Goal: Task Accomplishment & Management: Manage account settings

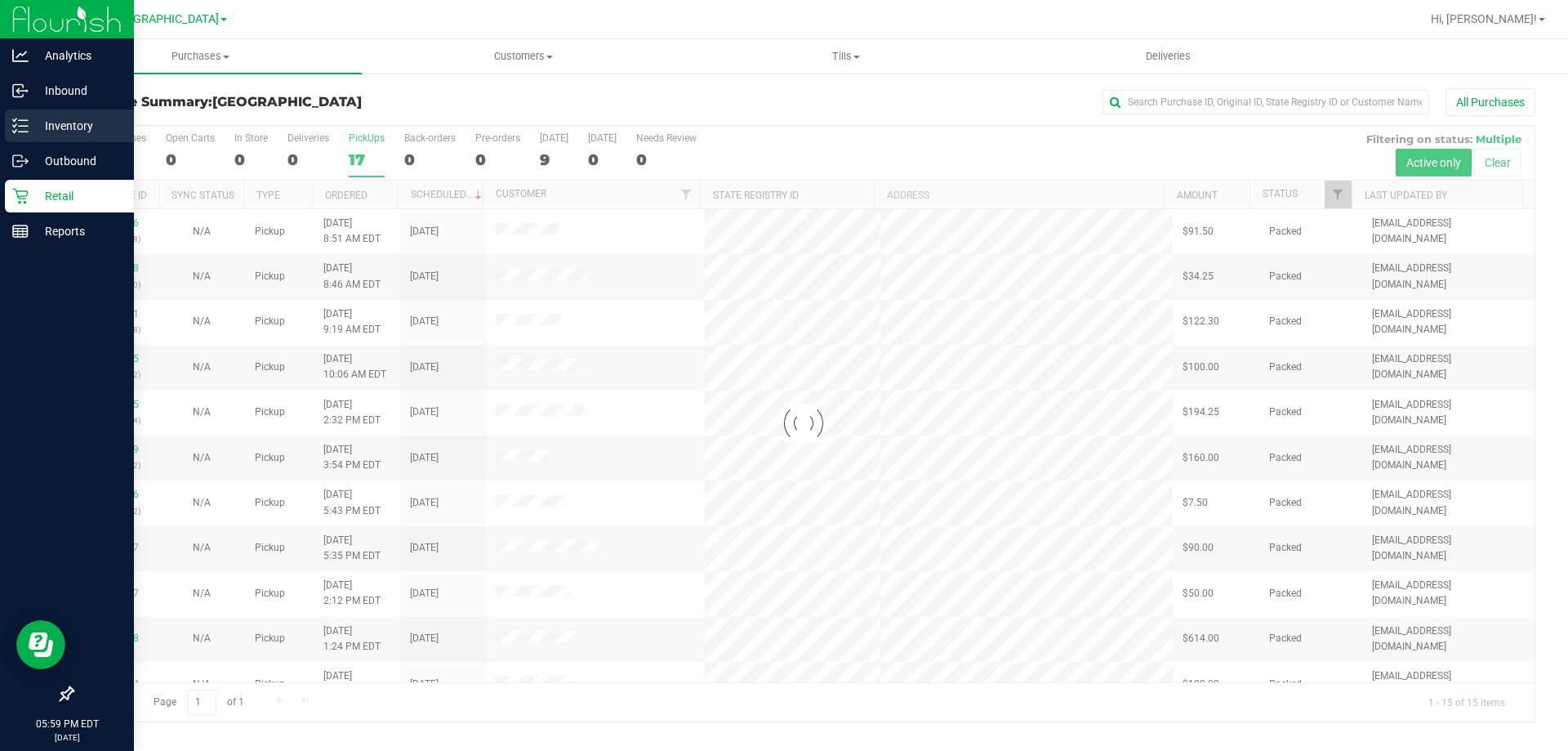
click at [53, 138] on div "Inventory" at bounding box center [70, 126] width 129 height 33
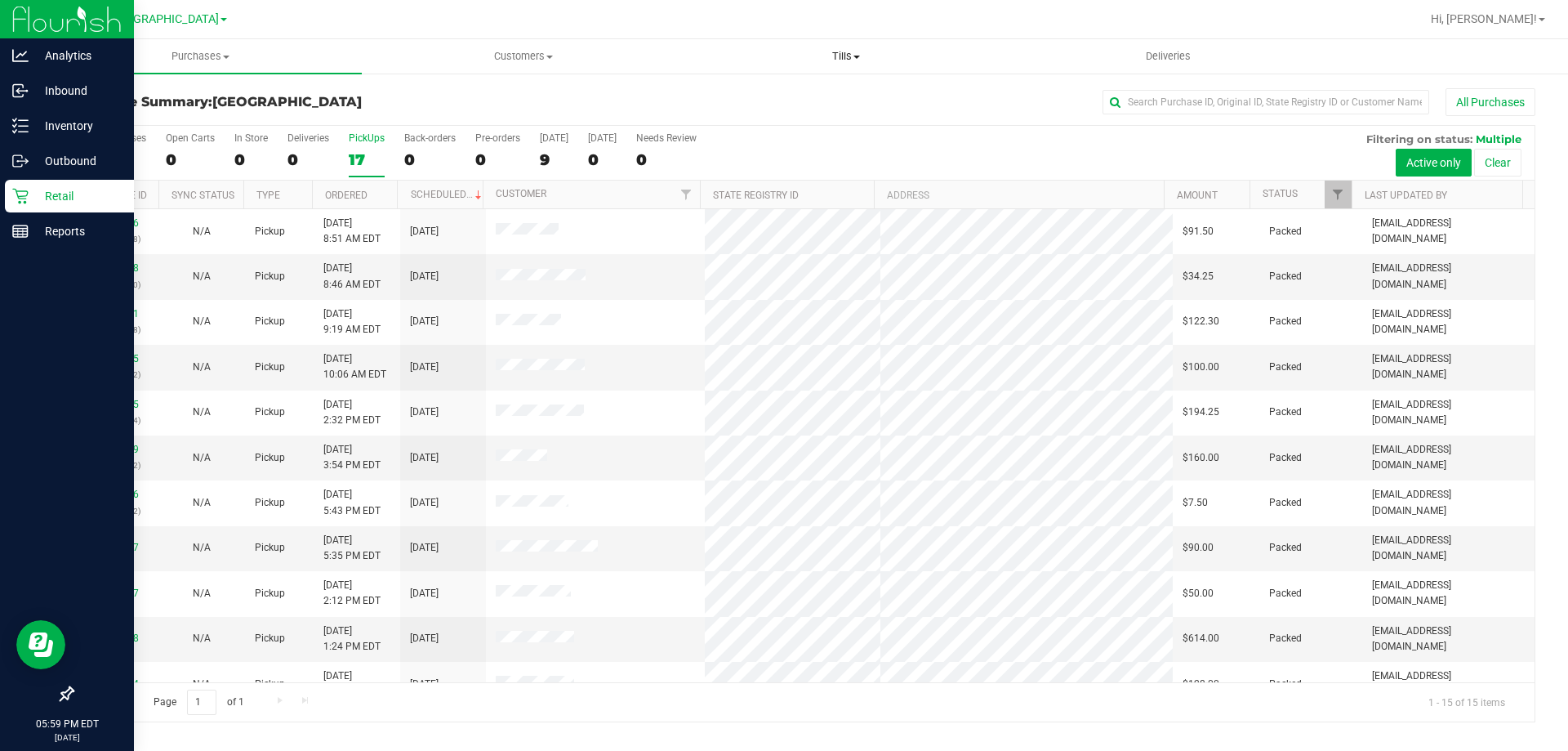
click at [862, 57] on span "Tills" at bounding box center [846, 57] width 321 height 15
click at [15, 127] on icon at bounding box center [15, 125] width 3 height 2
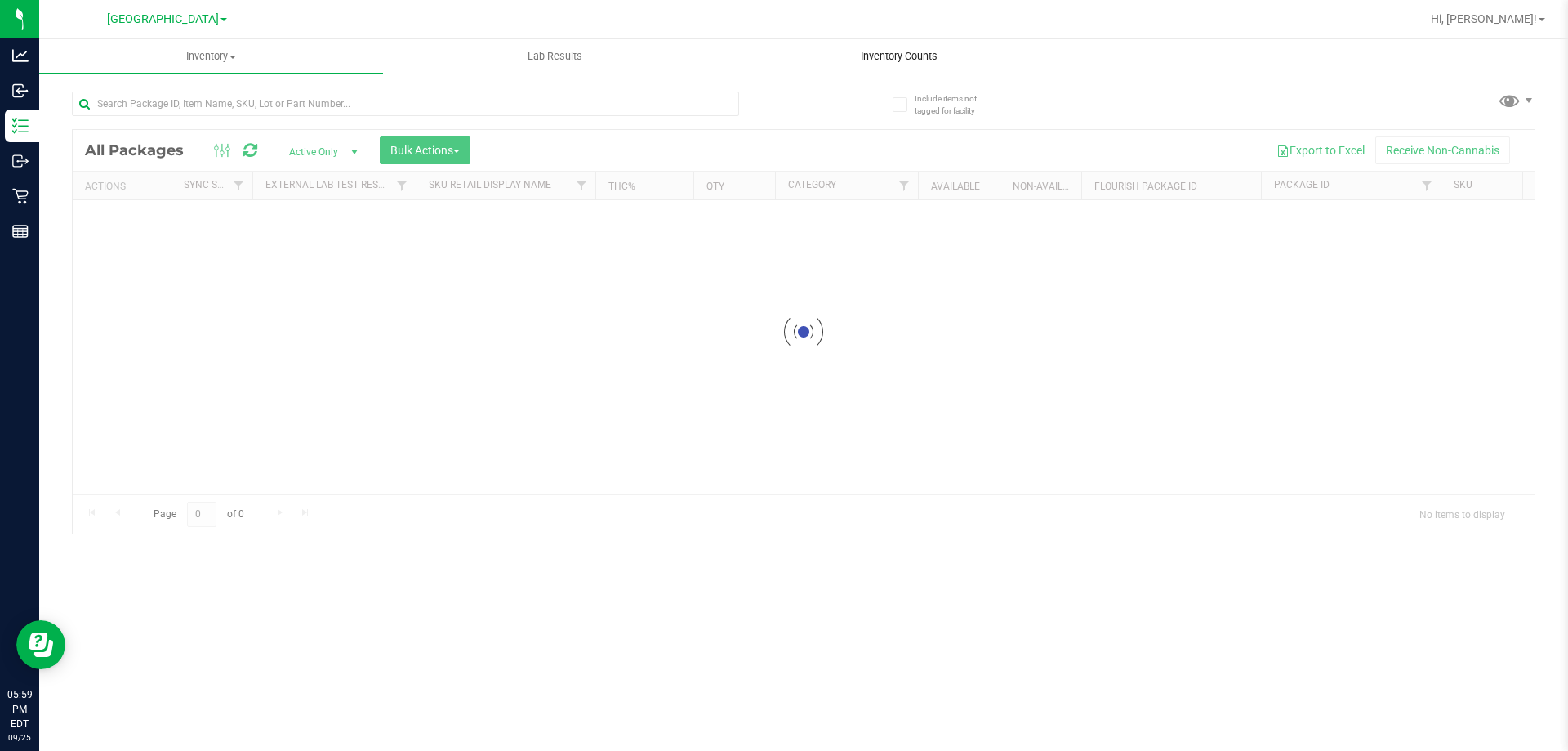
click at [856, 58] on span "Inventory Counts" at bounding box center [899, 57] width 121 height 15
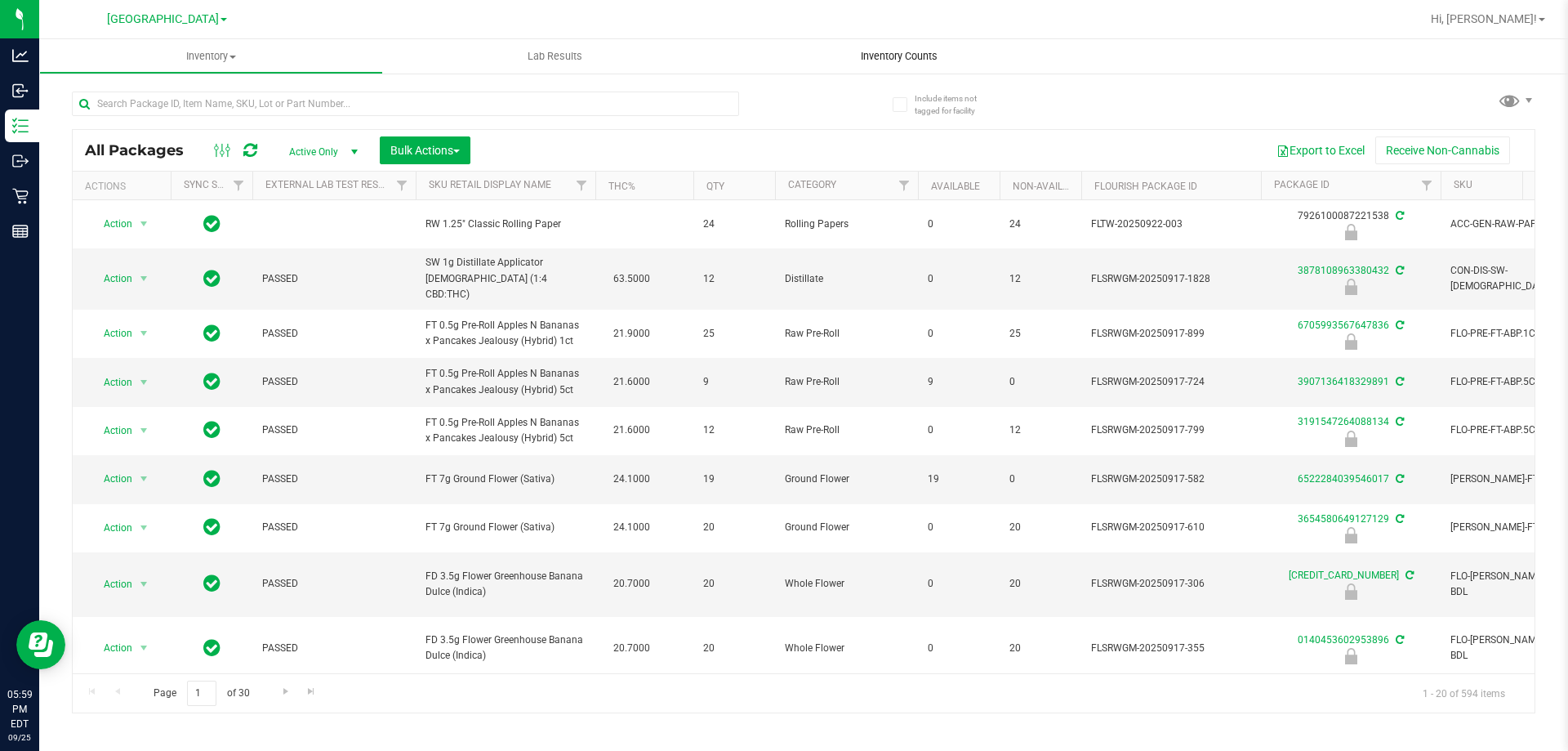
click at [879, 60] on span "Inventory Counts" at bounding box center [899, 57] width 121 height 15
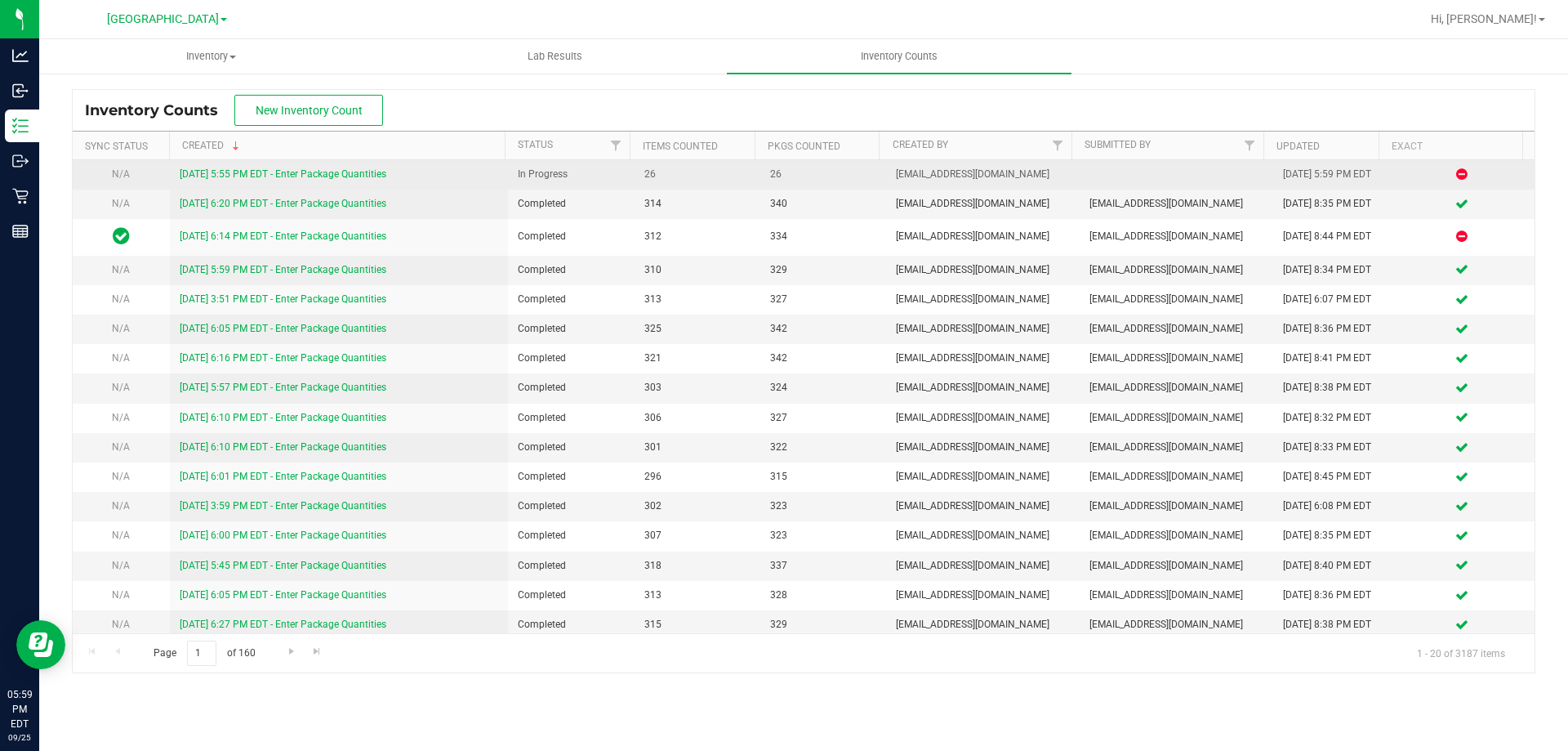
click at [324, 171] on link "[DATE] 5:55 PM EDT - Enter Package Quantities" at bounding box center [282, 174] width 206 height 11
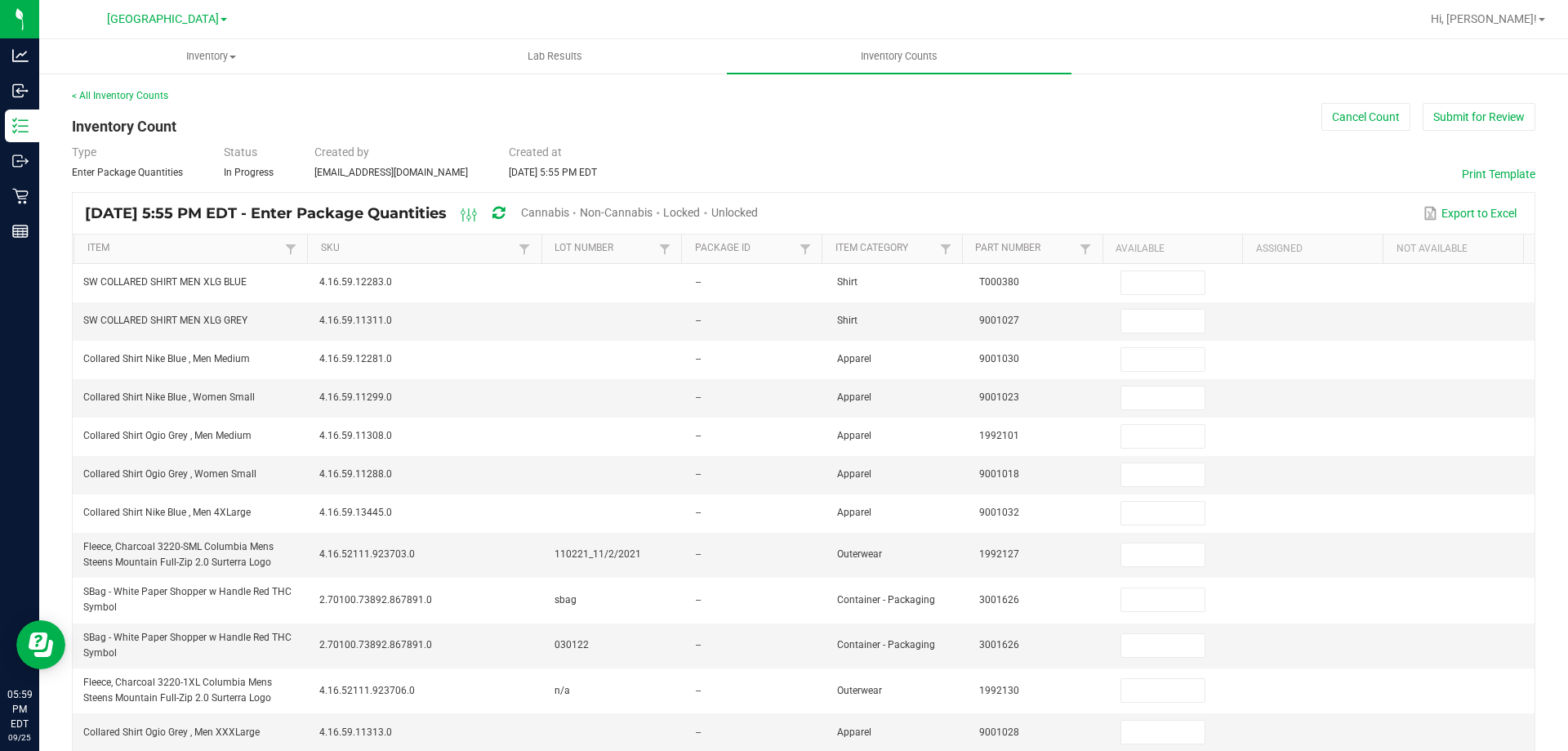
click at [569, 214] on span "Cannabis" at bounding box center [545, 212] width 48 height 13
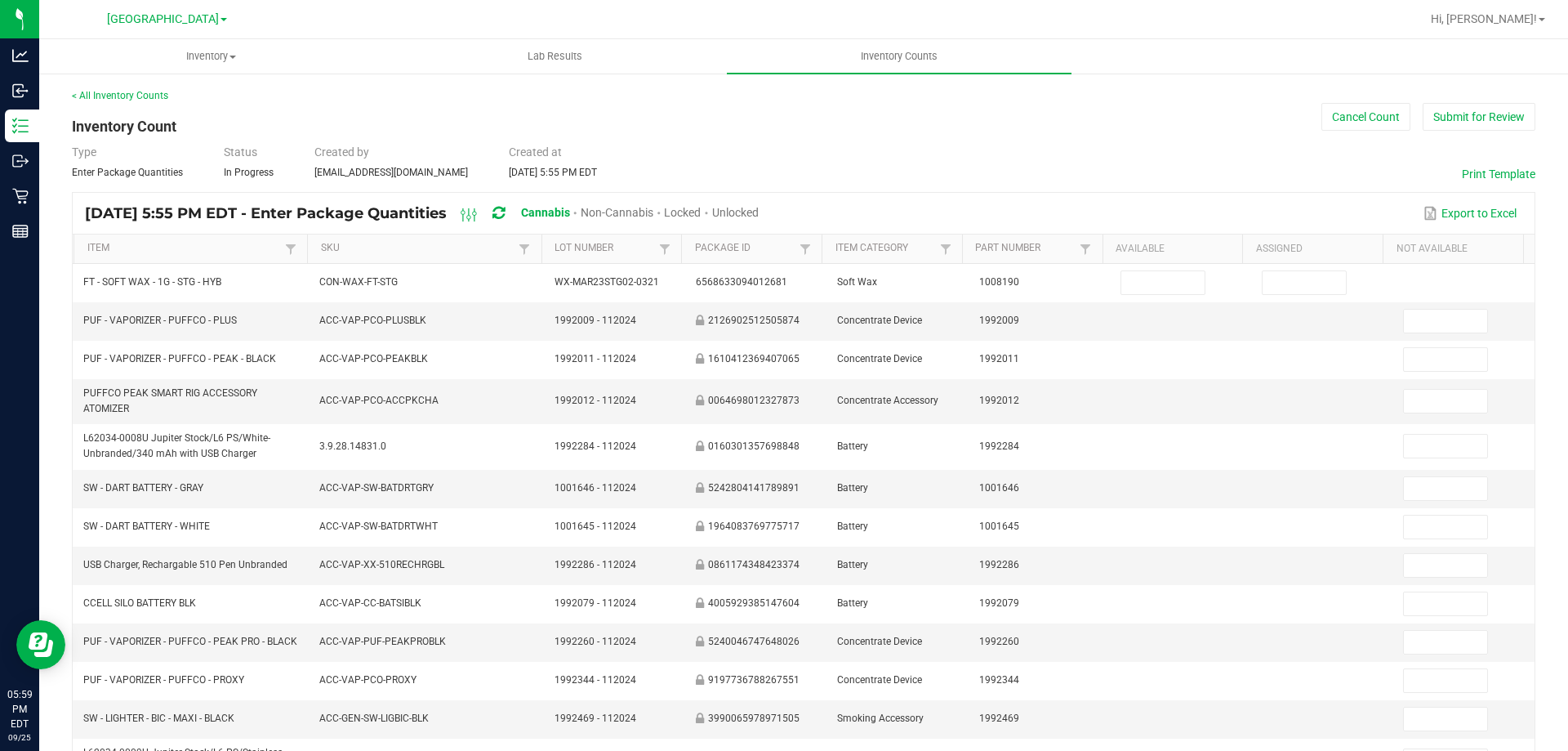
click at [759, 207] on span "Unlocked" at bounding box center [735, 212] width 47 height 13
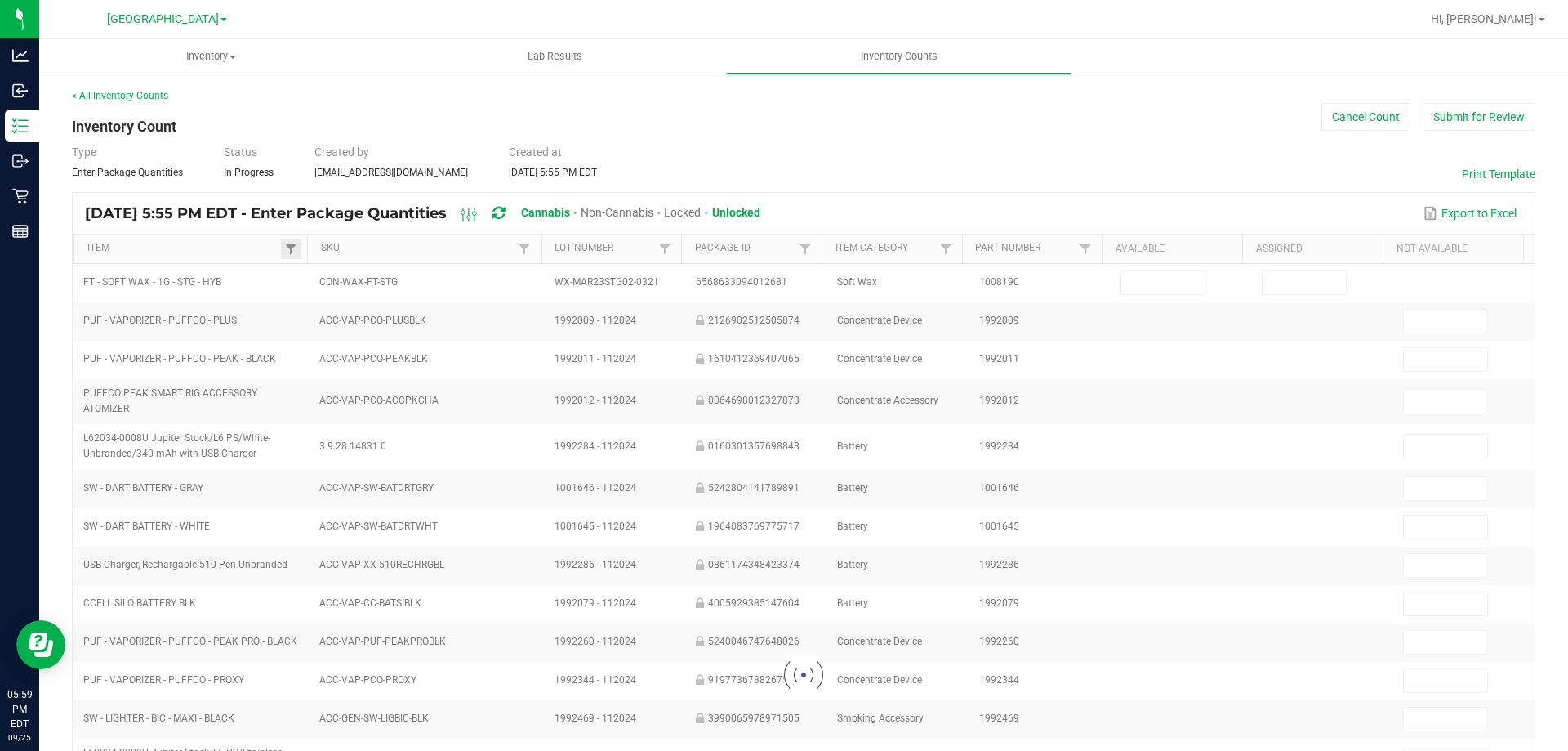
type input "1"
type input "0"
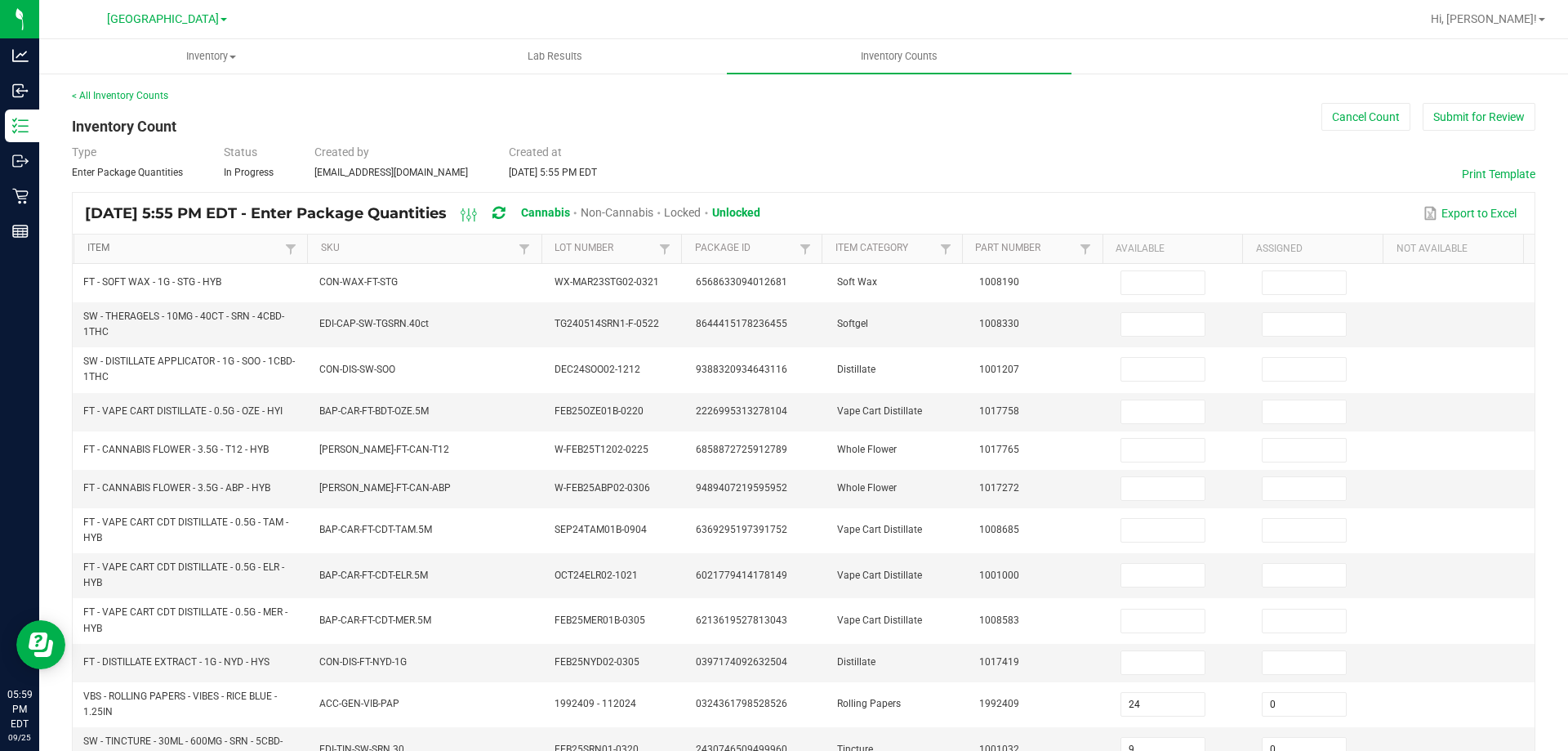
click at [203, 251] on link "Item" at bounding box center [184, 248] width 194 height 13
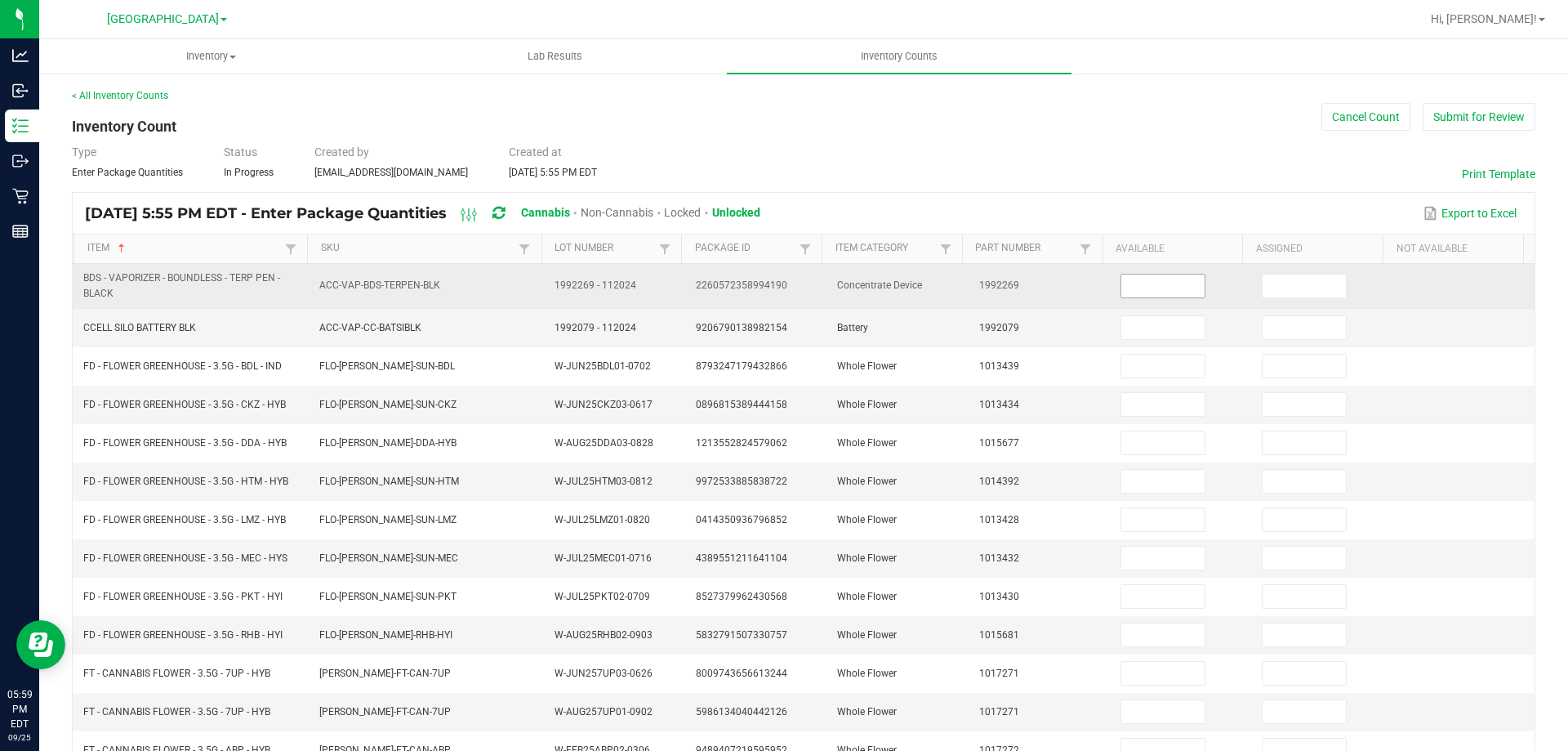
click at [1139, 283] on input at bounding box center [1164, 286] width 84 height 23
type input "0"
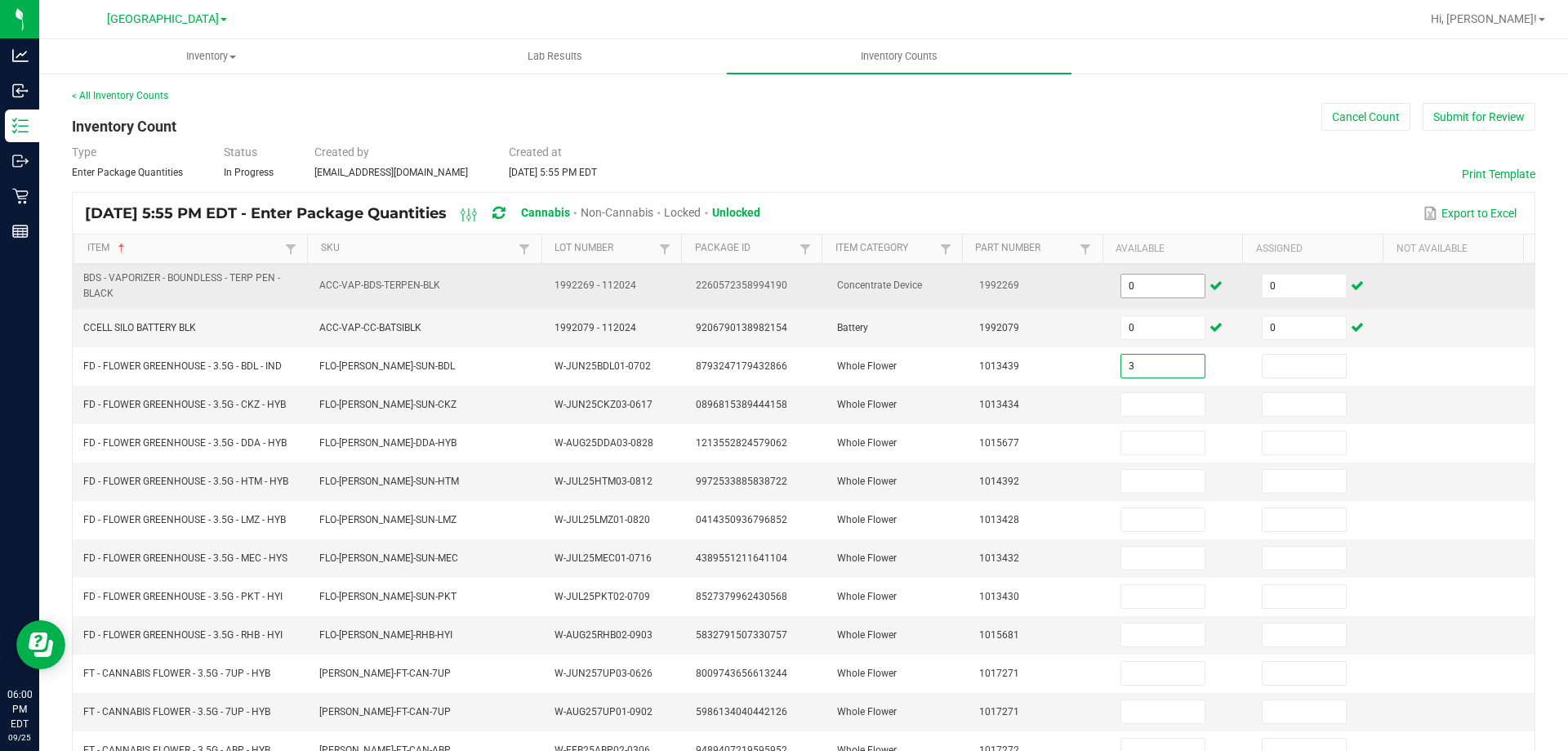
type input "3"
type input "0"
type input "9"
type input "0"
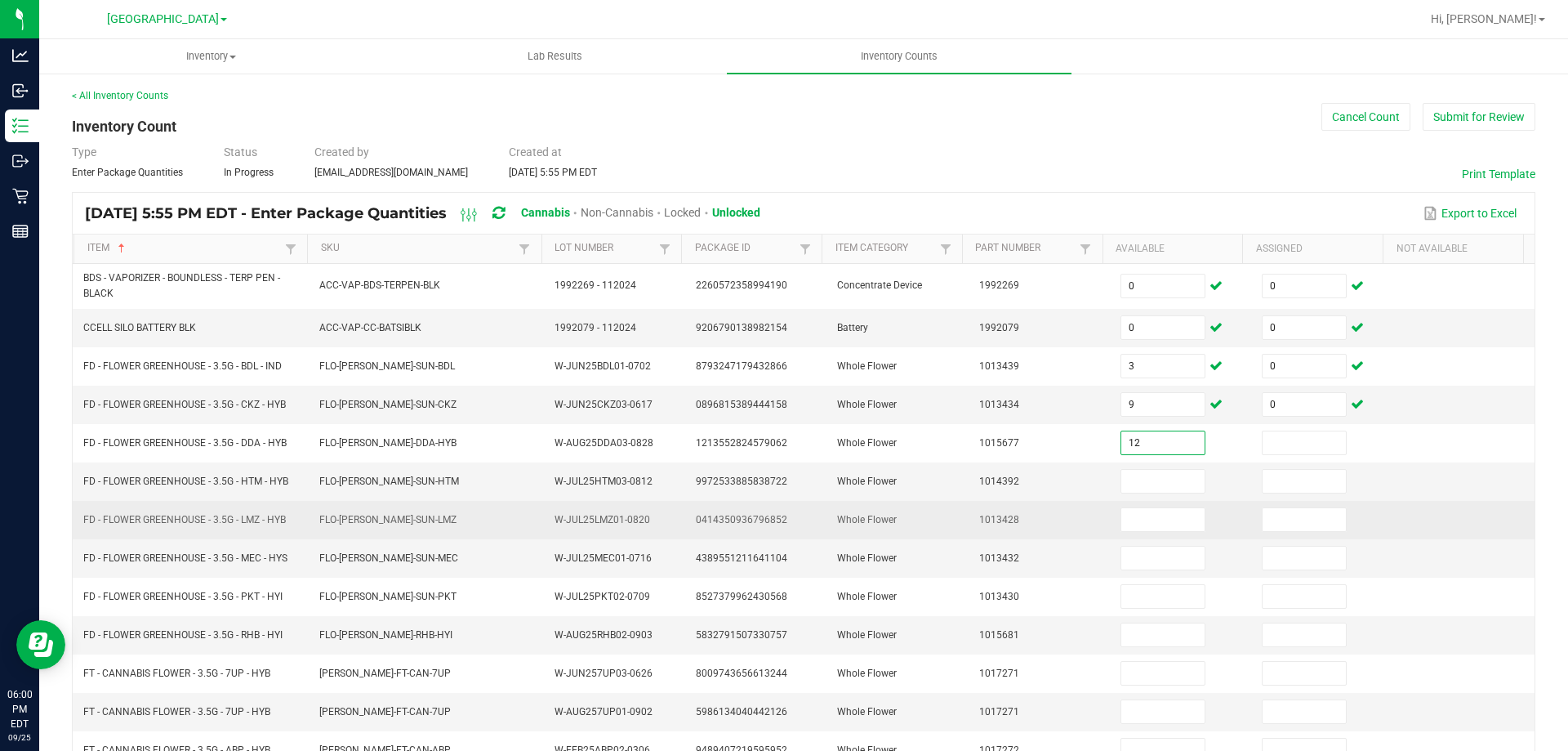
type input "12"
type input "0"
type input "12"
type input "0"
type input "19"
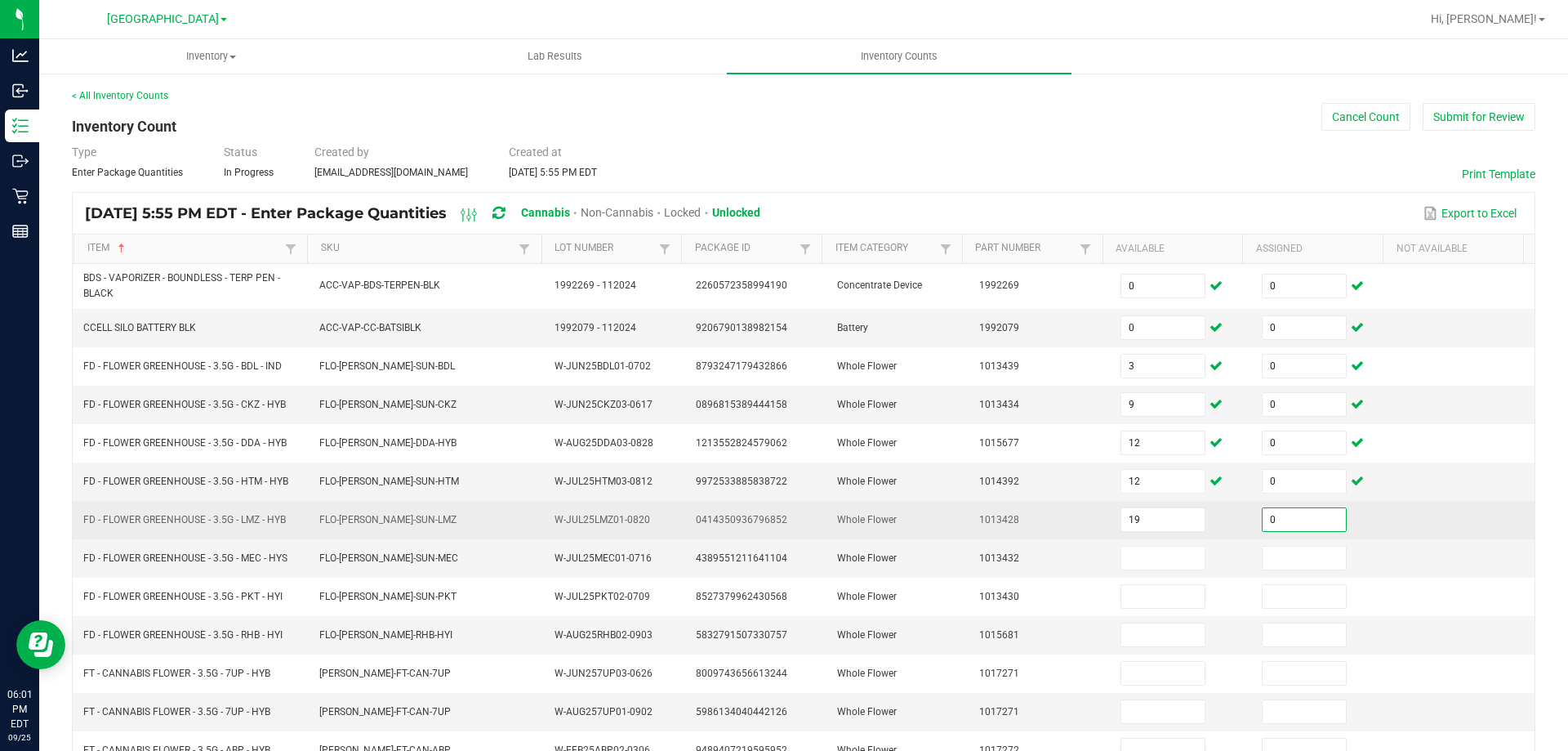
type input "0"
type input "3"
type input "0"
type input "9"
type input "0"
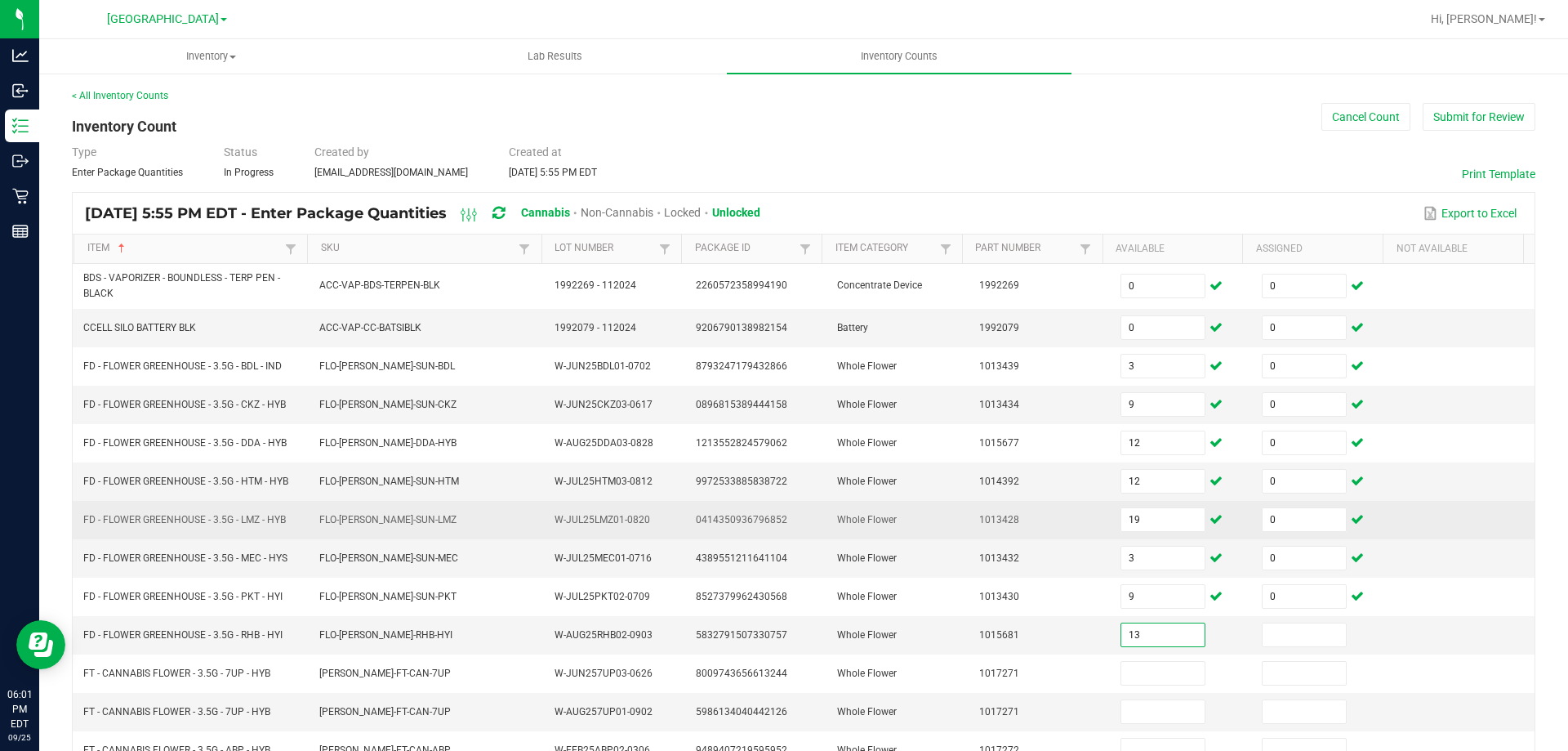
type input "13"
type input "0"
type input "8"
type input "0"
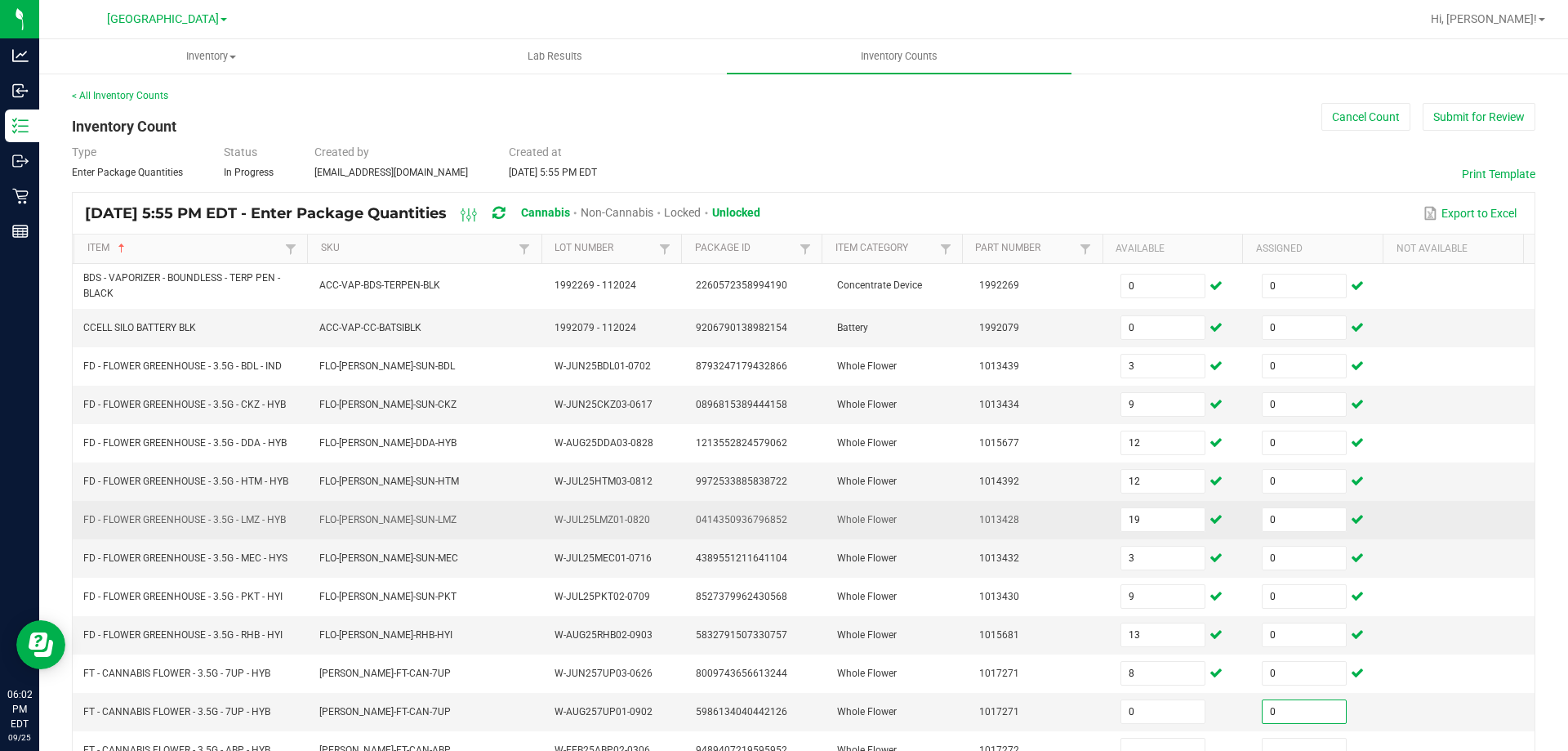
type input "0"
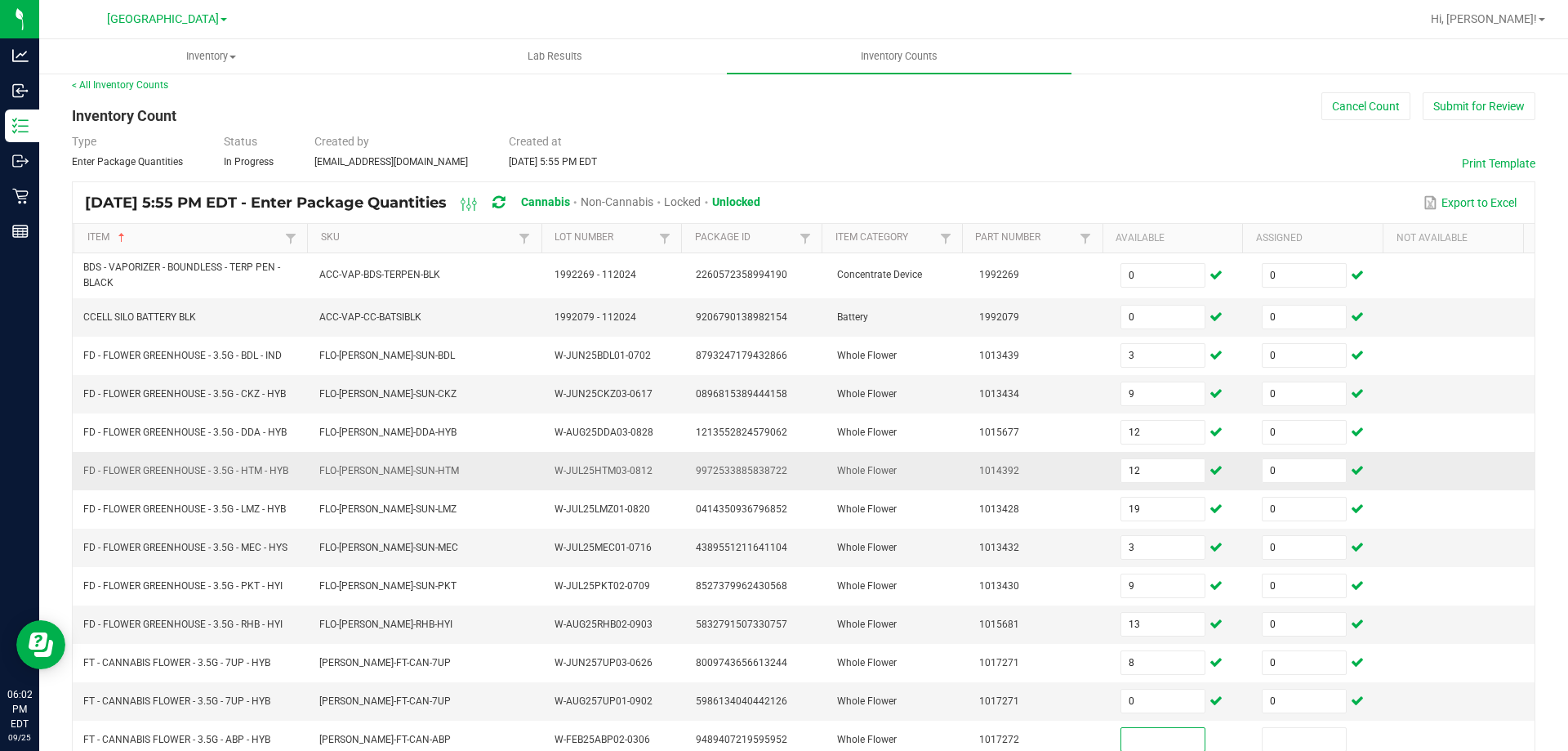
scroll to position [93, 0]
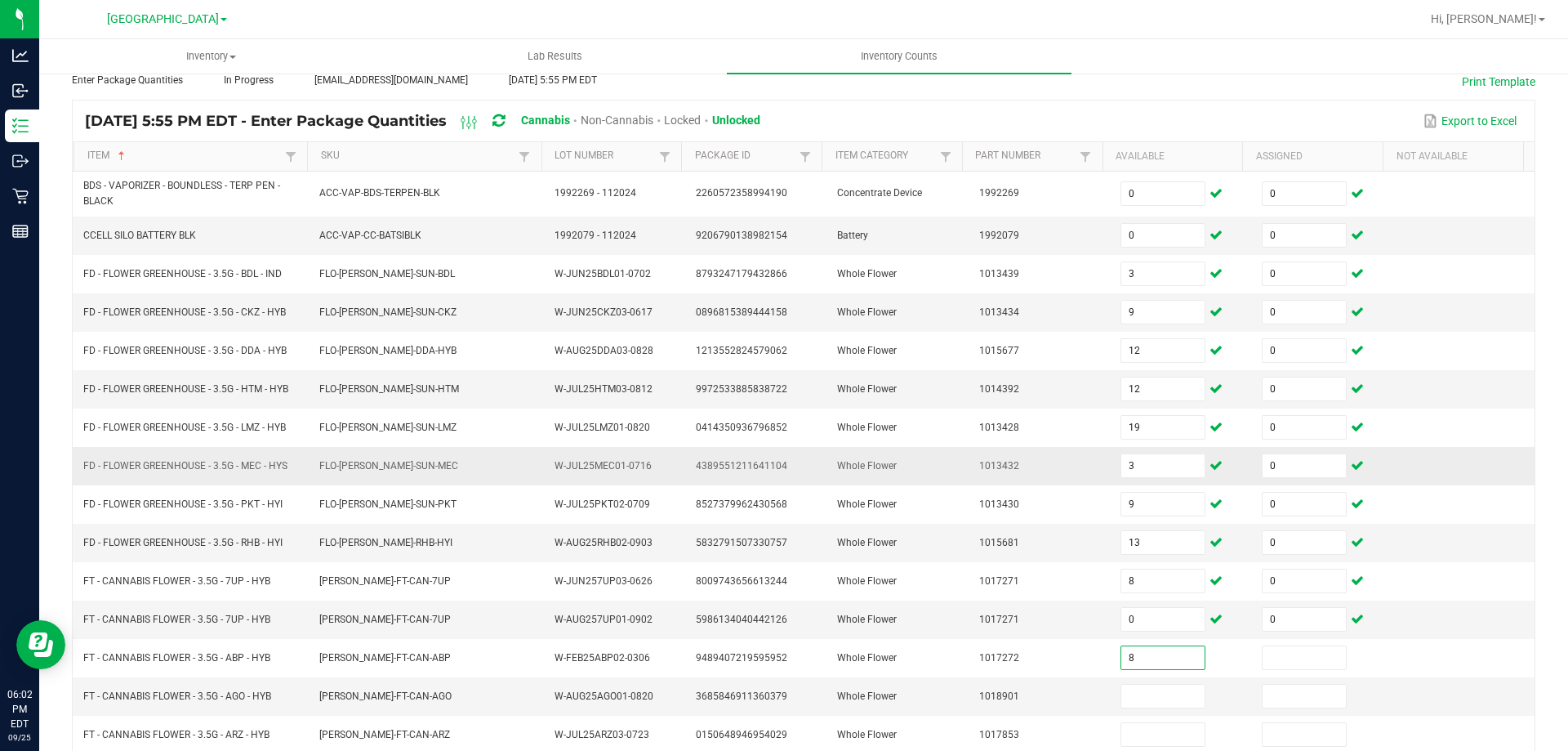
type input "8"
type input "0"
type input "10"
type input "0"
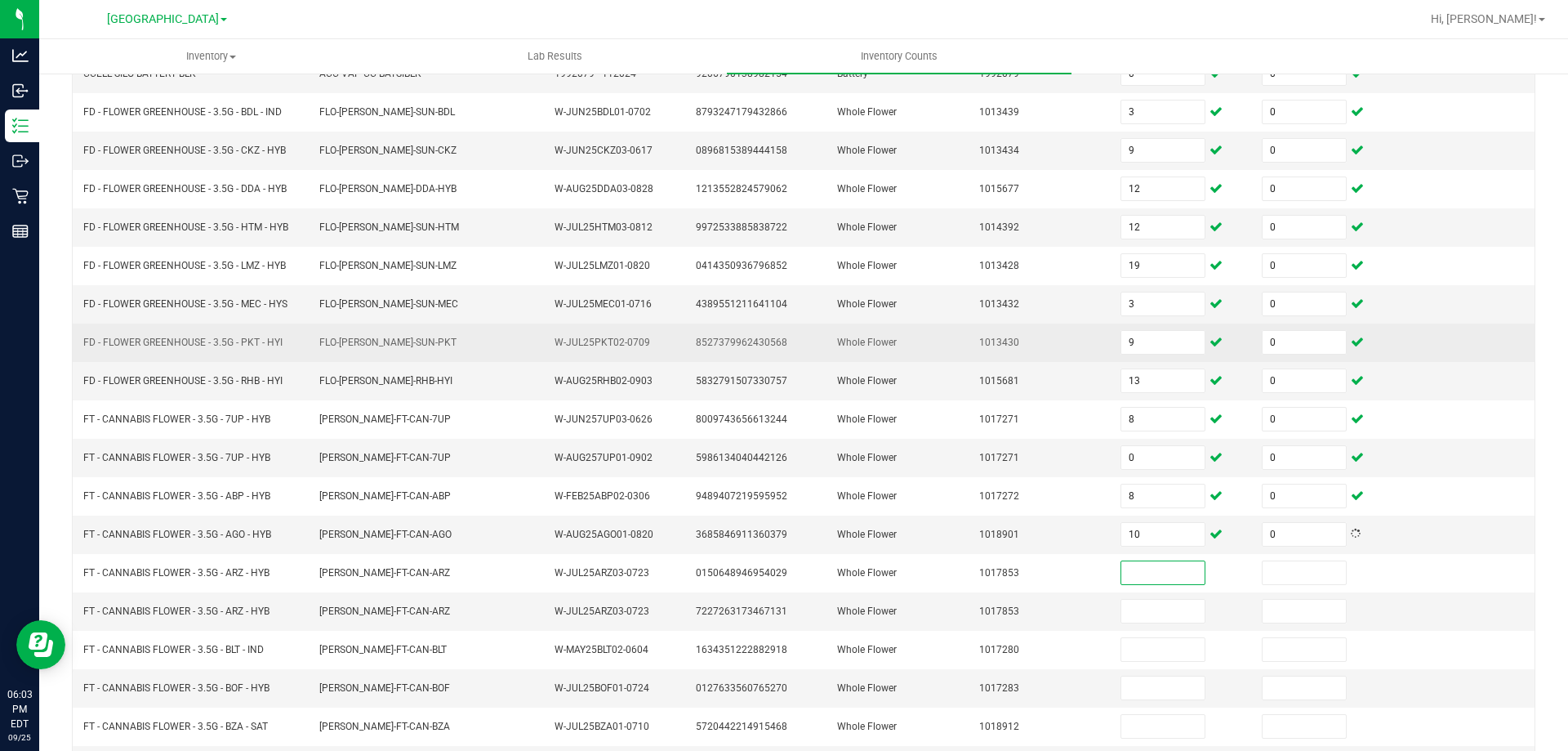
scroll to position [256, 0]
type input "2"
type input "0"
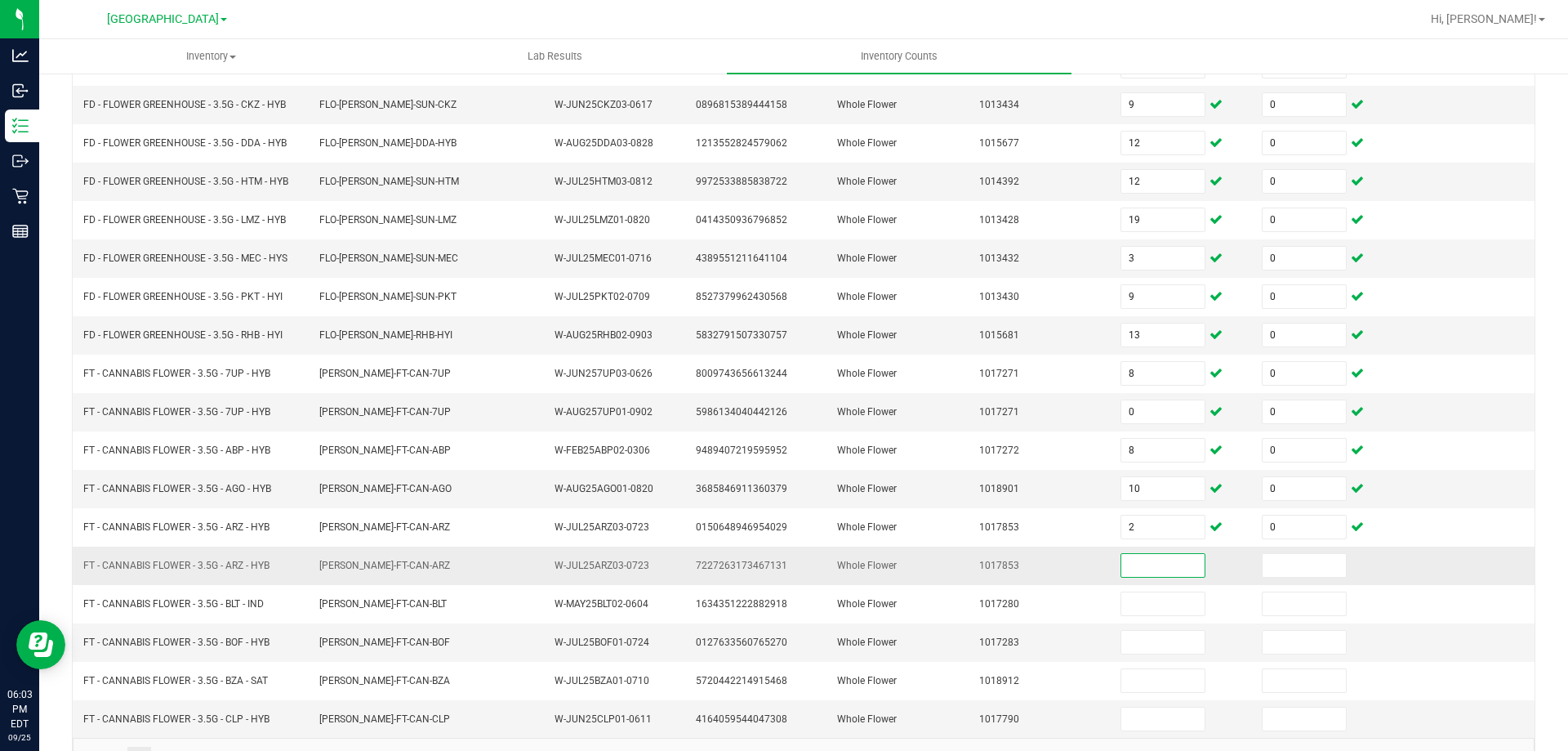
scroll to position [337, 0]
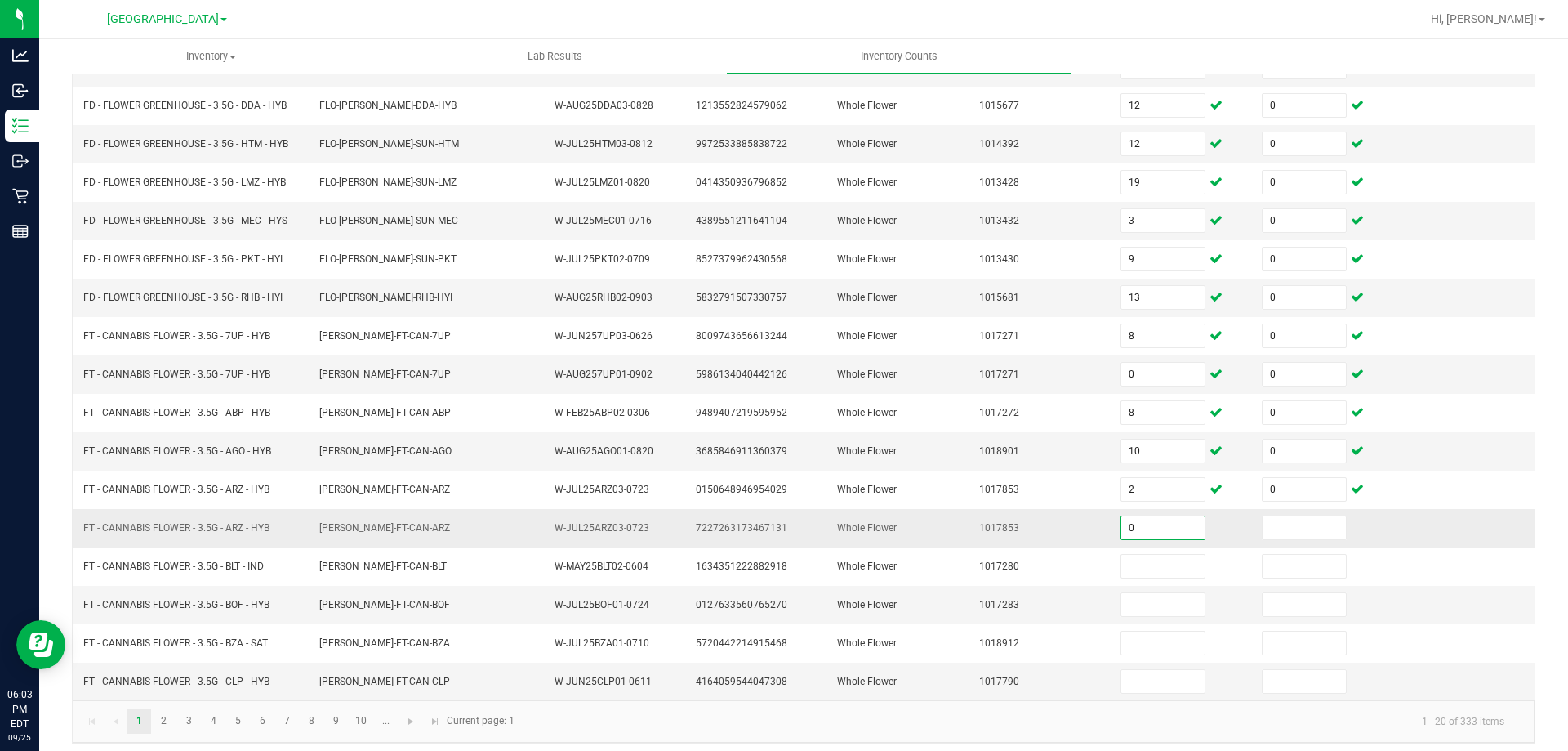
type input "0"
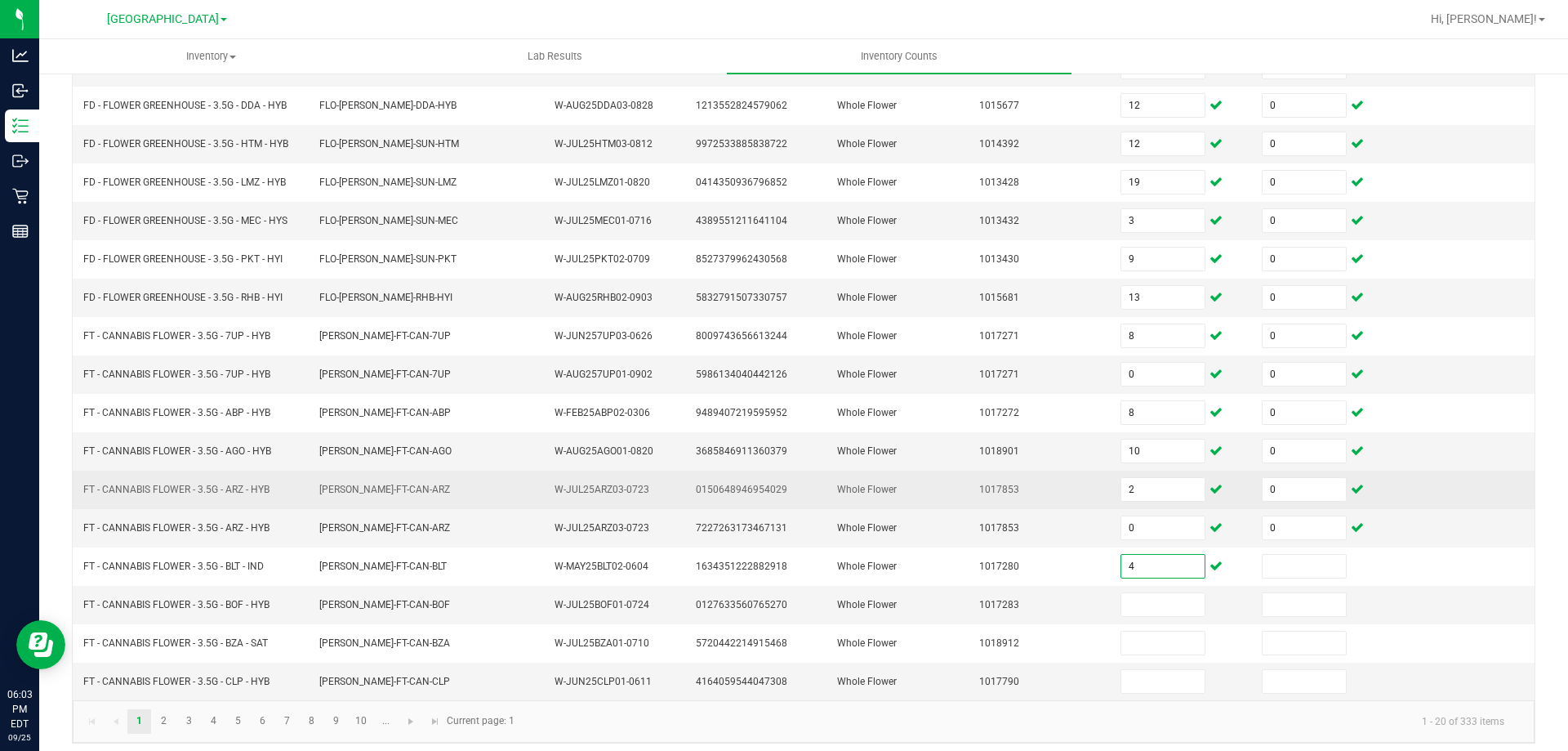
type input "4"
type input "0"
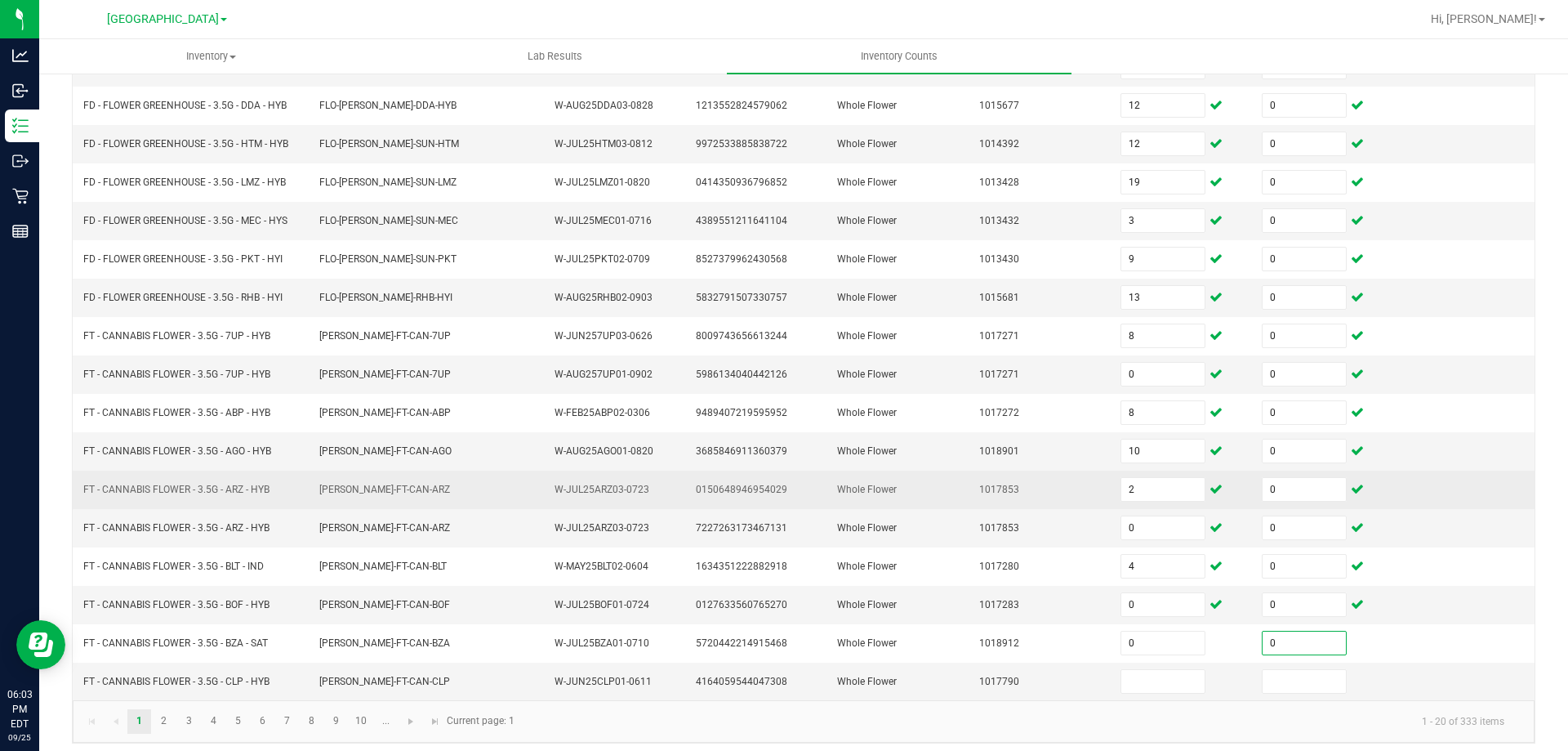
type input "0"
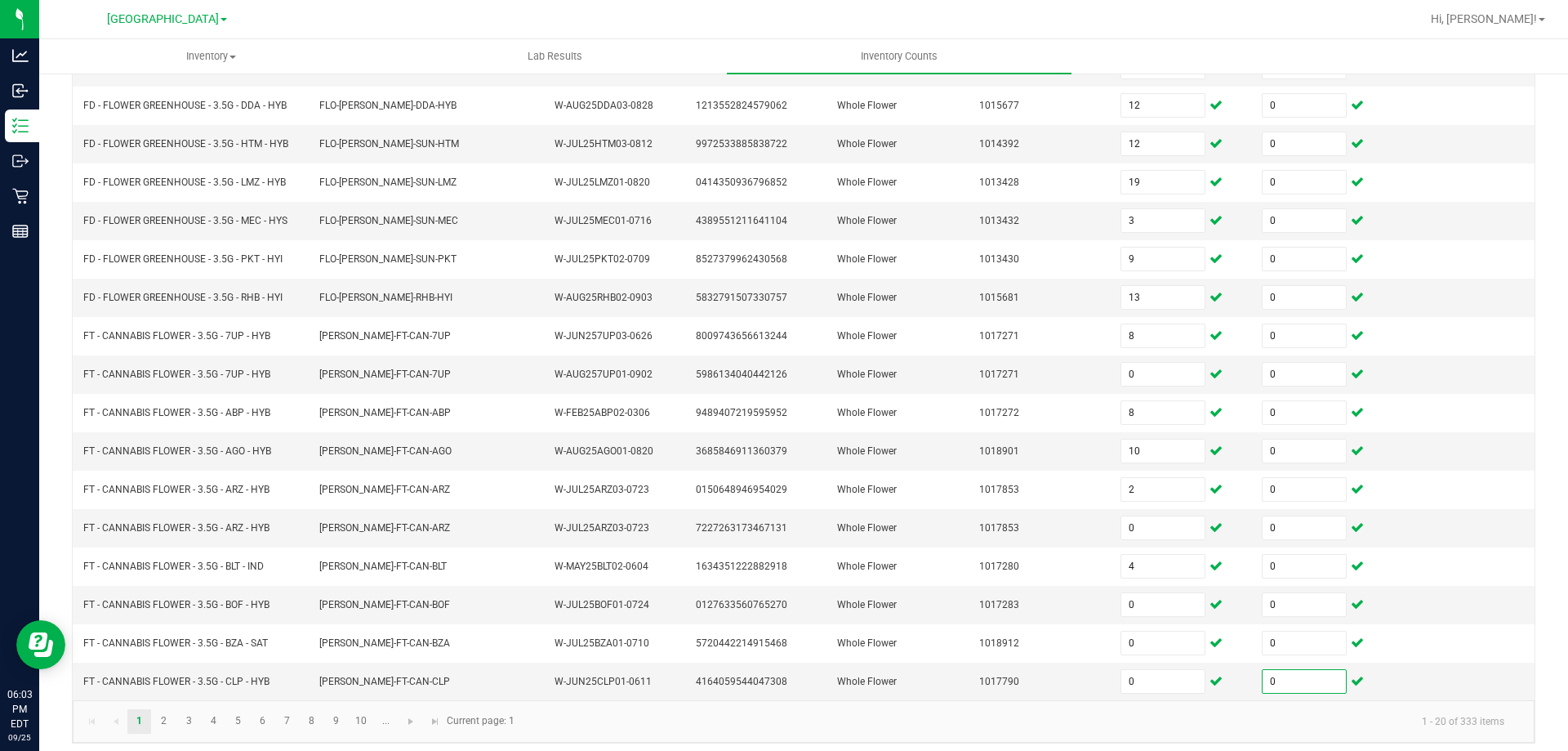
type input "0"
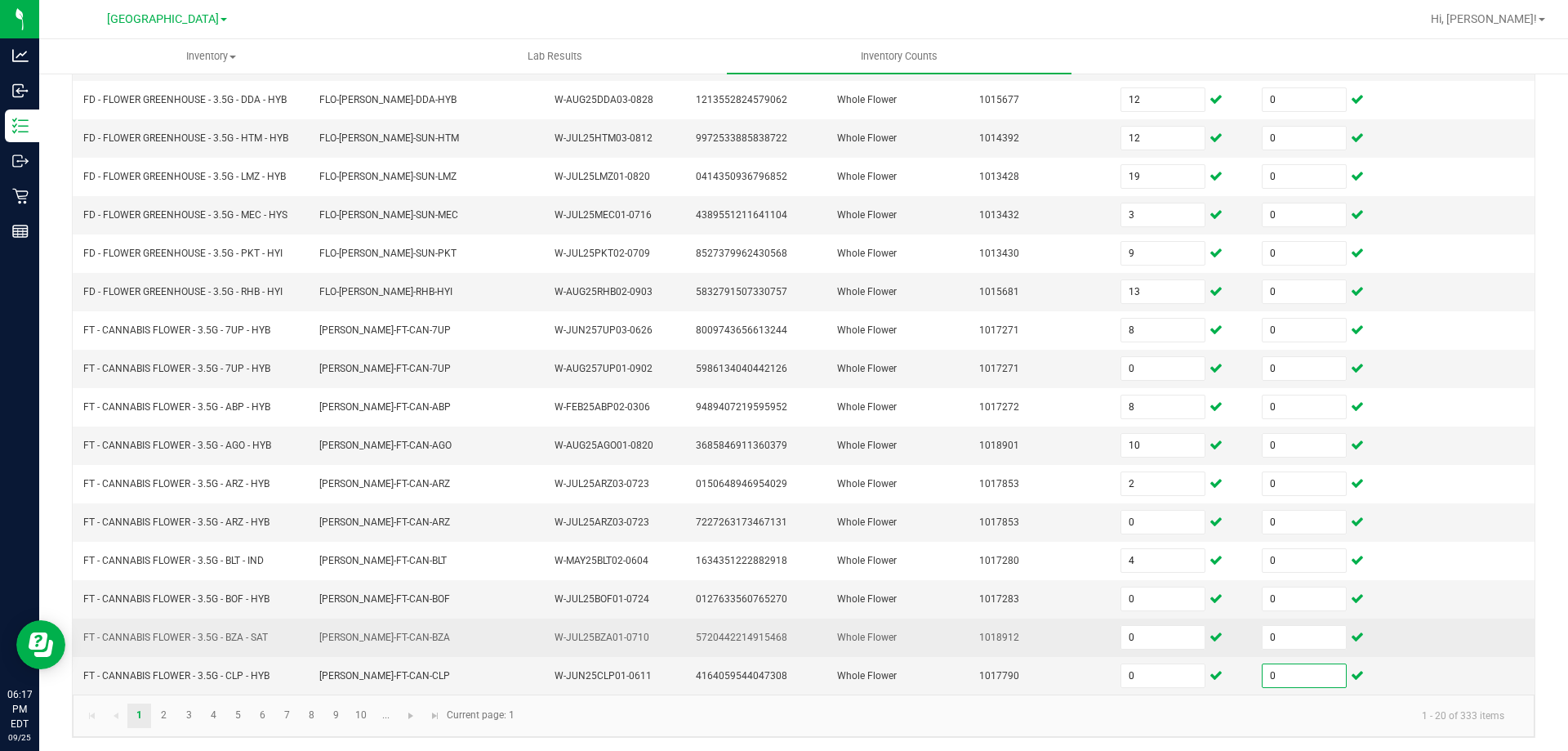
scroll to position [346, 0]
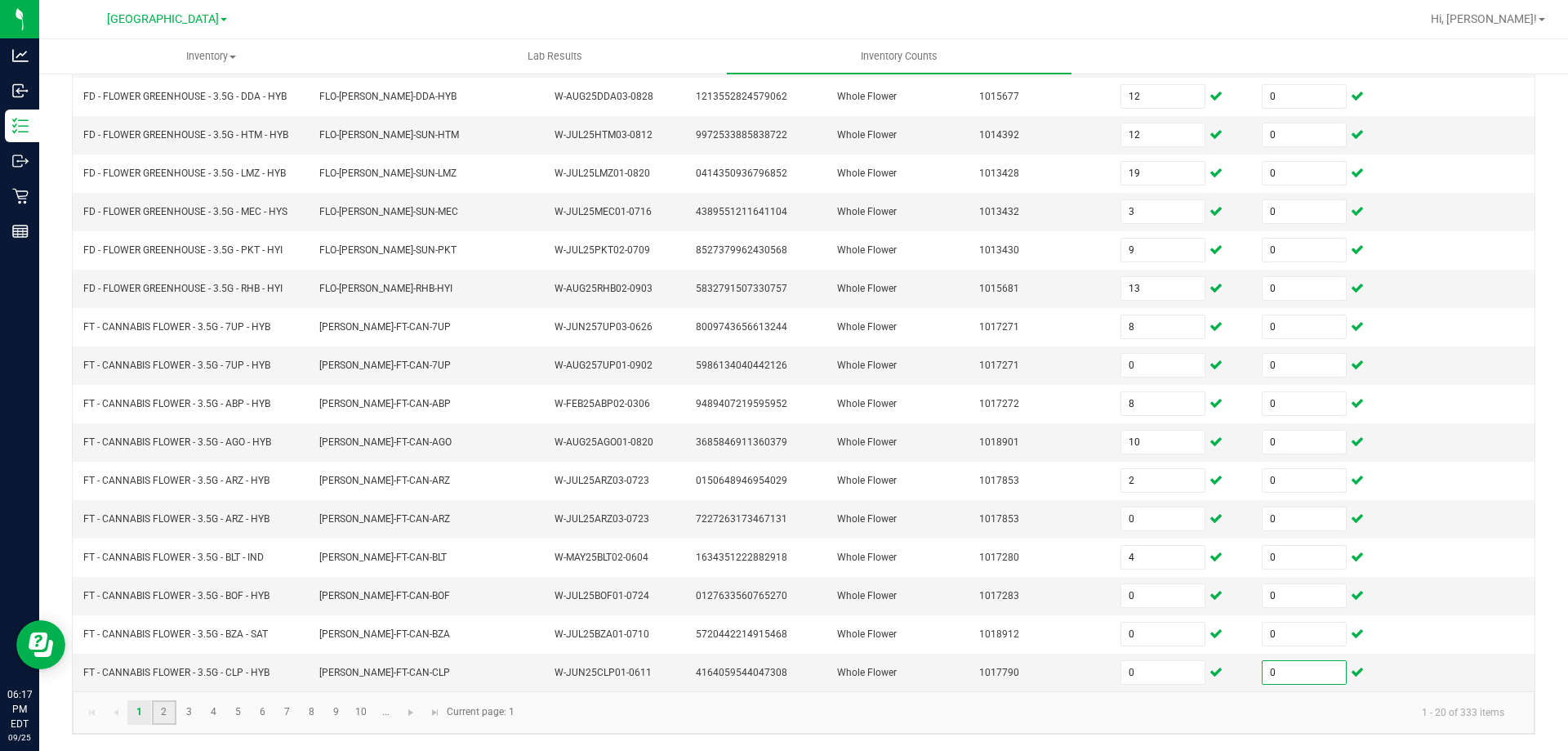
click at [158, 703] on link "2" at bounding box center [164, 713] width 24 height 25
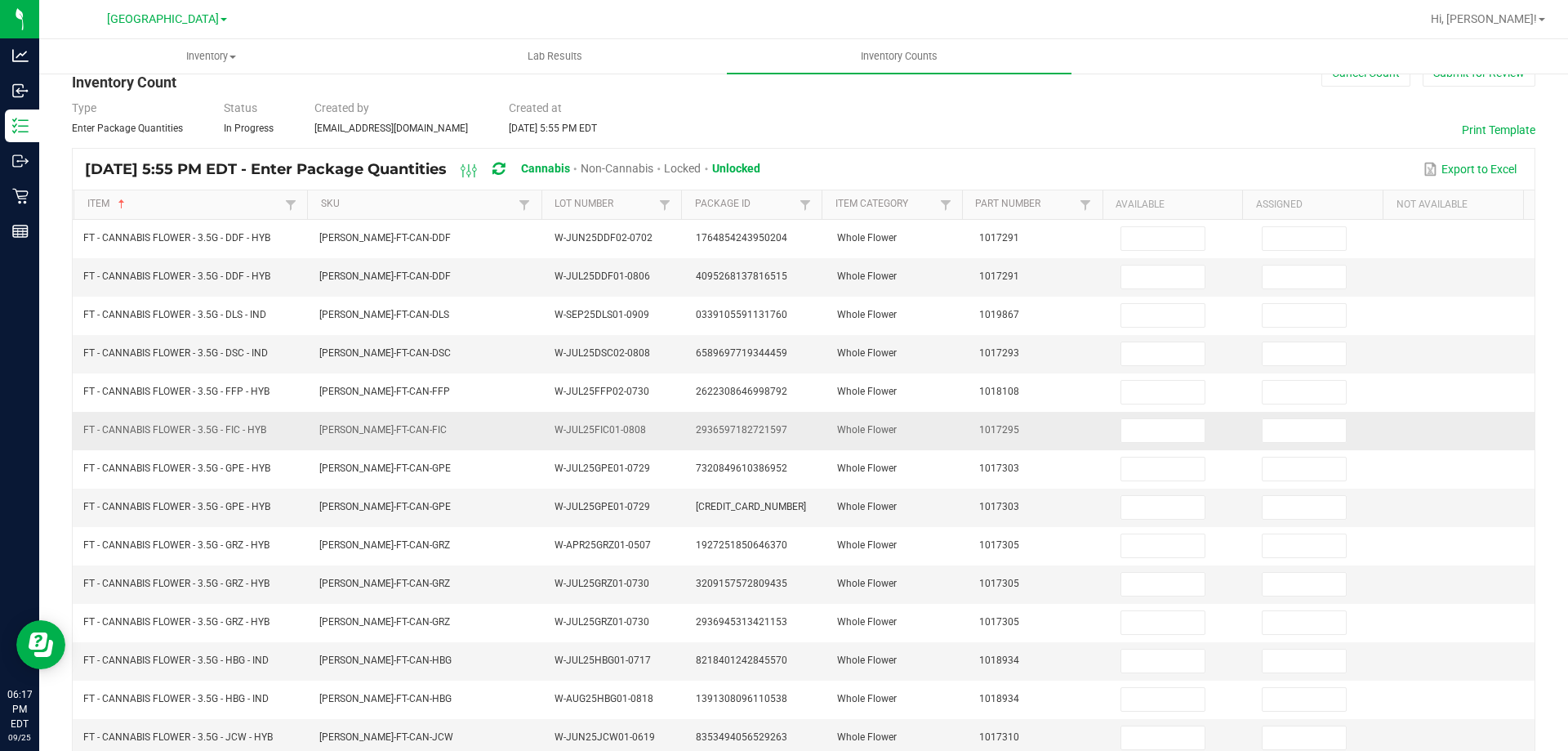
scroll to position [0, 0]
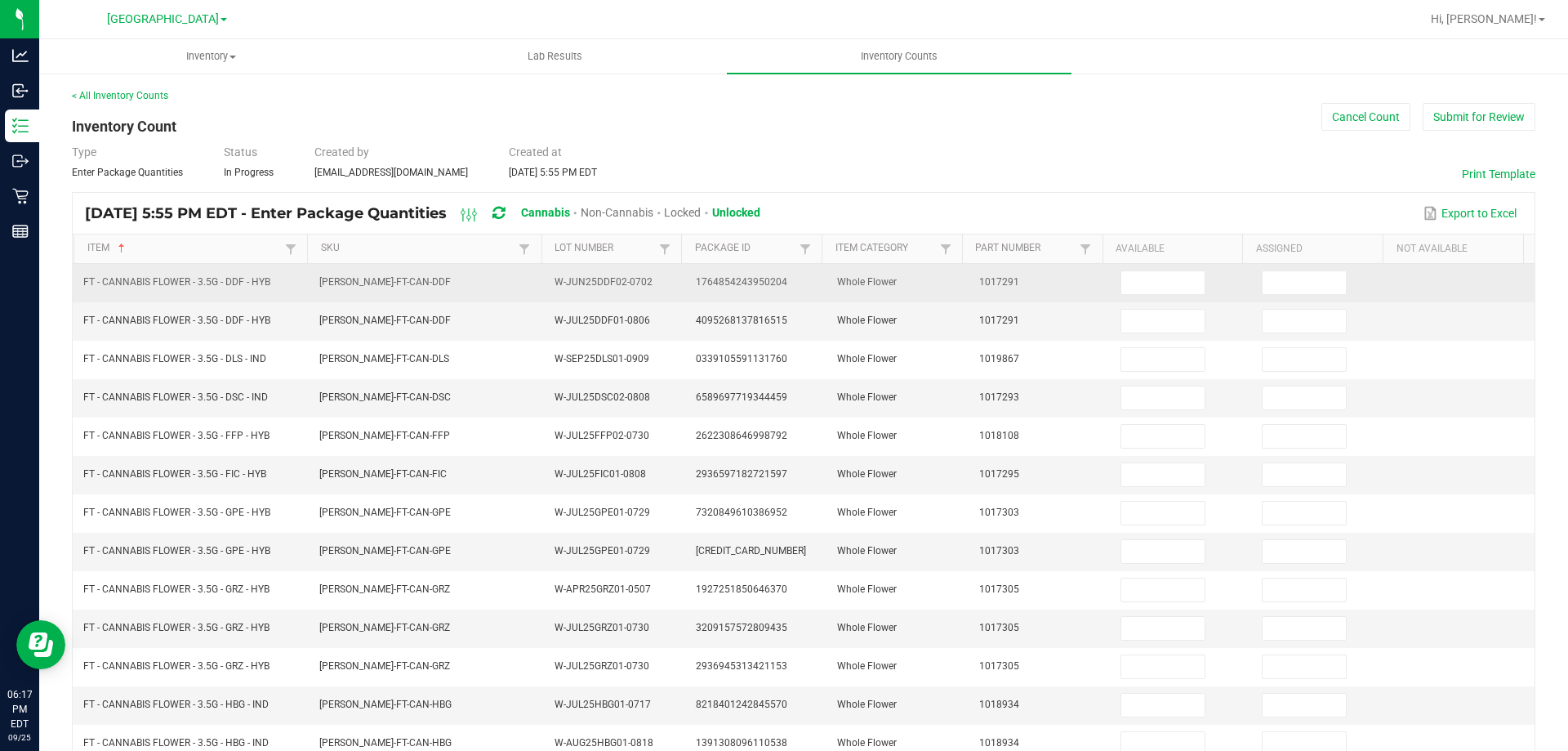
click at [1154, 295] on td at bounding box center [1182, 283] width 142 height 38
click at [1153, 294] on span at bounding box center [1164, 283] width 85 height 25
click at [1153, 291] on input at bounding box center [1164, 283] width 84 height 23
type input "20"
type input "0"
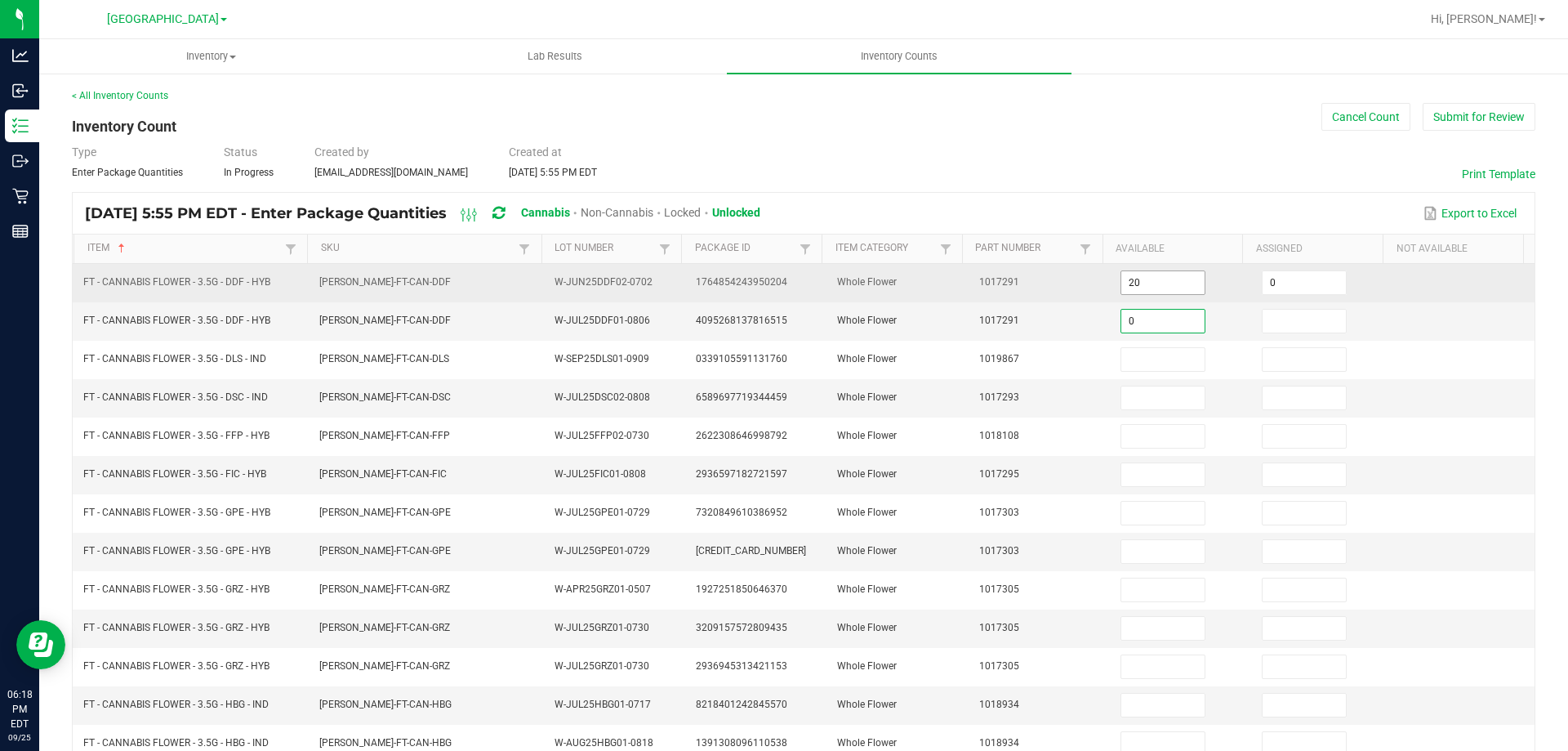
type input "0"
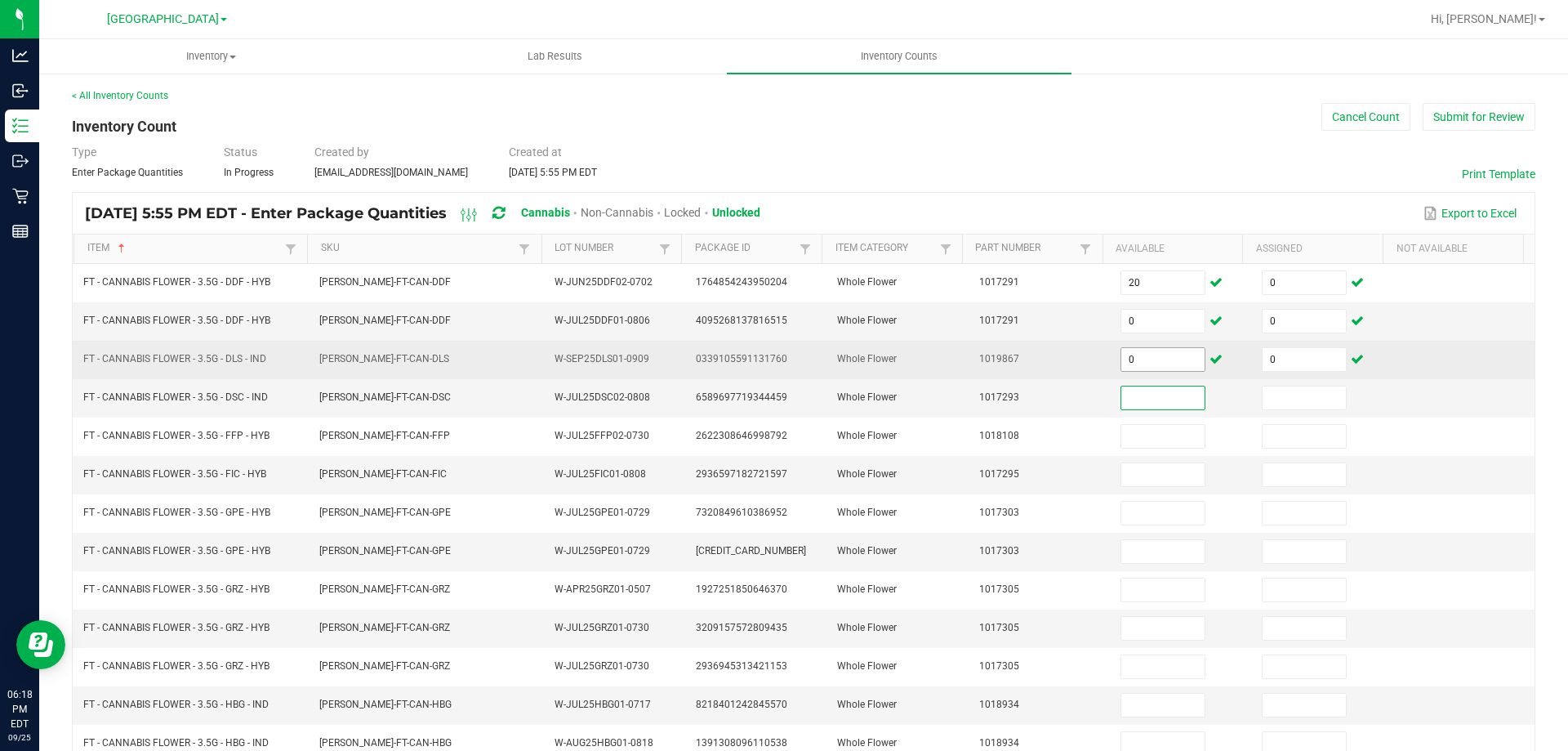
click at [1137, 364] on input "0" at bounding box center [1164, 360] width 84 height 23
type input "19"
type input "2"
type input "0"
type input "2"
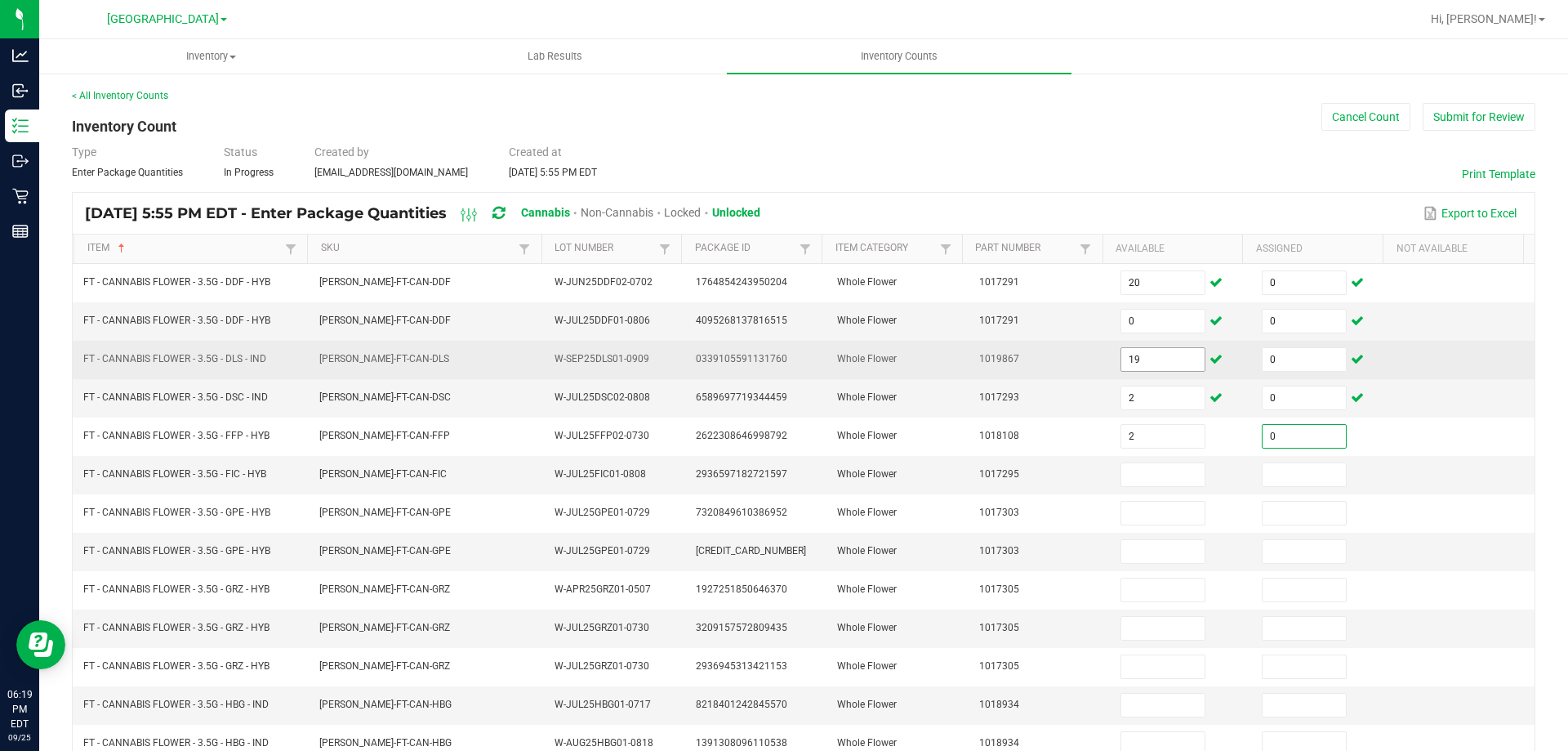
type input "0"
type input "1"
type input "0"
type input "1"
type input "0"
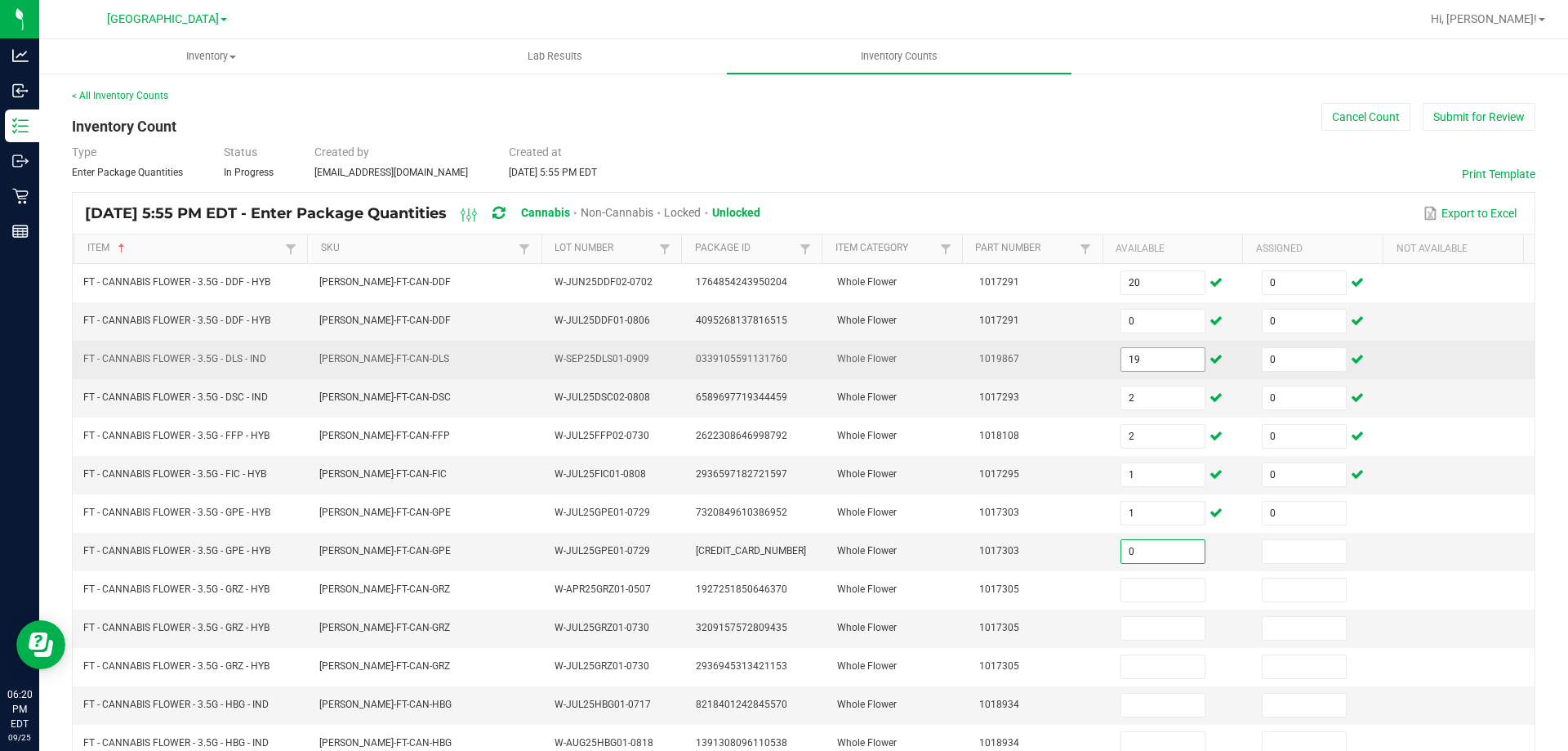
type input "0"
type input "15"
type input "0"
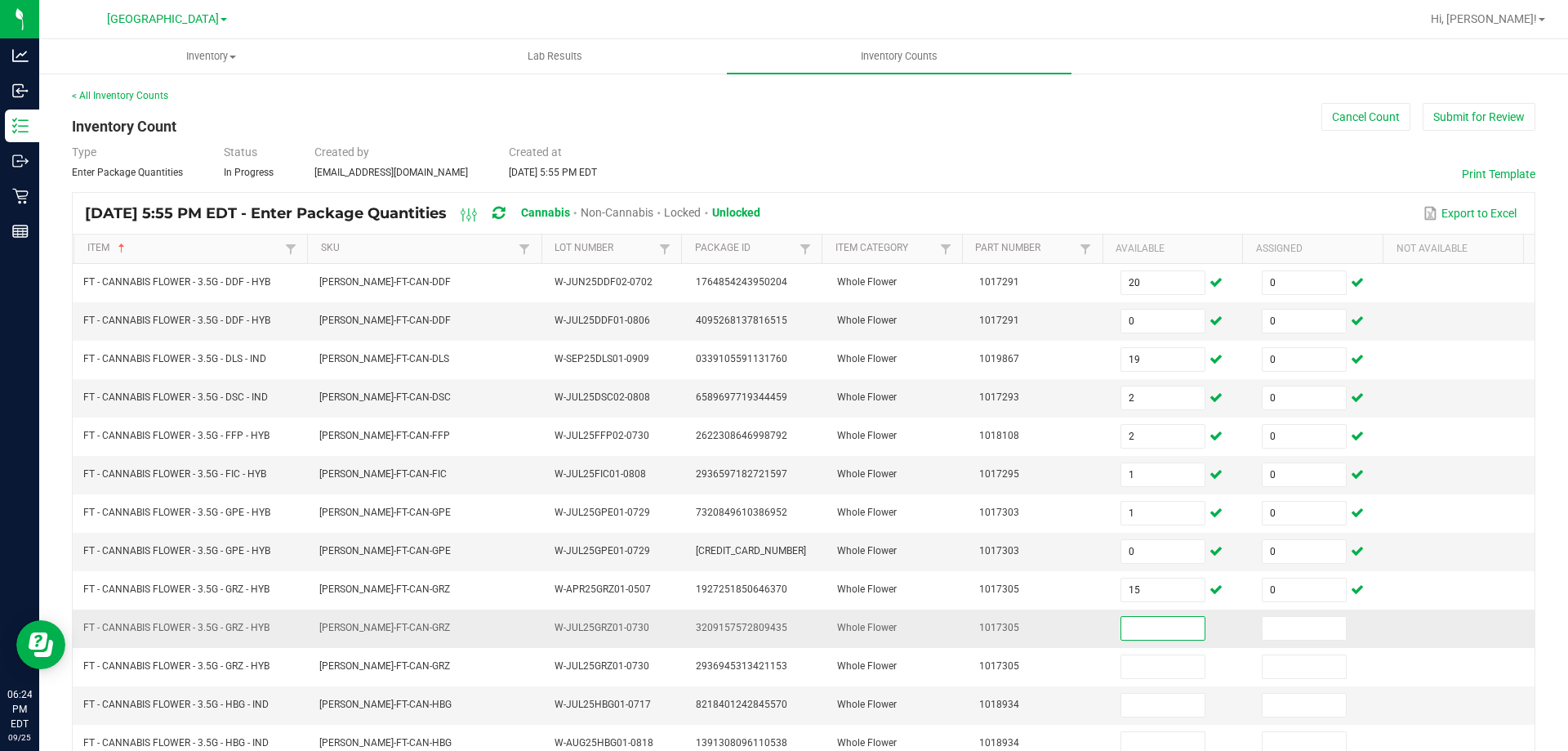
click at [1122, 619] on input at bounding box center [1164, 628] width 84 height 23
type input "0"
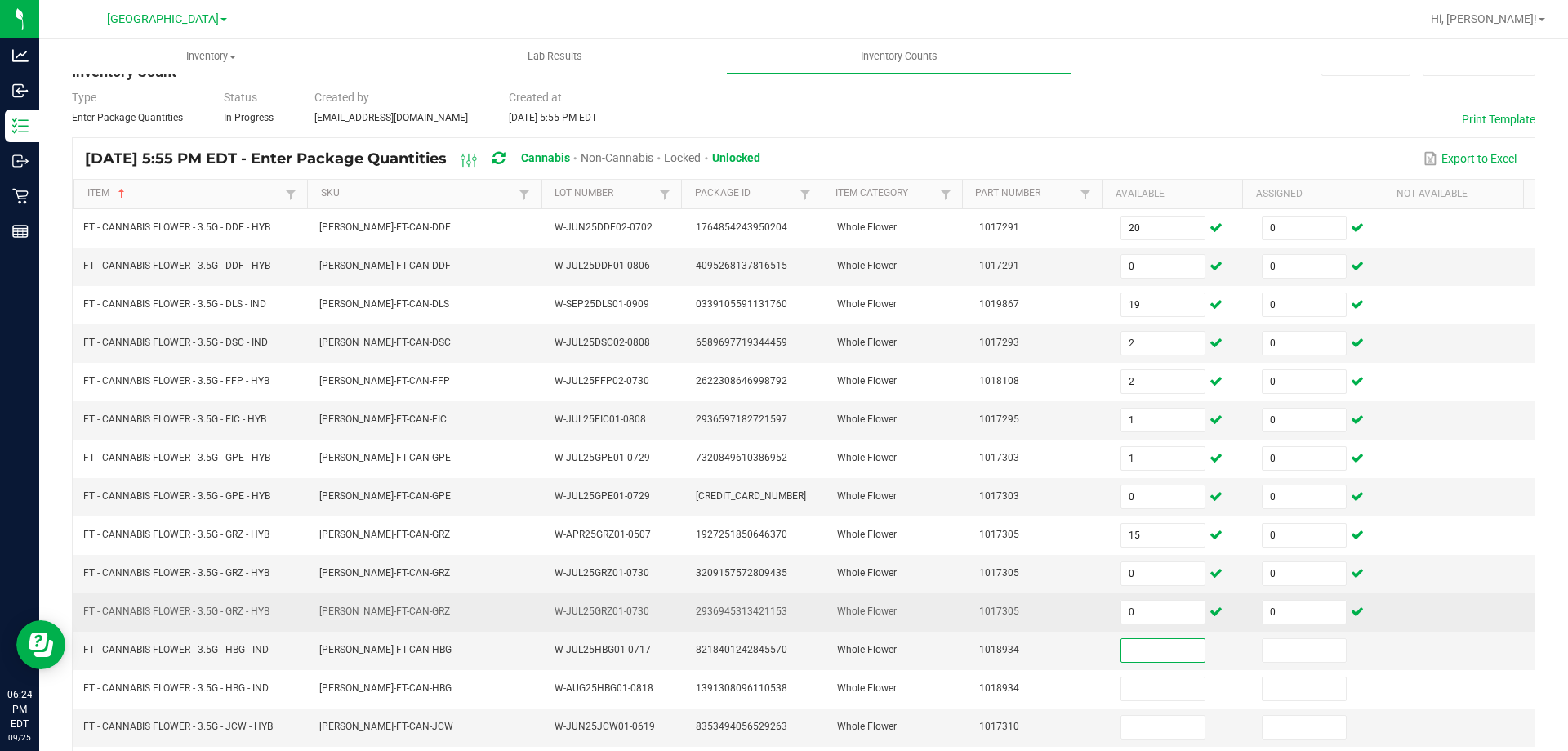
scroll to position [82, 0]
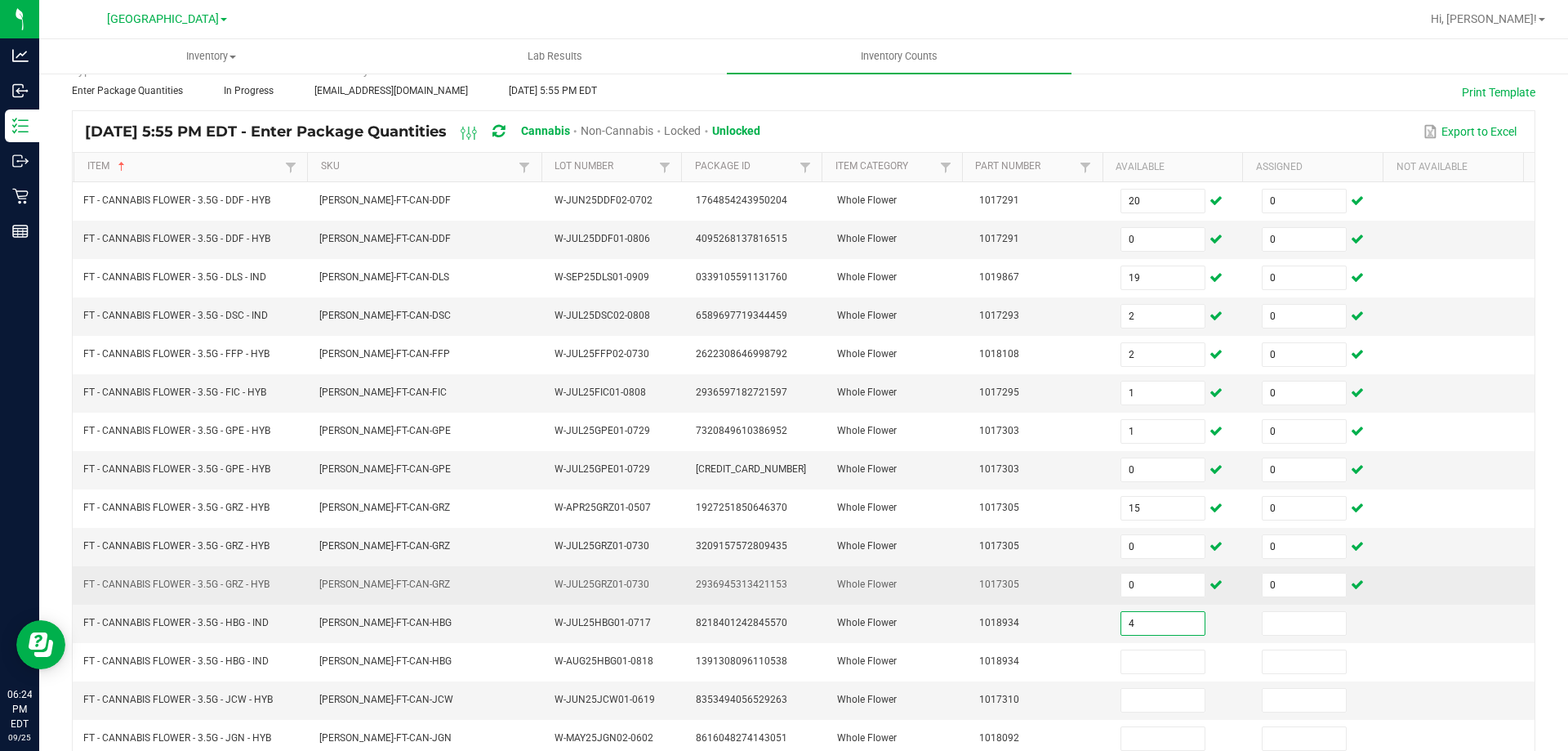
type input "4"
type input "0"
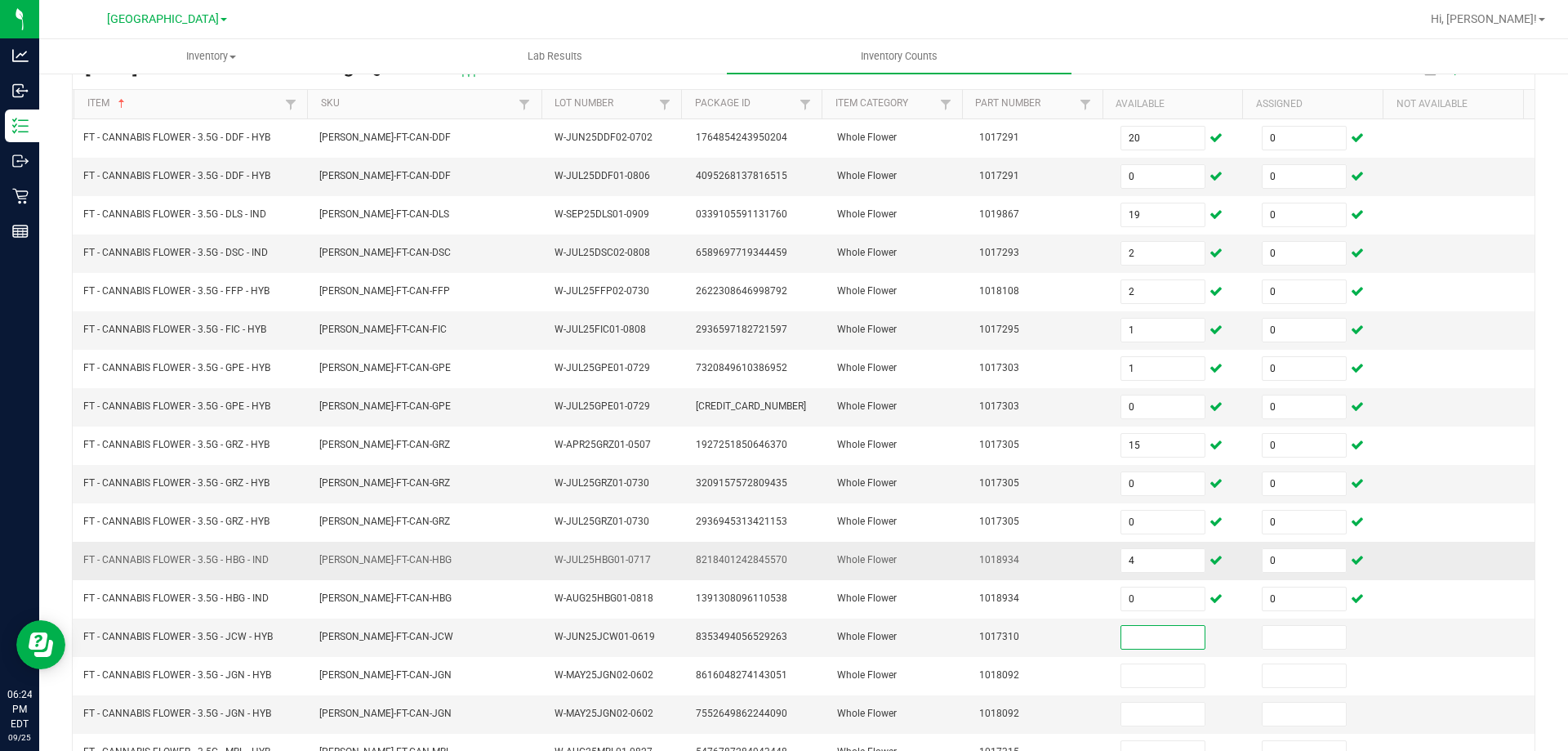
scroll to position [164, 0]
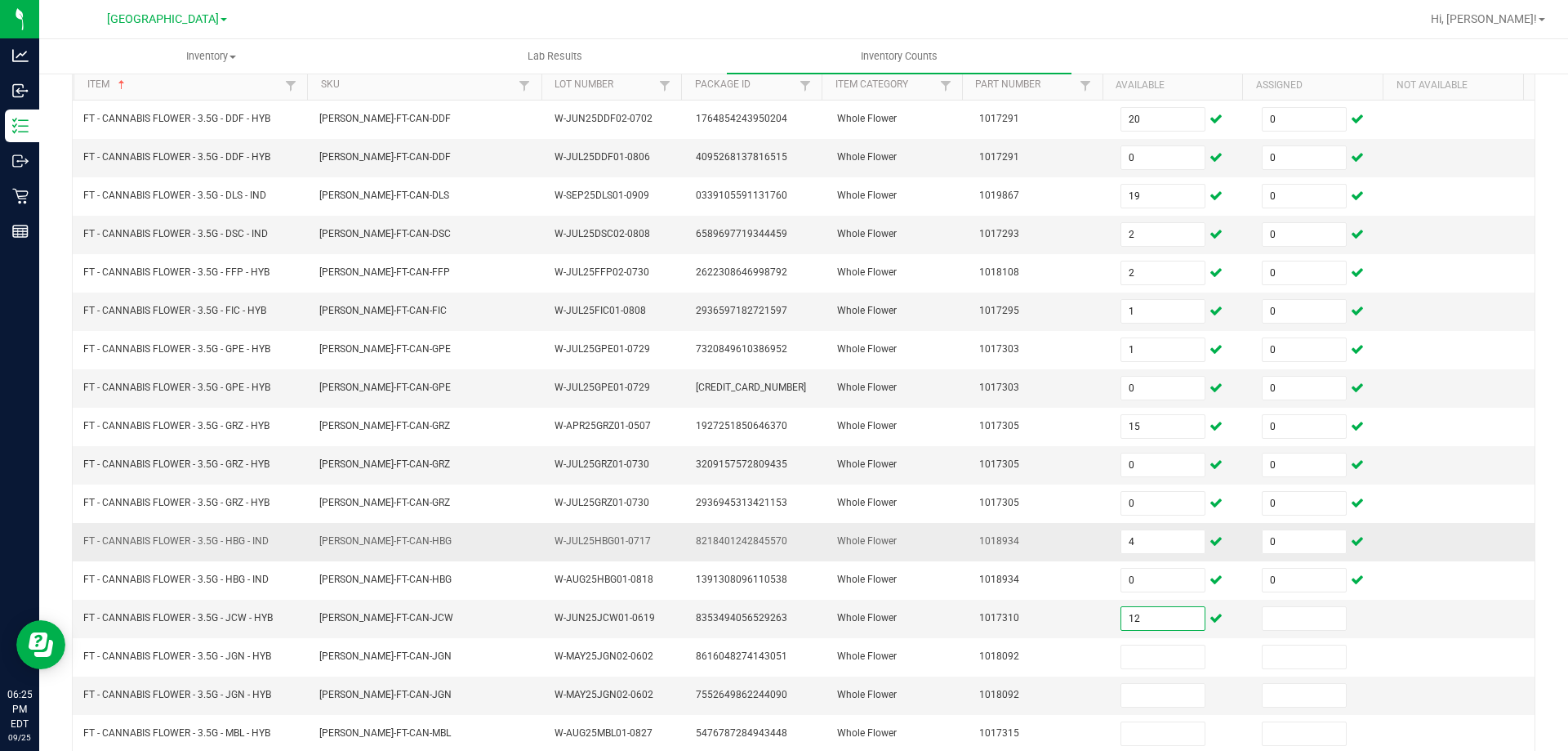
type input "12"
type input "0"
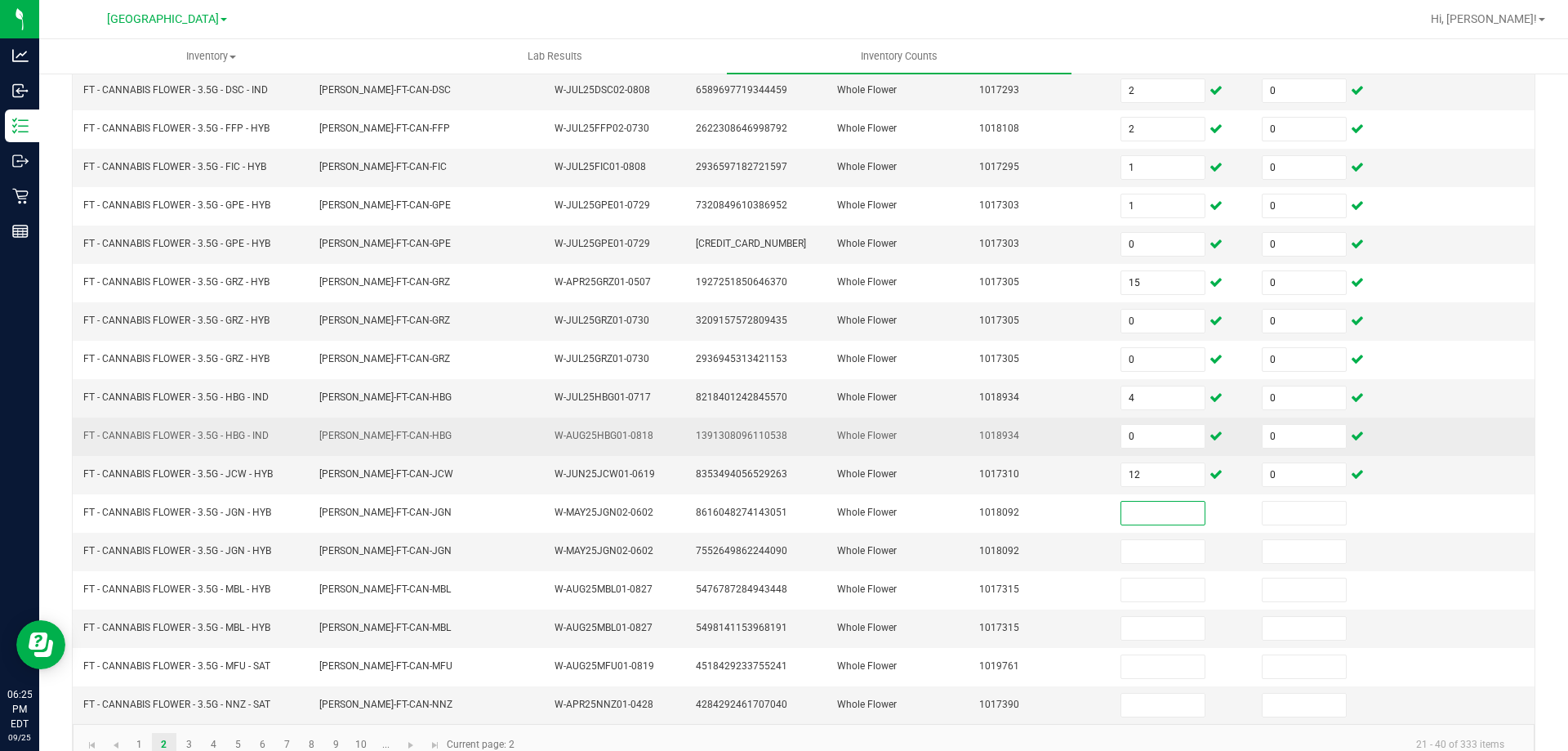
scroll to position [339, 0]
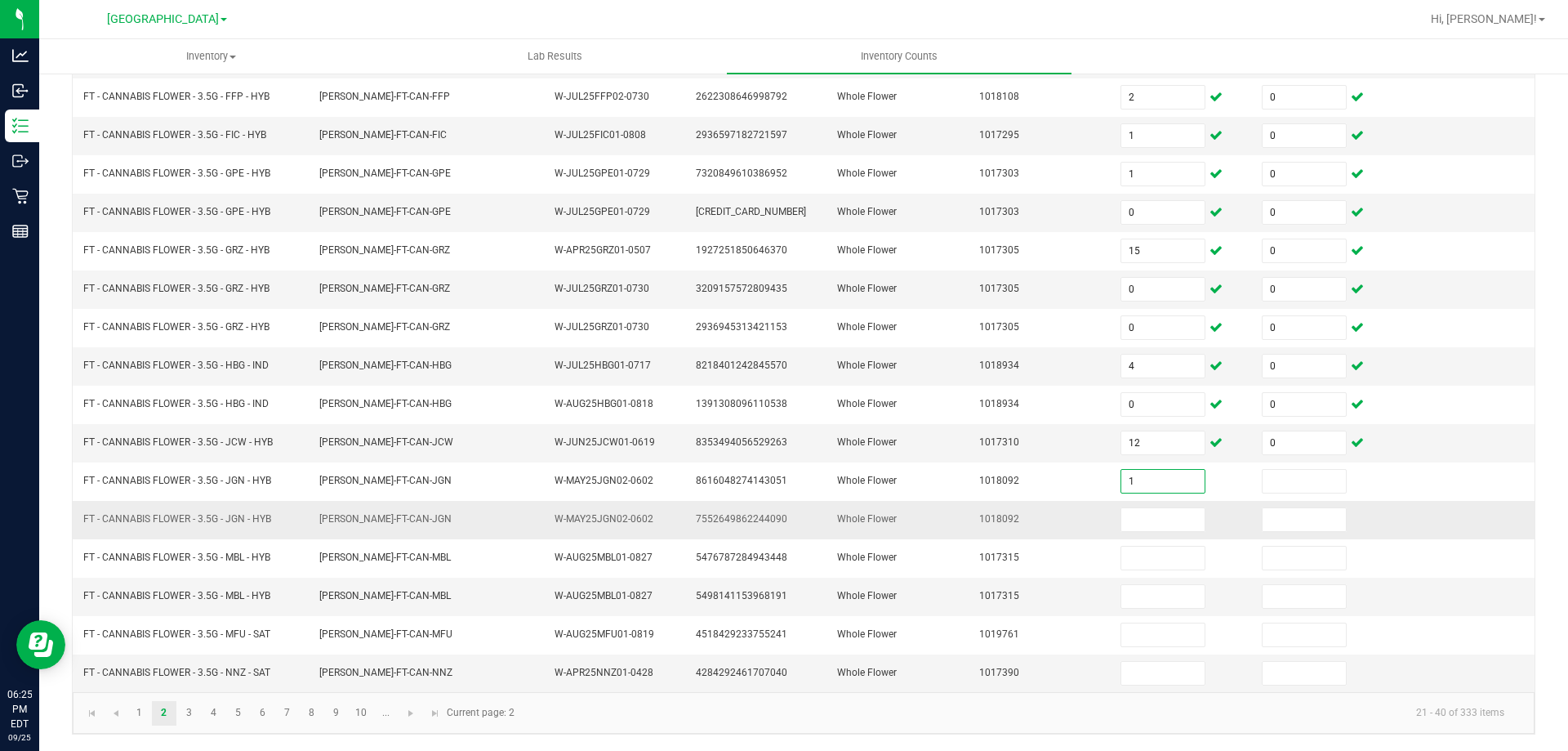
type input "1"
type input "0"
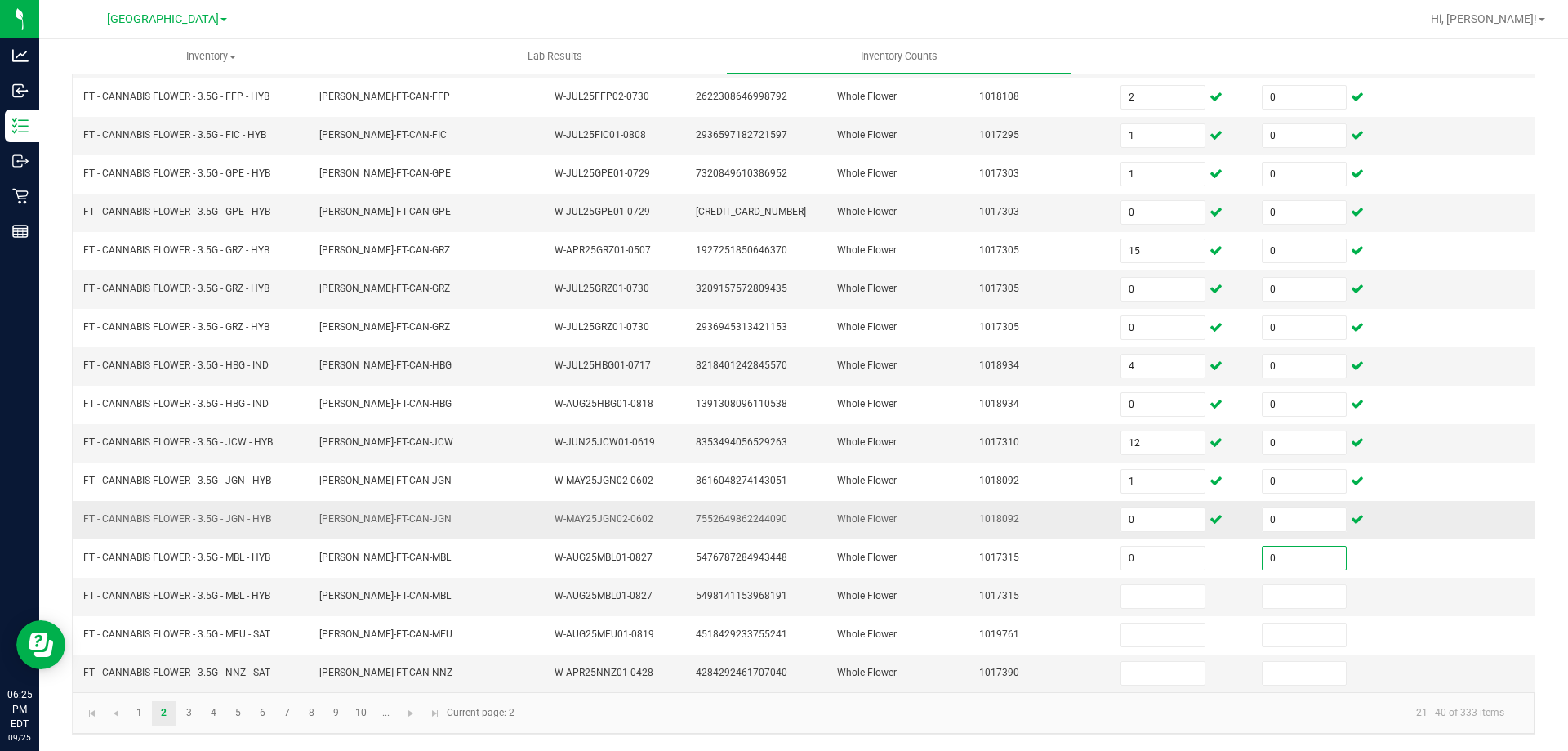
type input "0"
type input "2"
type input "0"
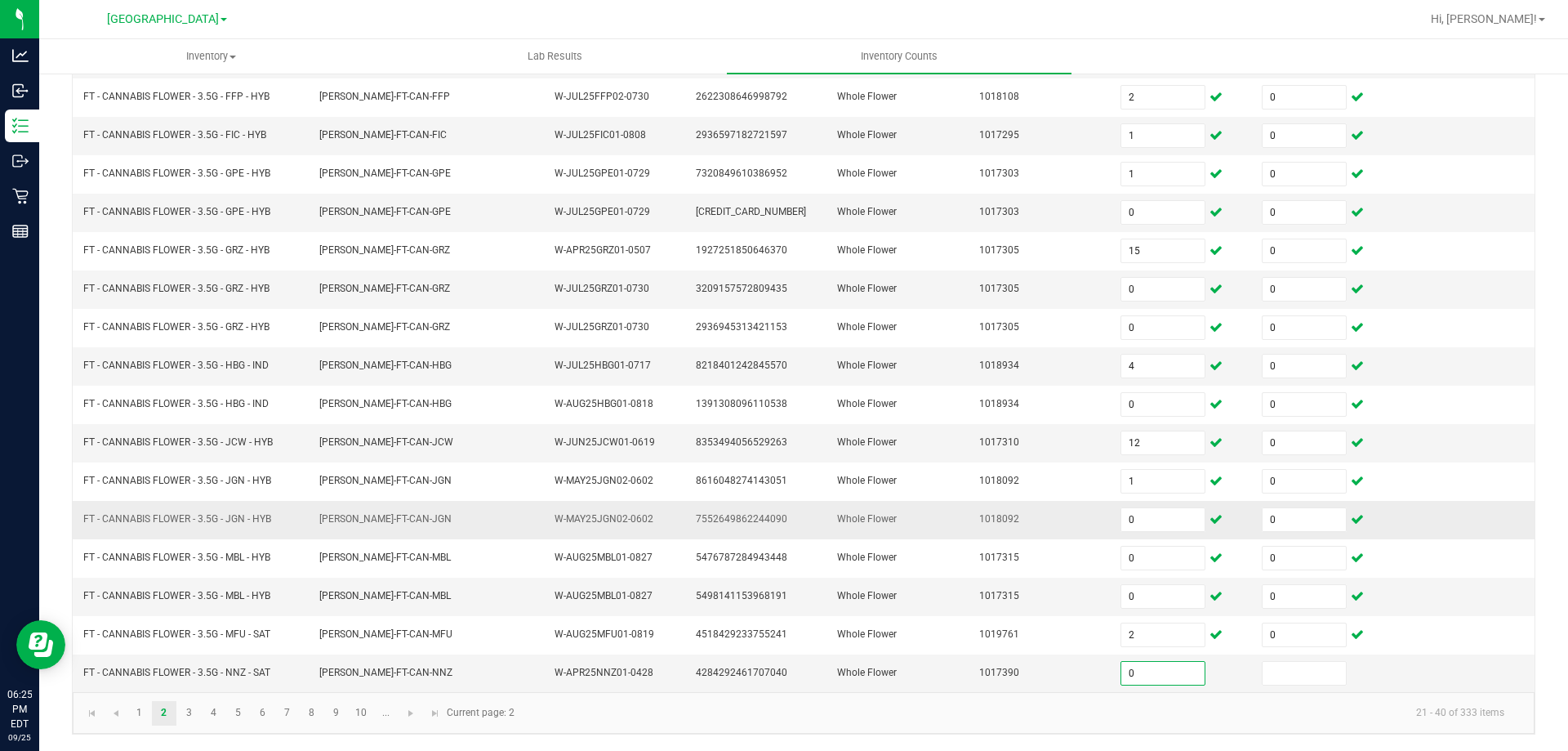
type input "0"
click at [183, 722] on link "3" at bounding box center [188, 713] width 24 height 25
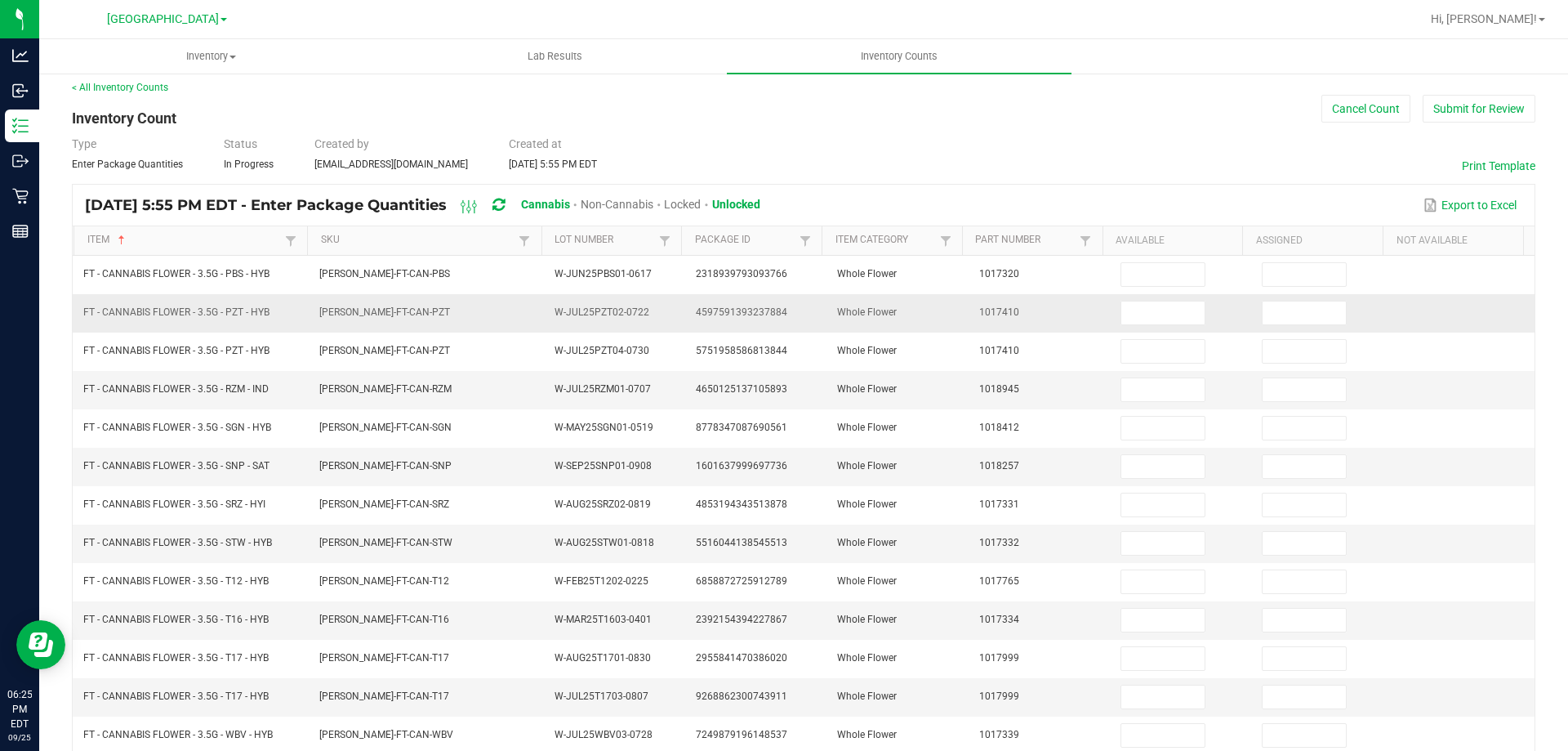
scroll to position [0, 0]
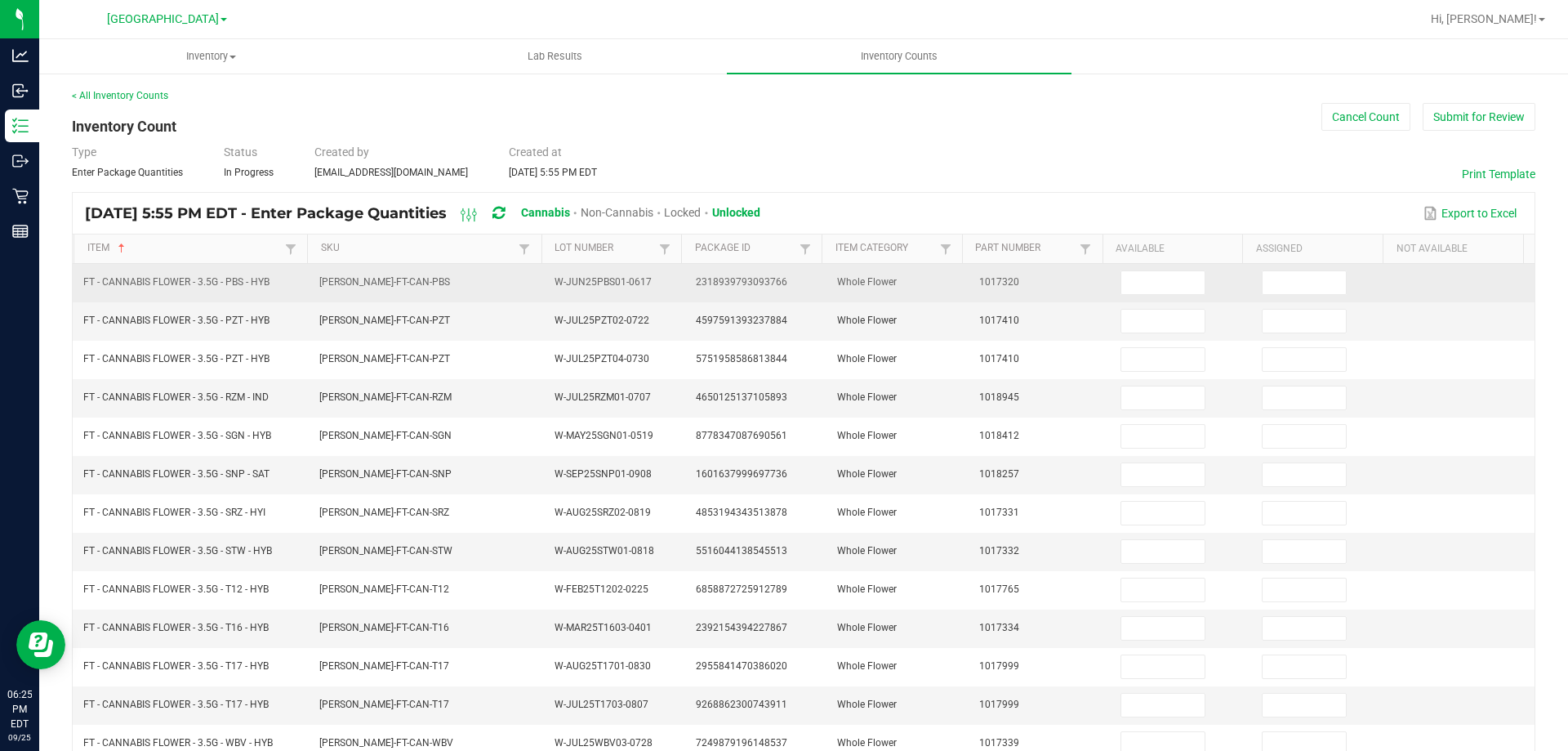
click at [1186, 292] on td at bounding box center [1182, 283] width 142 height 38
click at [1146, 283] on input at bounding box center [1164, 283] width 84 height 23
type input "1"
type input "0"
type input "10"
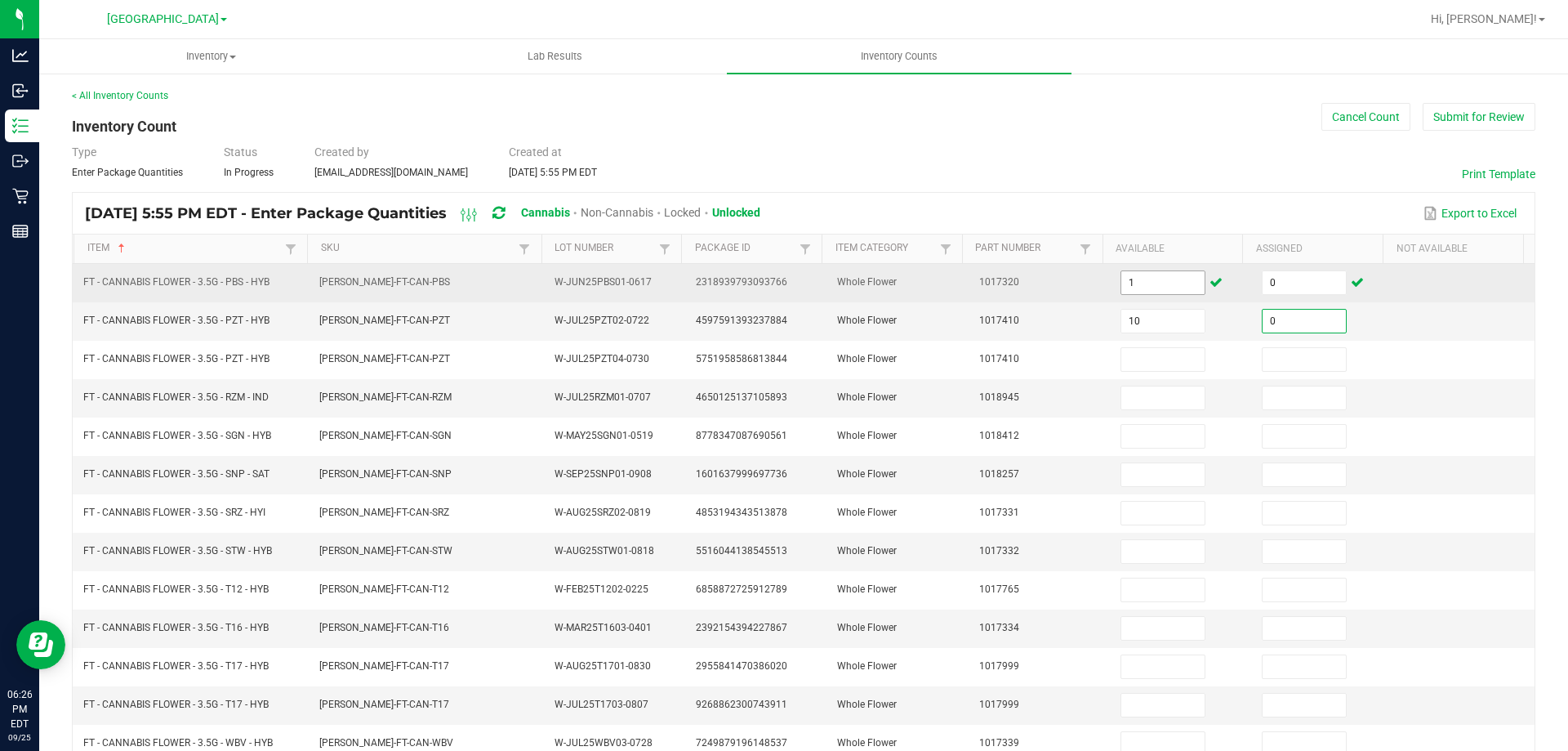
type input "0"
type input "8"
type input "0"
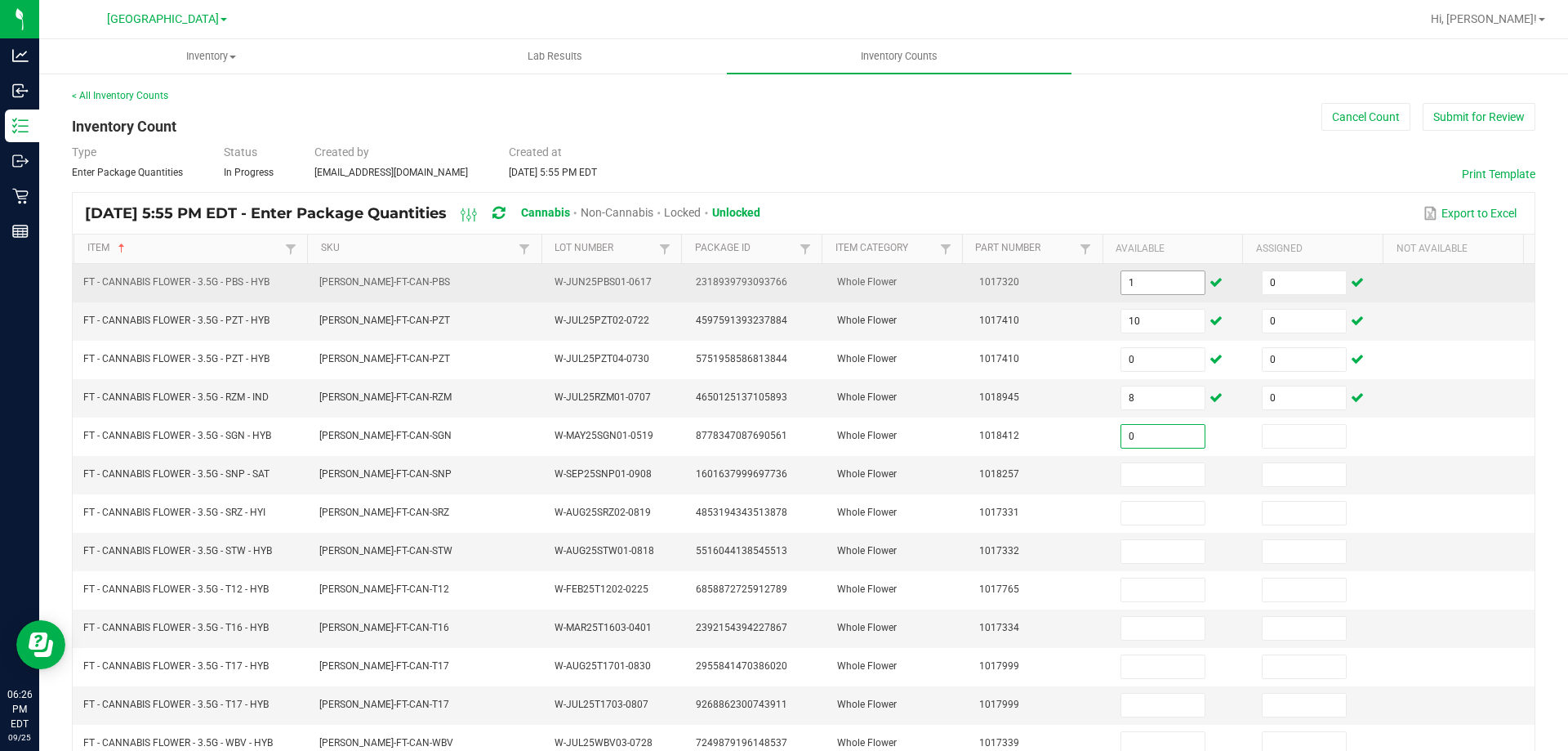
type input "0"
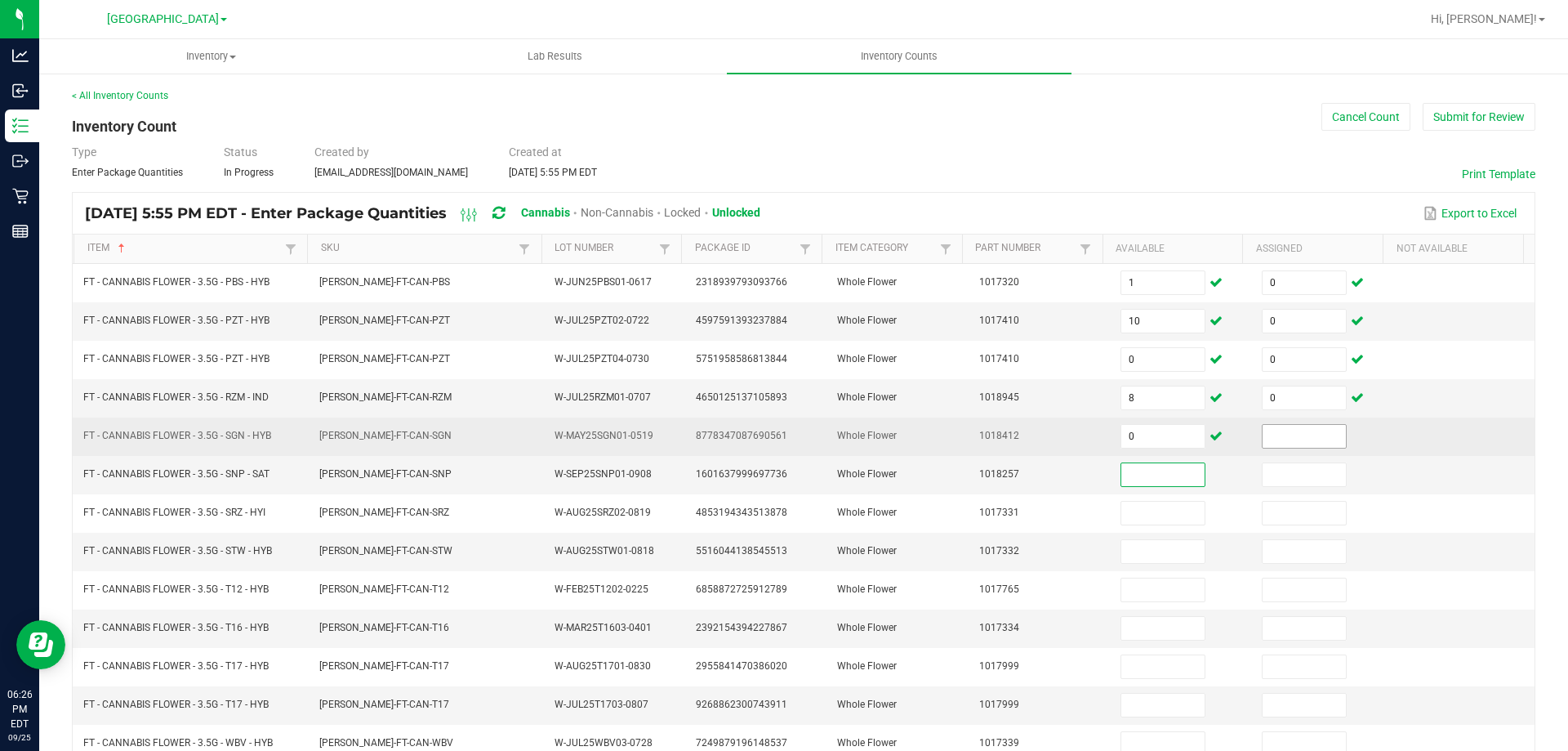
click at [1272, 438] on input at bounding box center [1304, 437] width 84 height 23
type input "0"
type input "12"
type input "0"
type input "9"
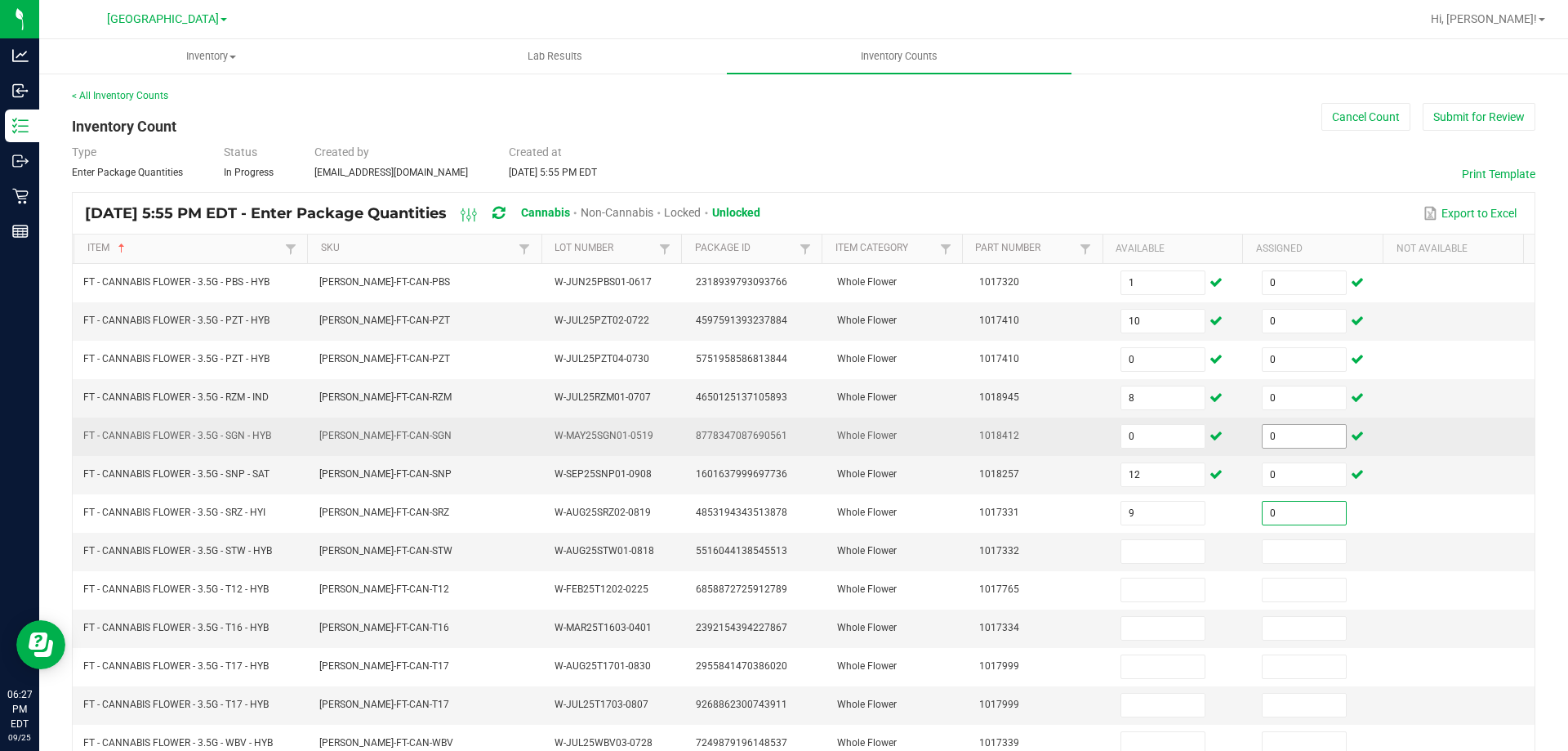
type input "0"
type input "13"
type input "0"
type input "27"
type input "0"
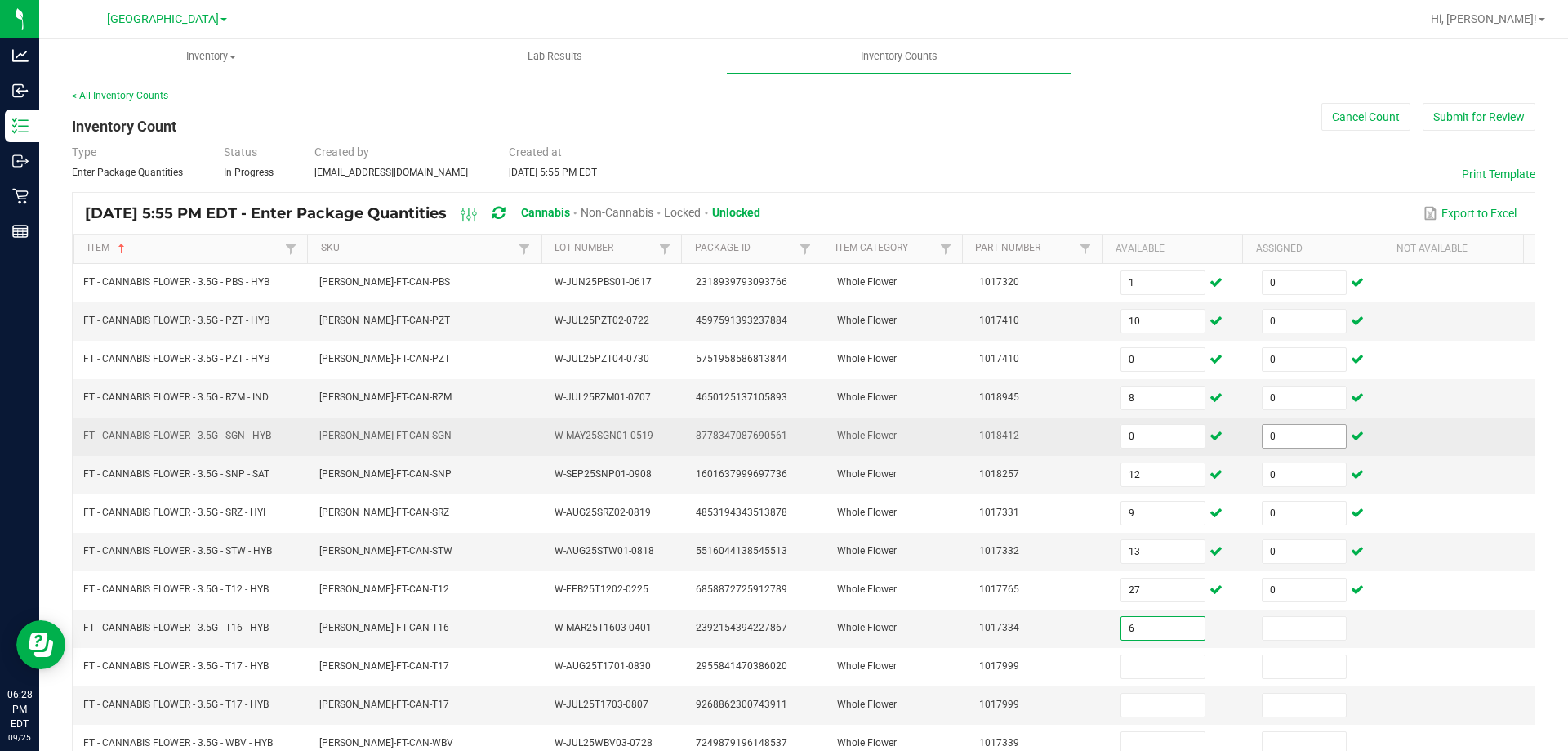
type input "6"
type input "0"
type input "12"
type input "0"
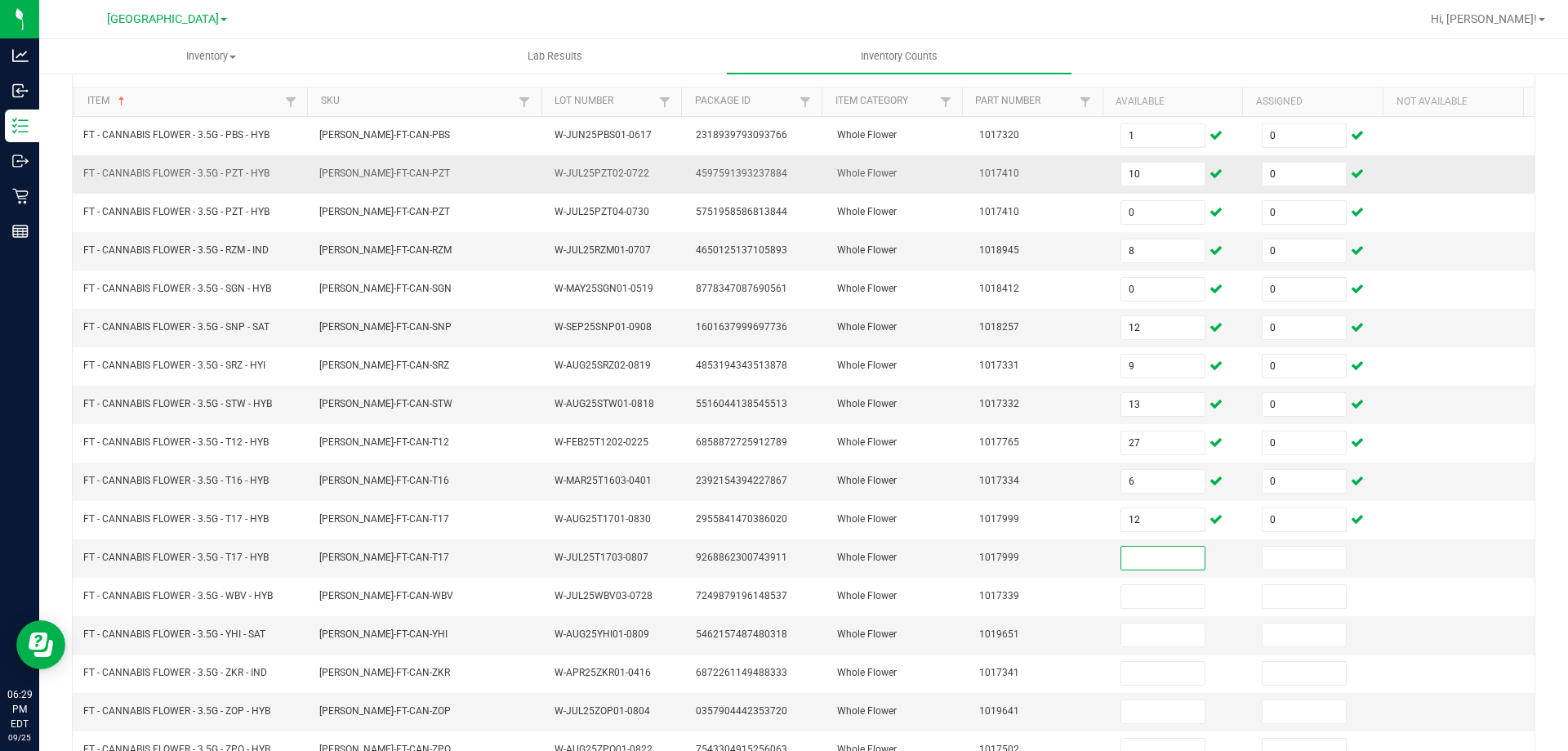
scroll to position [164, 0]
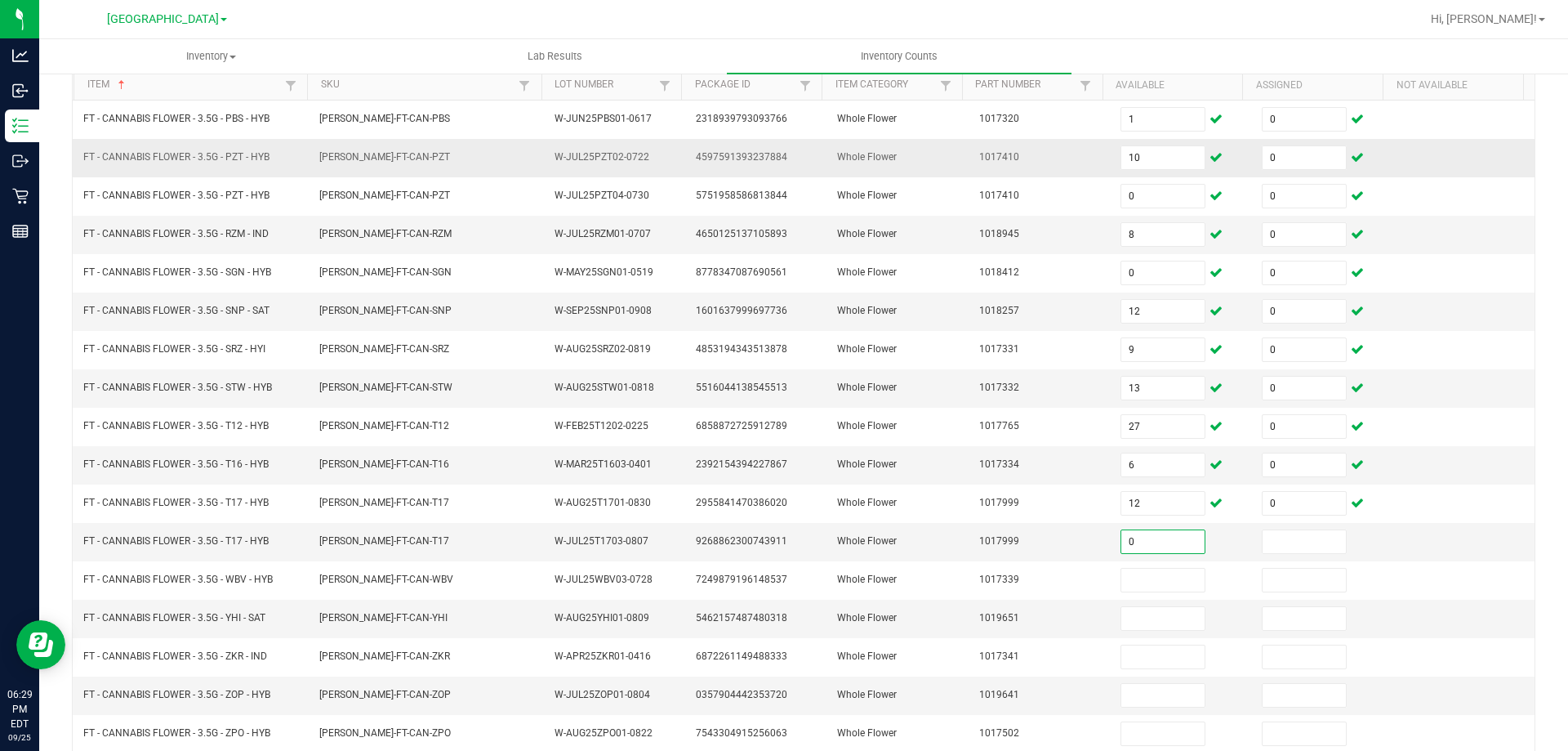
type input "0"
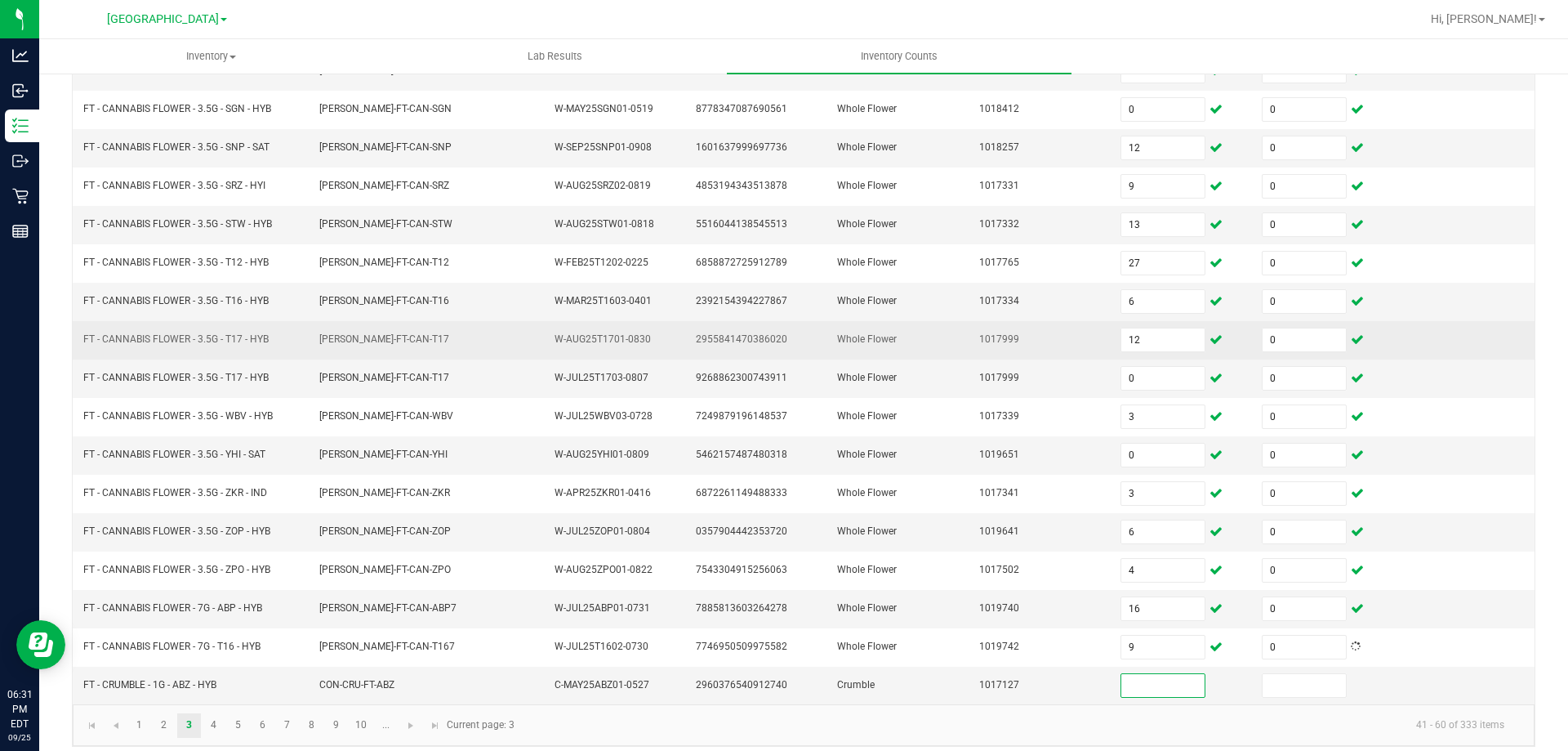
scroll to position [339, 0]
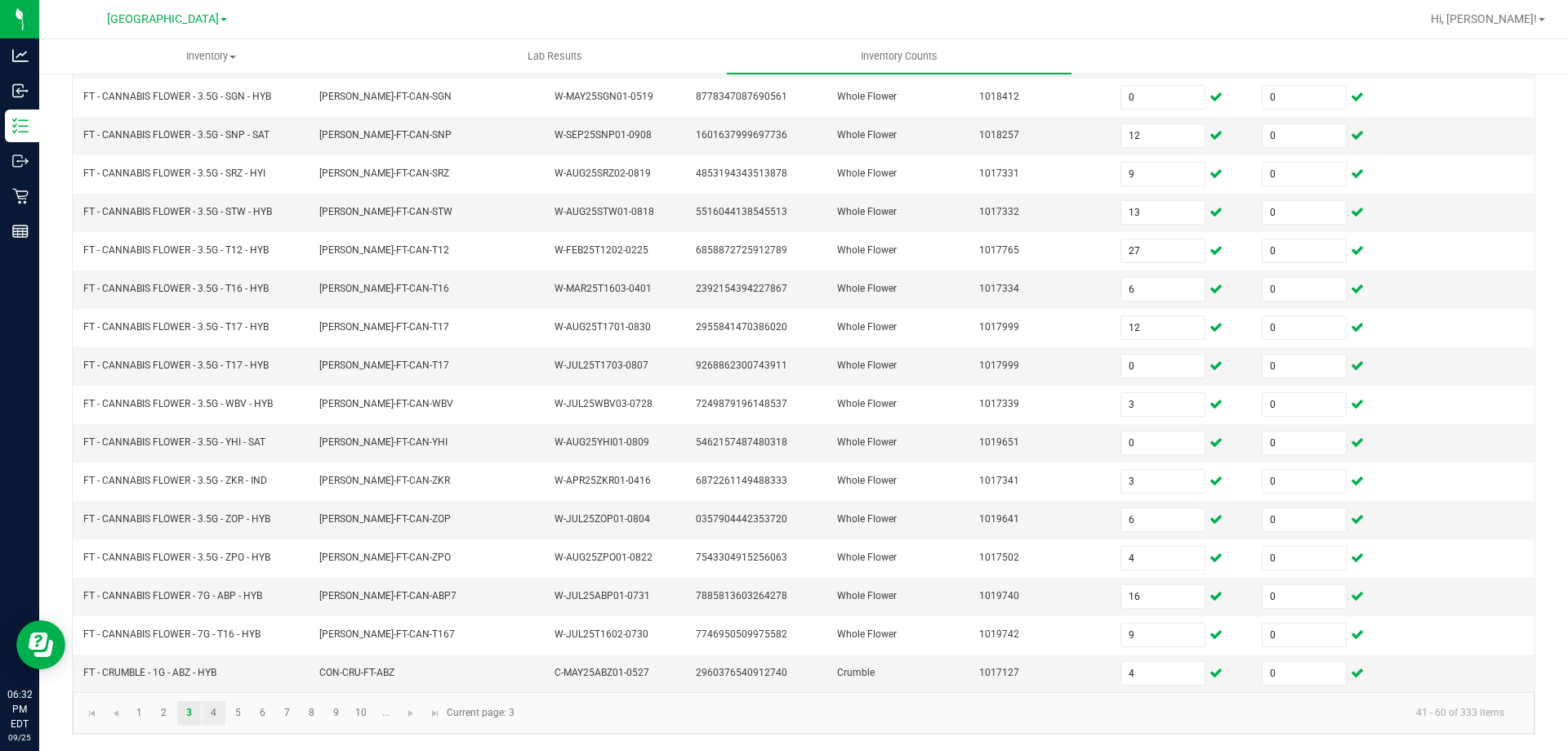
click at [216, 709] on link "4" at bounding box center [213, 713] width 24 height 25
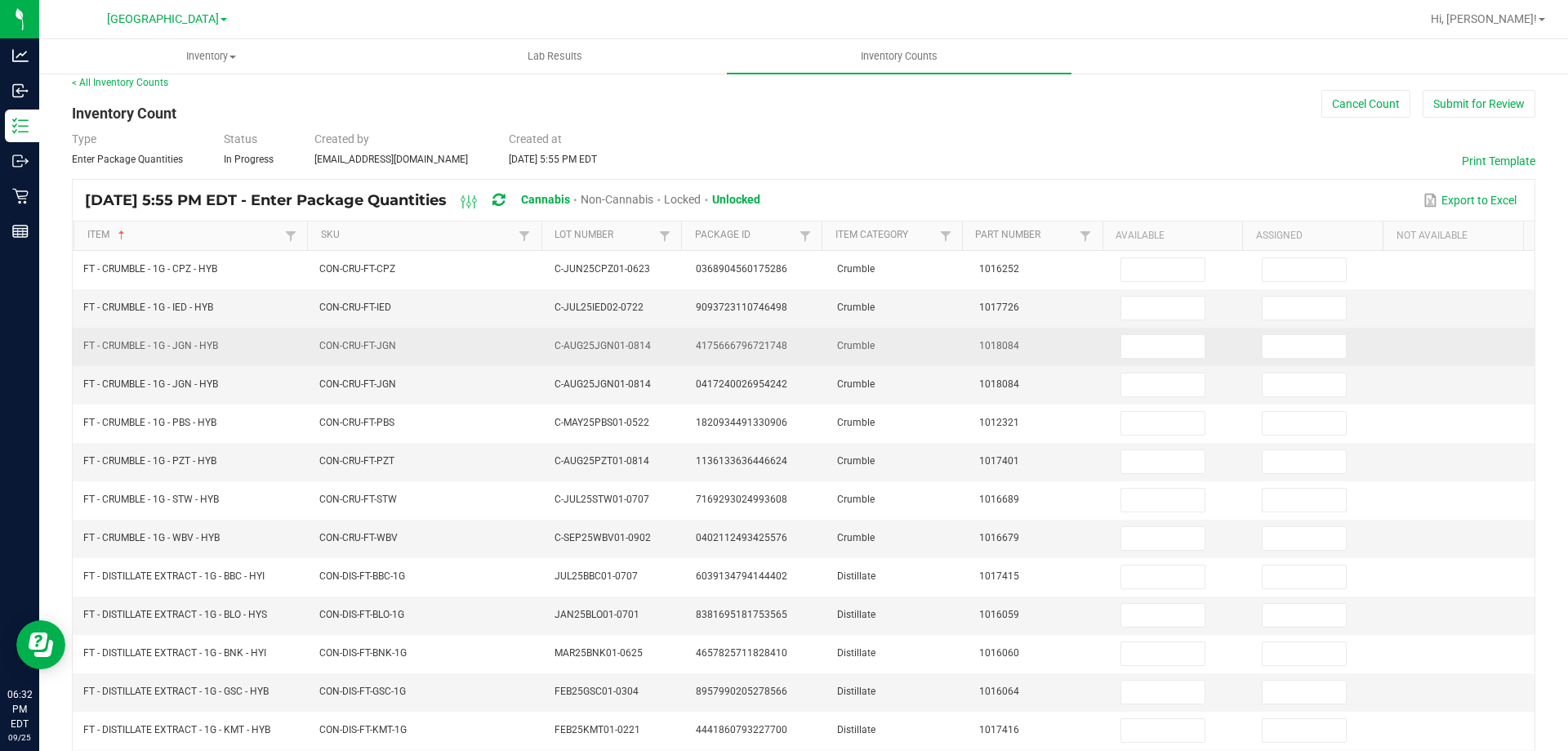
scroll to position [12, 0]
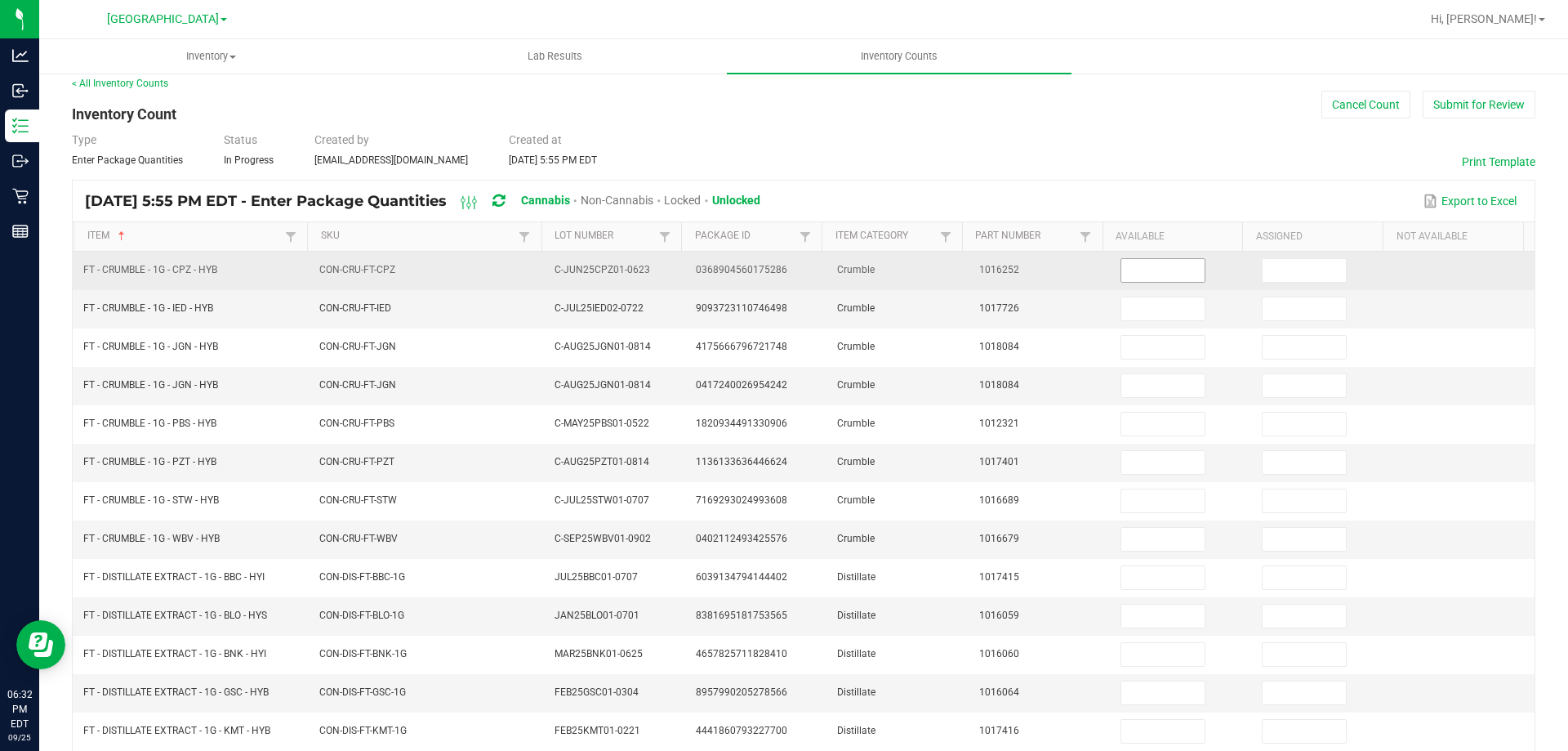
click at [1131, 265] on input at bounding box center [1164, 270] width 84 height 23
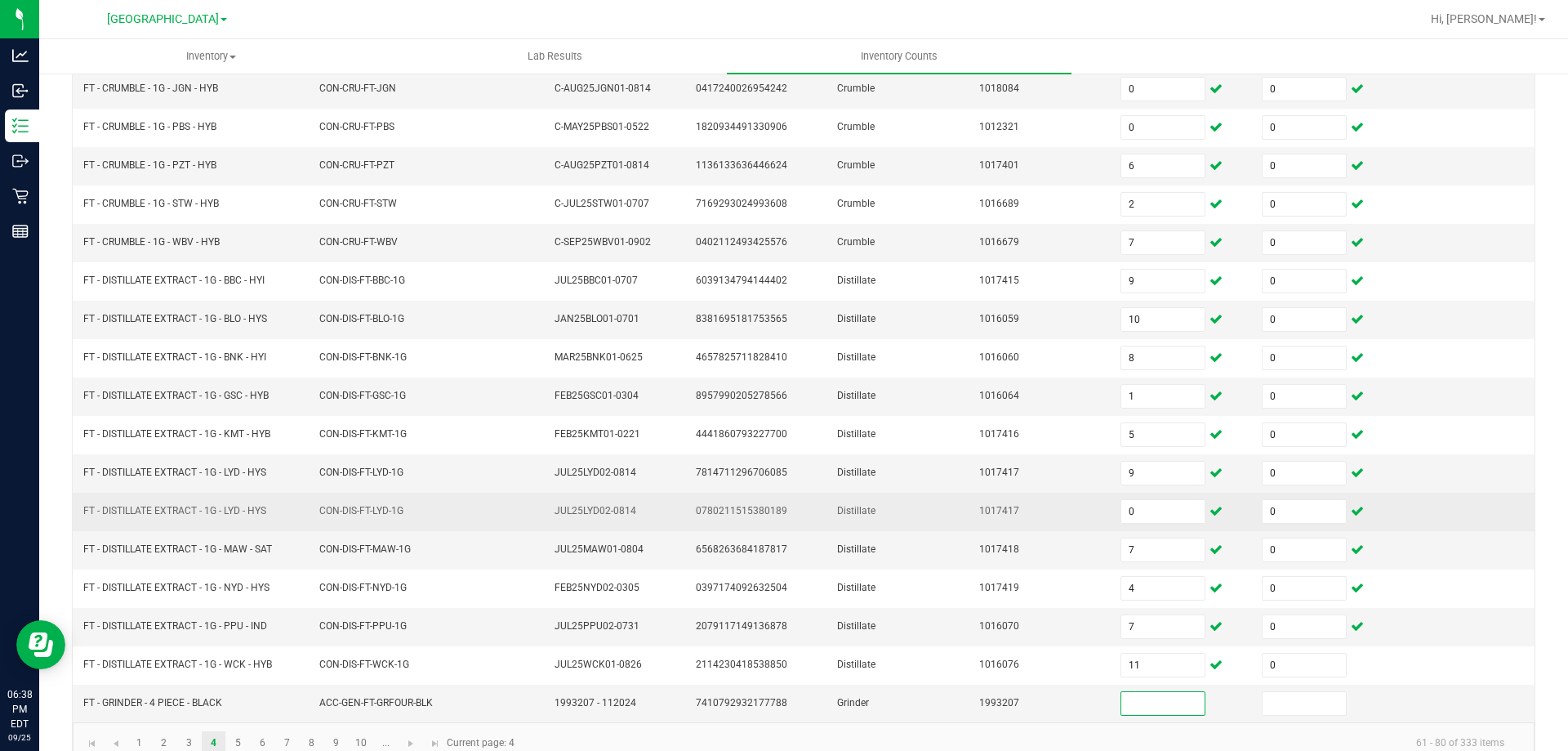
scroll to position [339, 0]
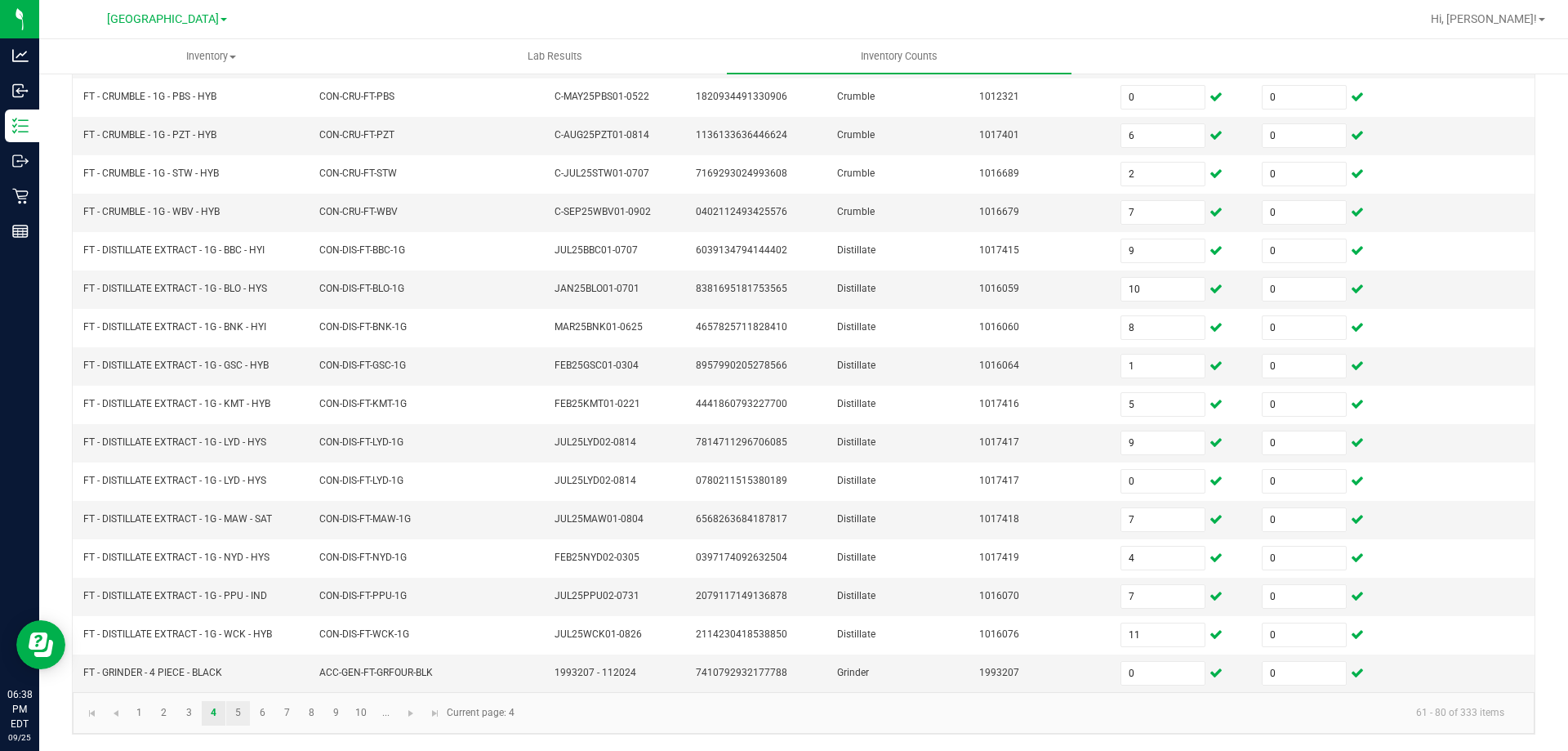
click at [231, 717] on link "5" at bounding box center [237, 713] width 24 height 25
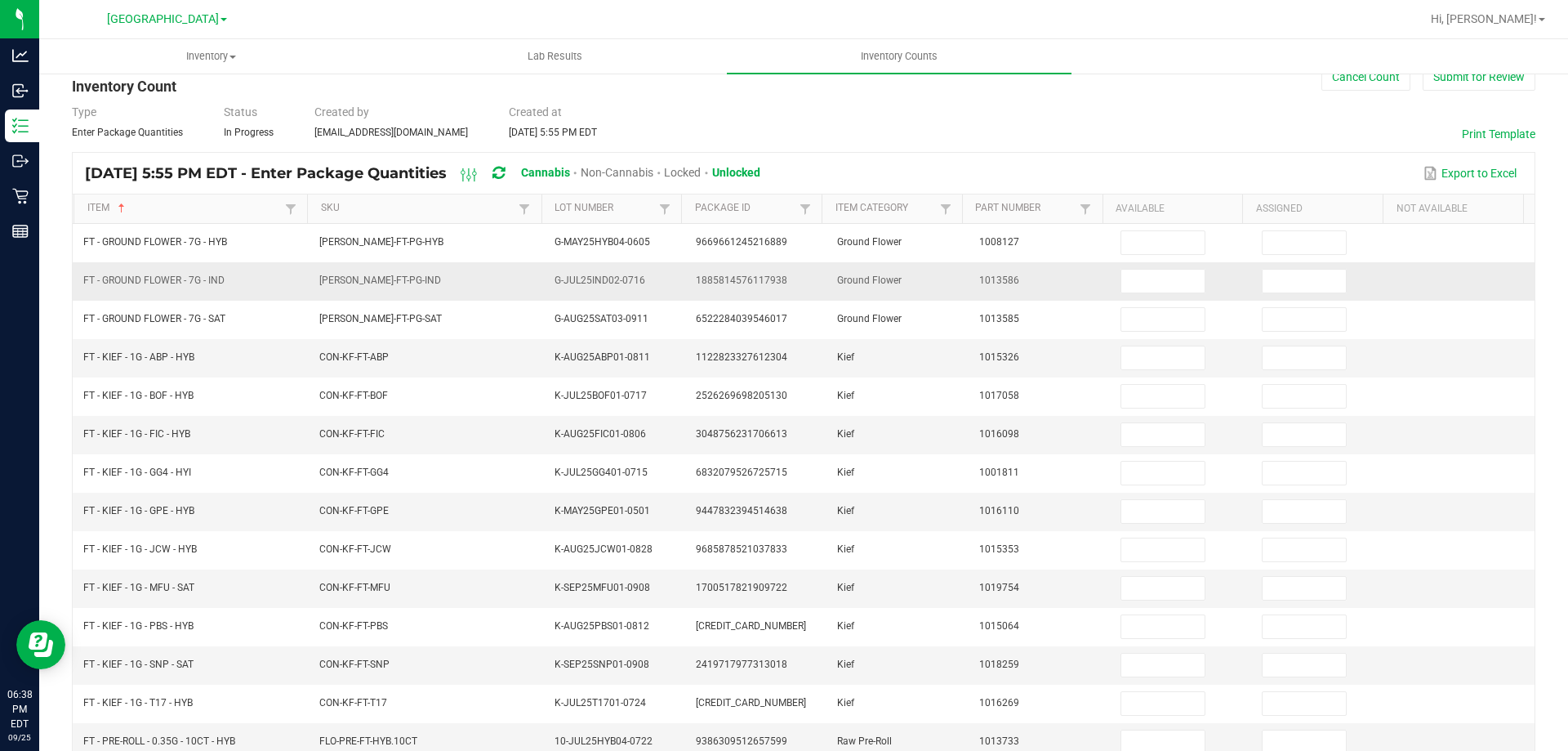
scroll to position [12, 0]
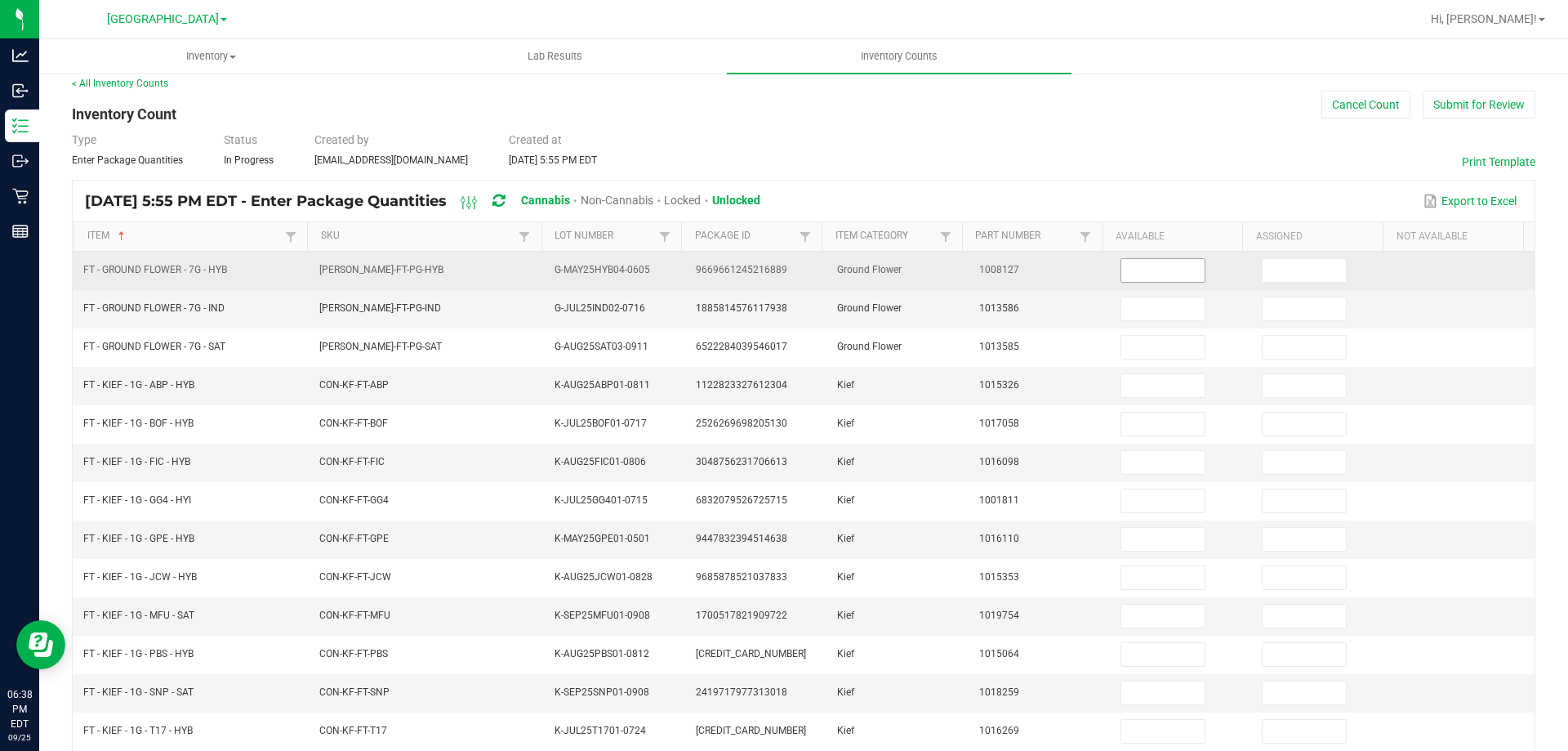
click at [1128, 265] on input at bounding box center [1164, 270] width 84 height 23
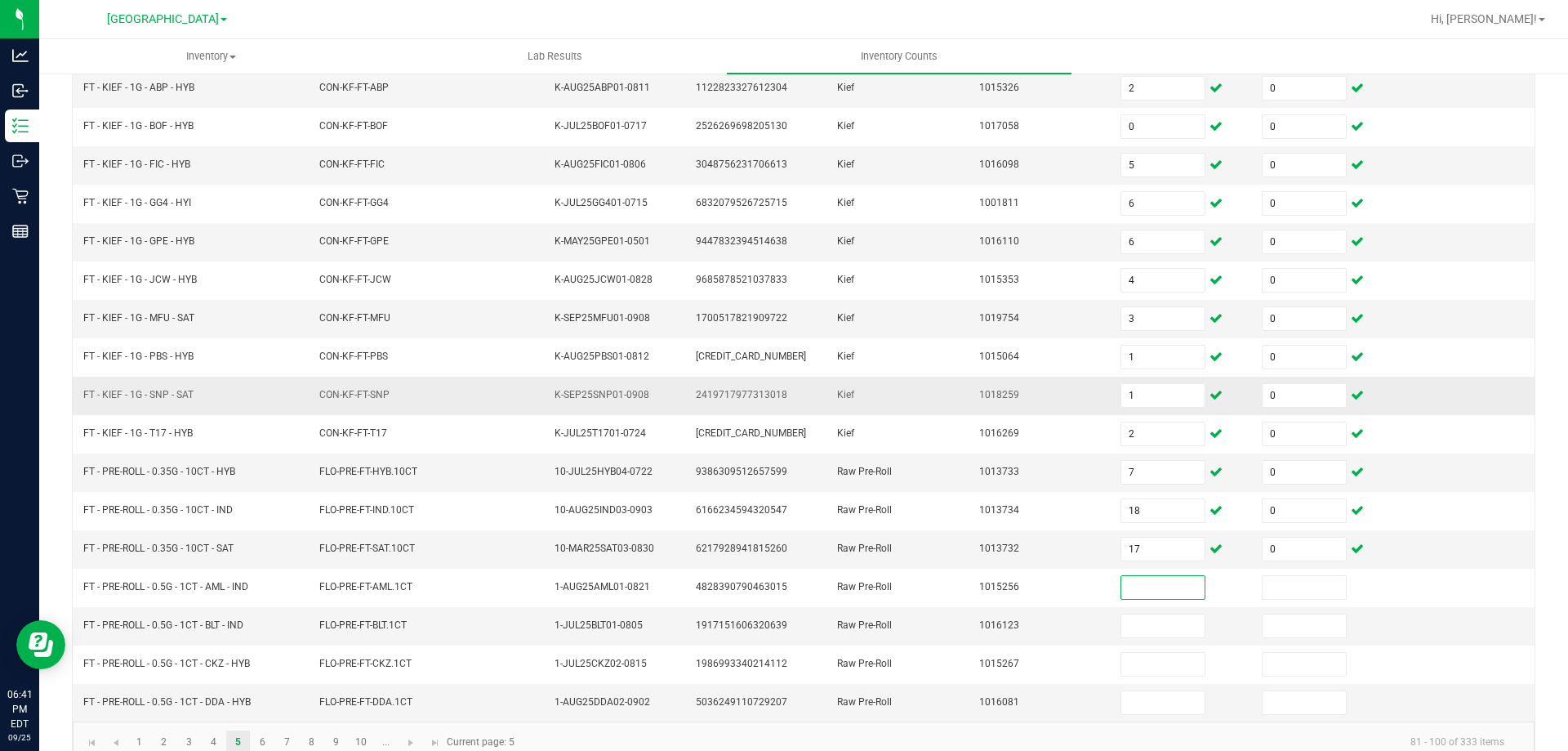
scroll to position [339, 0]
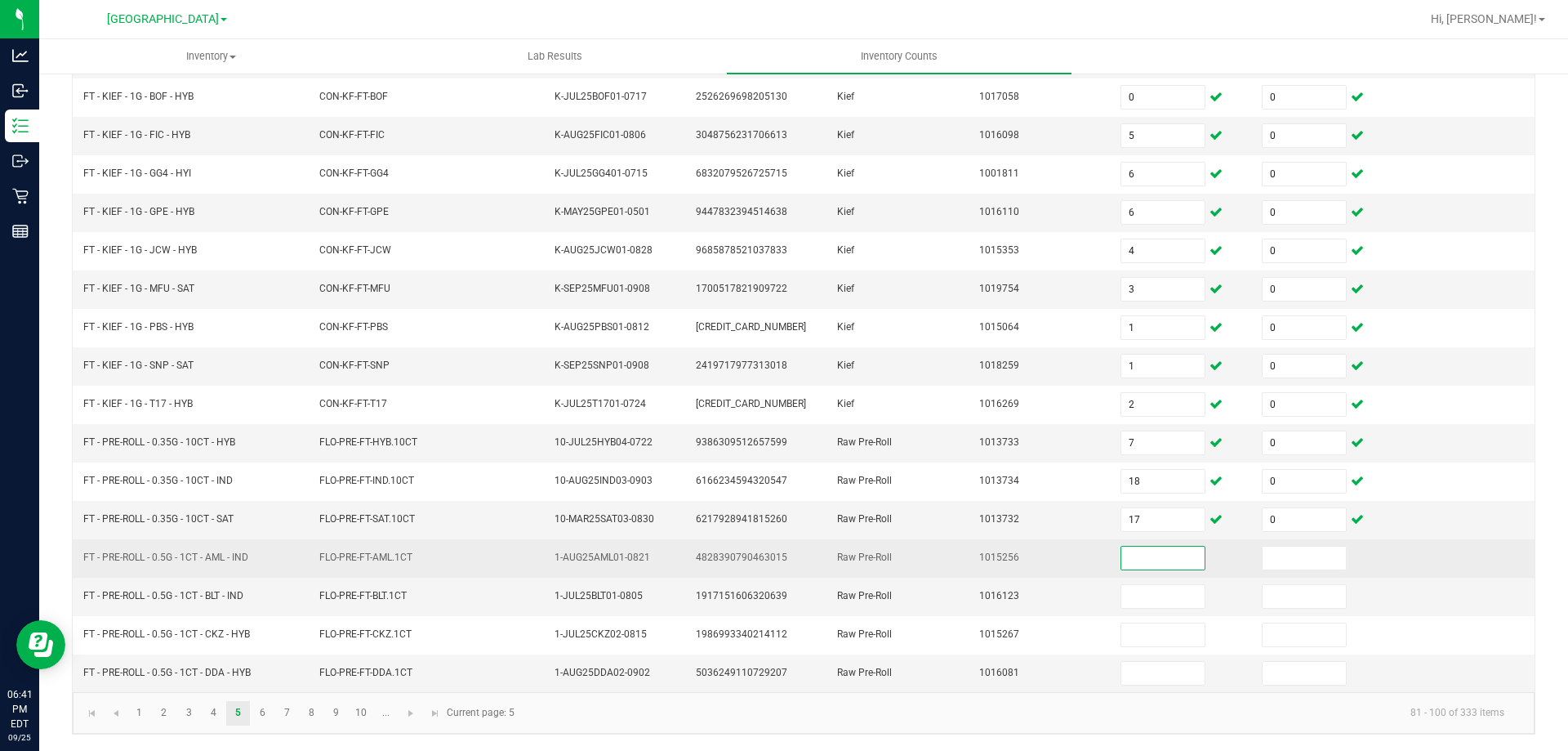
click at [1161, 554] on input at bounding box center [1164, 558] width 84 height 23
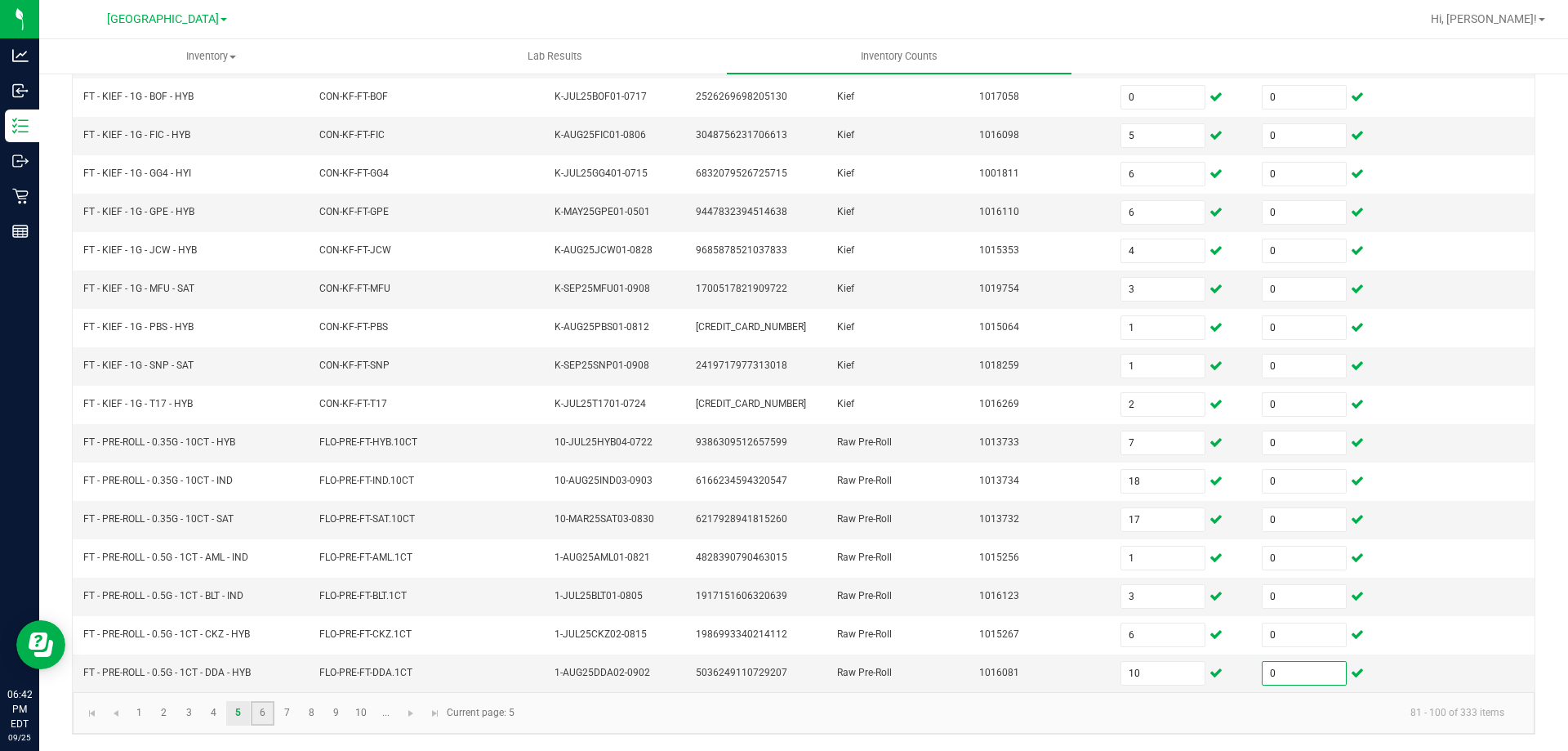
click at [269, 713] on link "6" at bounding box center [262, 713] width 24 height 25
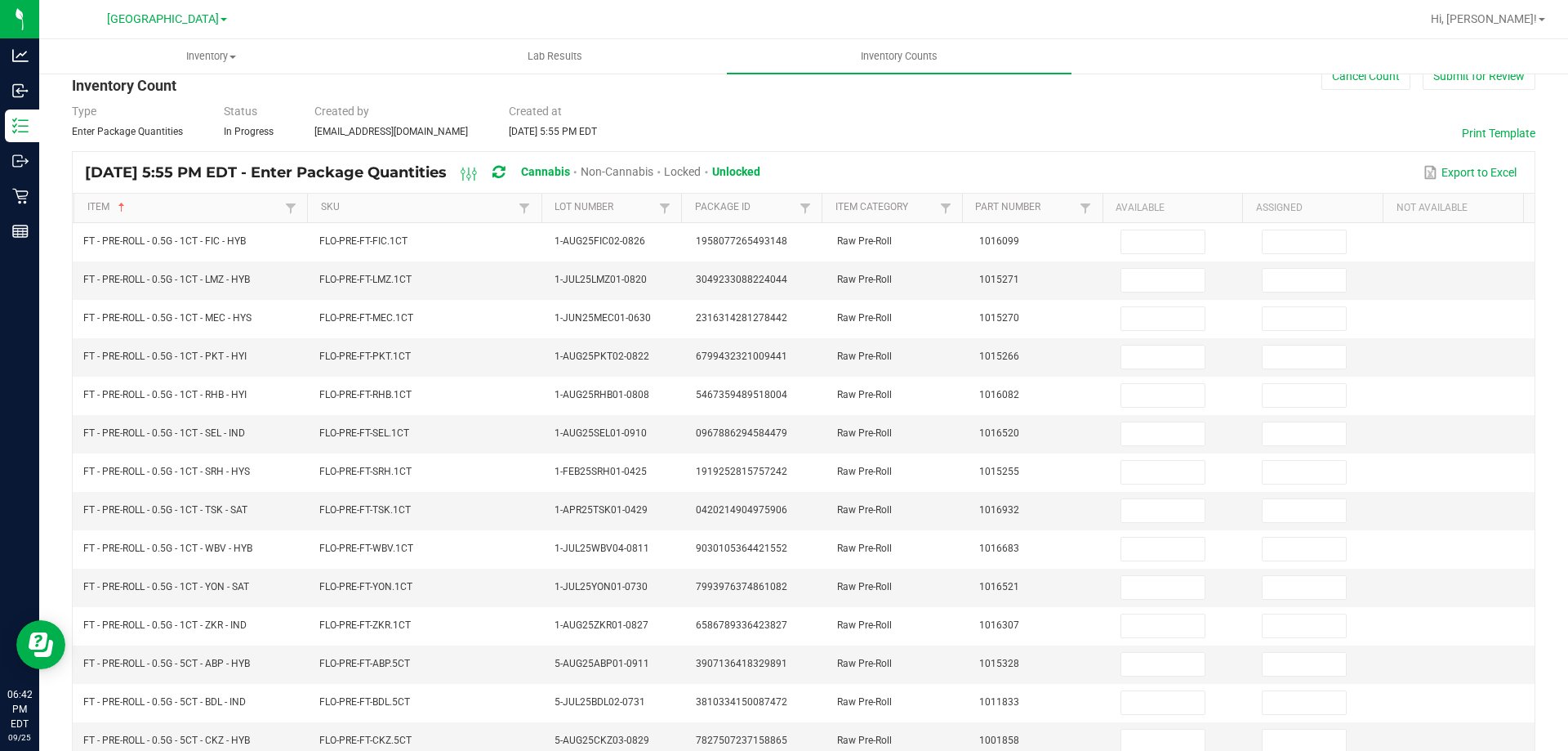
scroll to position [12, 0]
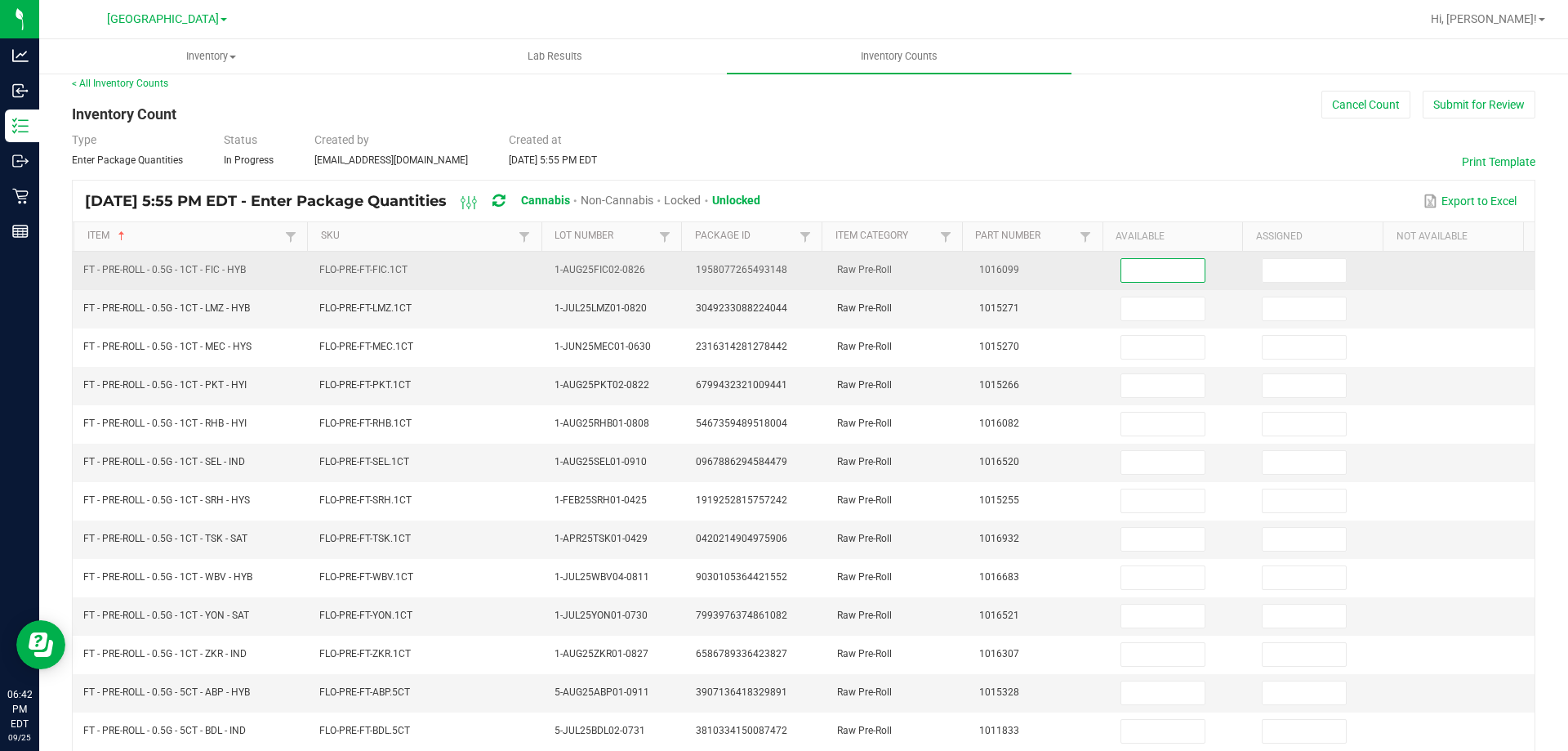
click at [1149, 259] on input at bounding box center [1164, 270] width 84 height 23
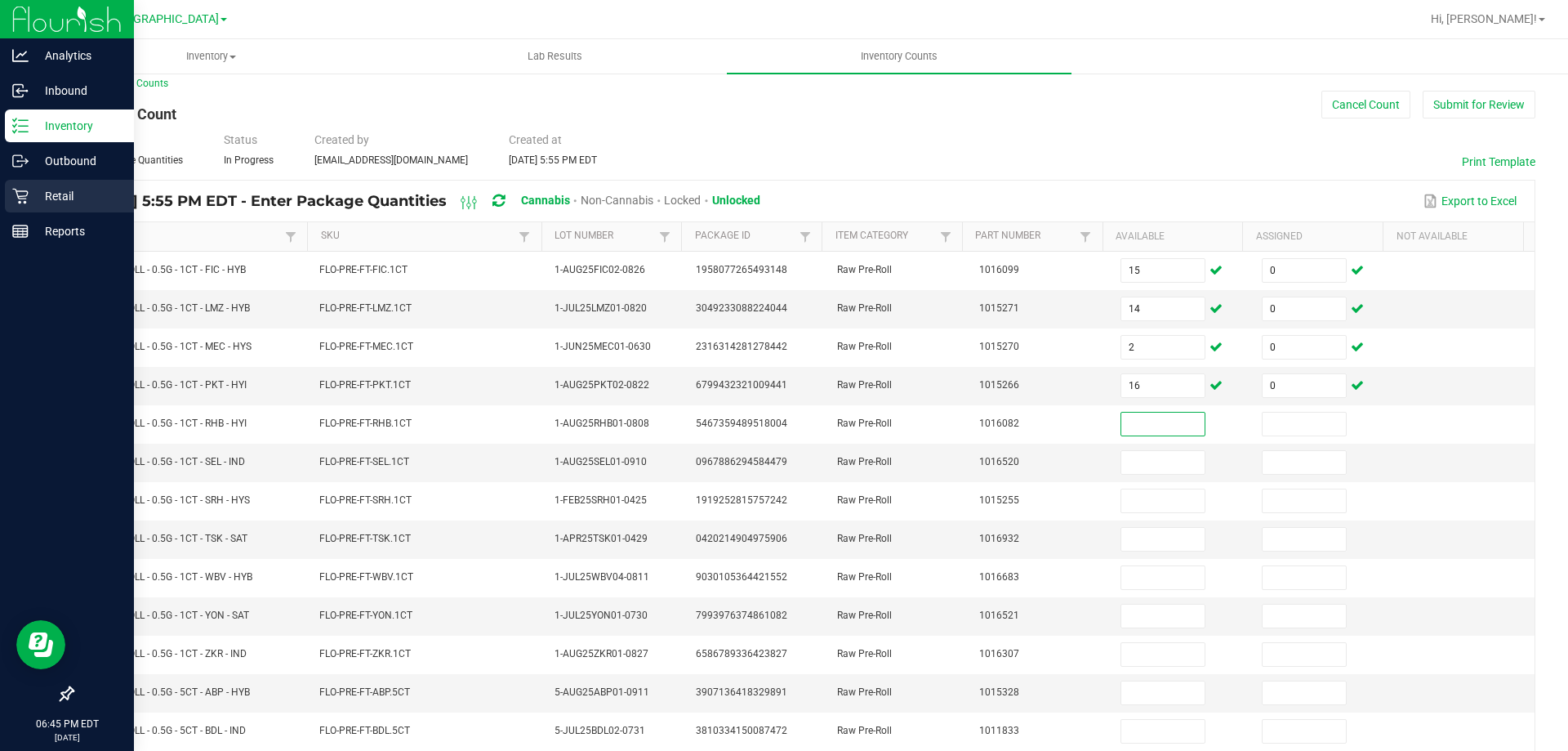
click at [30, 208] on div "Retail" at bounding box center [70, 196] width 129 height 33
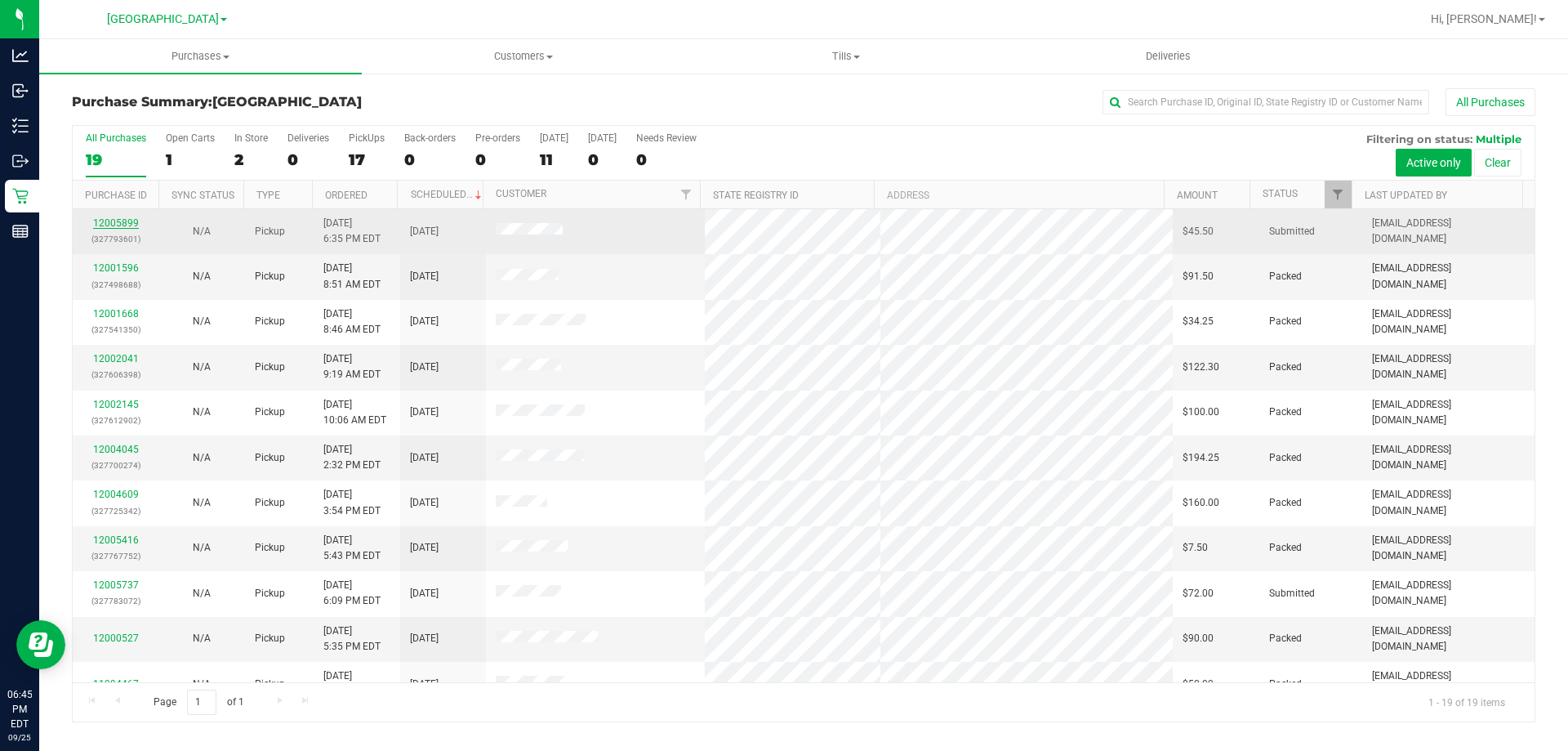
click at [137, 220] on link "12005899" at bounding box center [116, 223] width 46 height 11
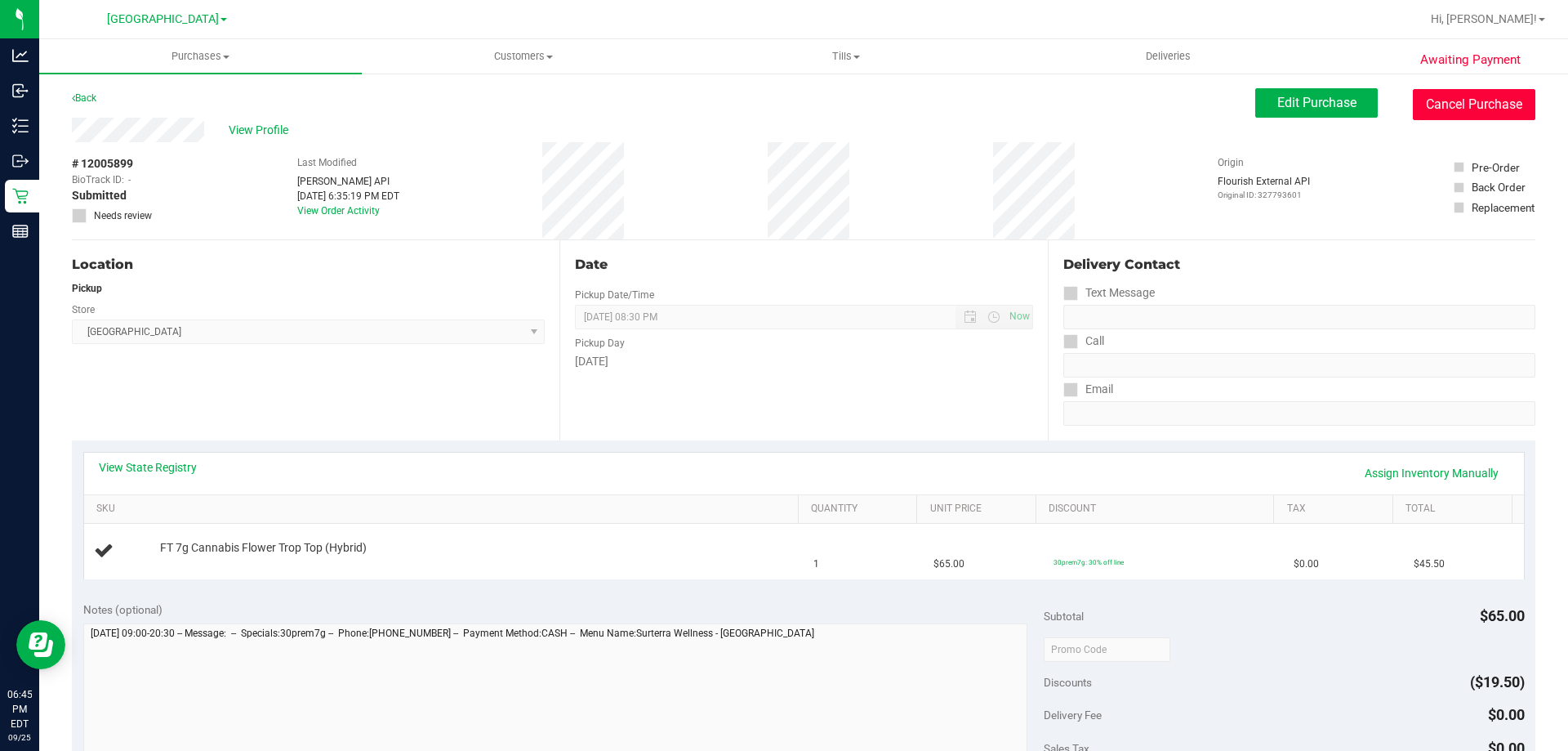
click at [1417, 114] on button "Cancel Purchase" at bounding box center [1475, 105] width 123 height 31
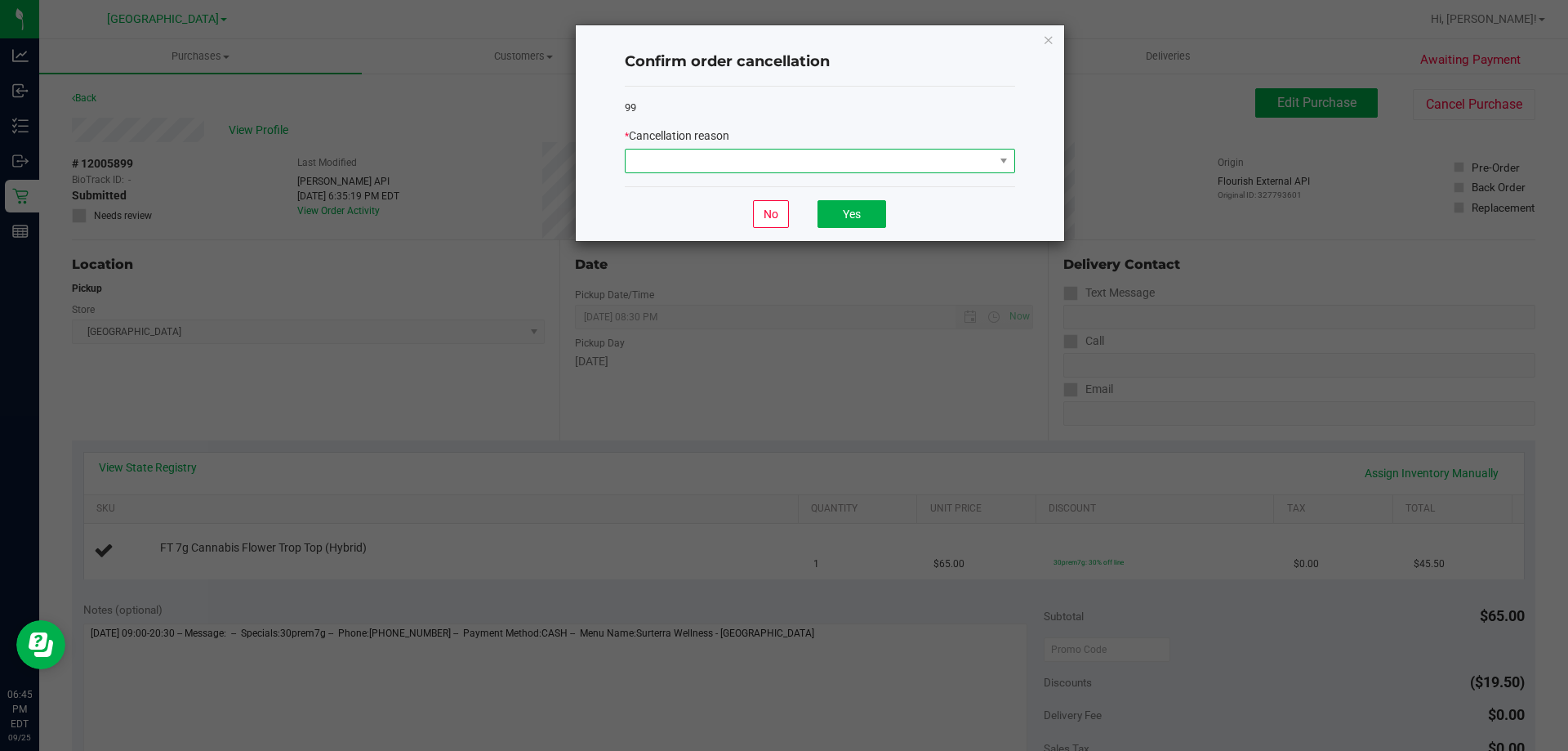
click at [960, 171] on span at bounding box center [810, 161] width 368 height 23
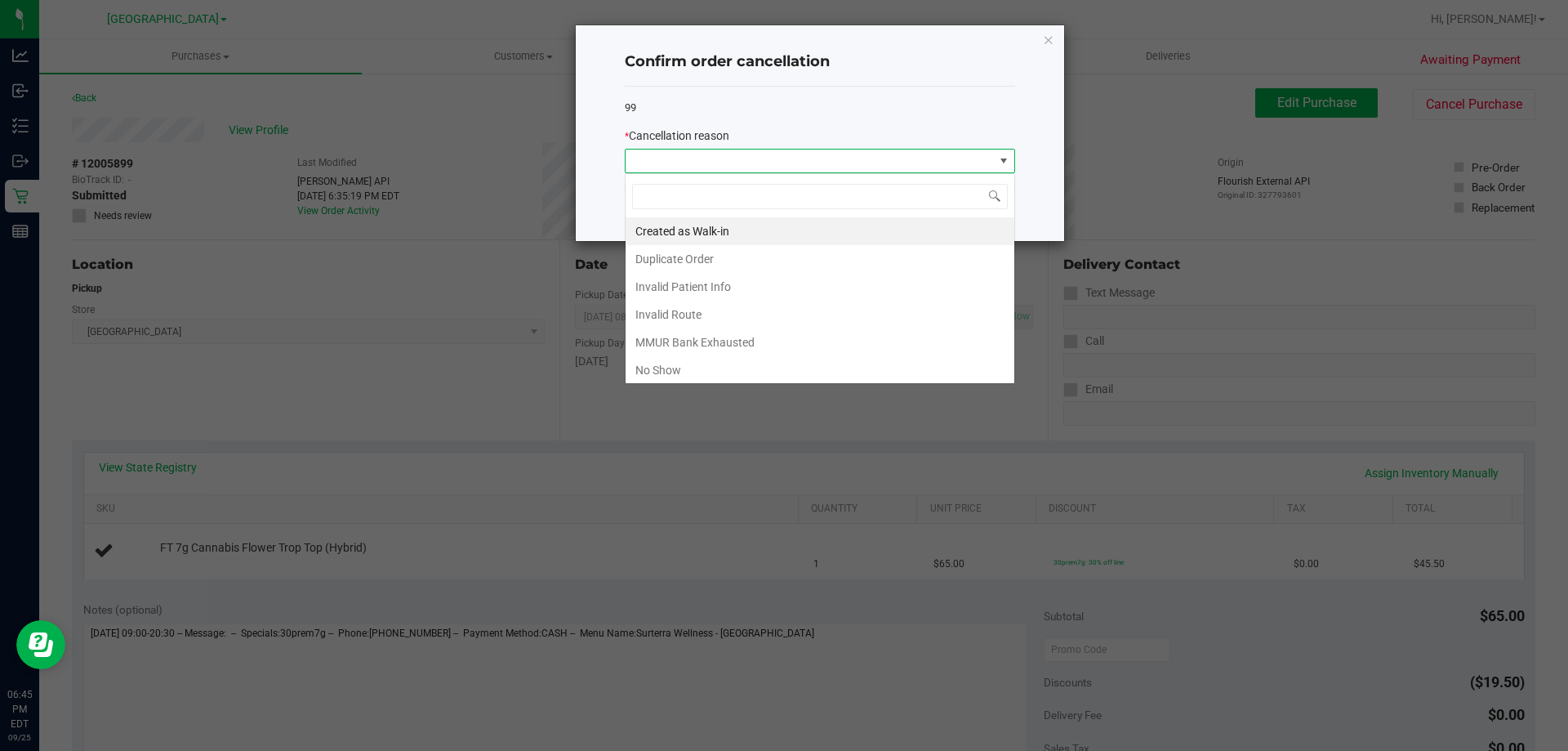
scroll to position [25, 391]
click at [711, 233] on li "Created as Walk-in" at bounding box center [820, 231] width 389 height 28
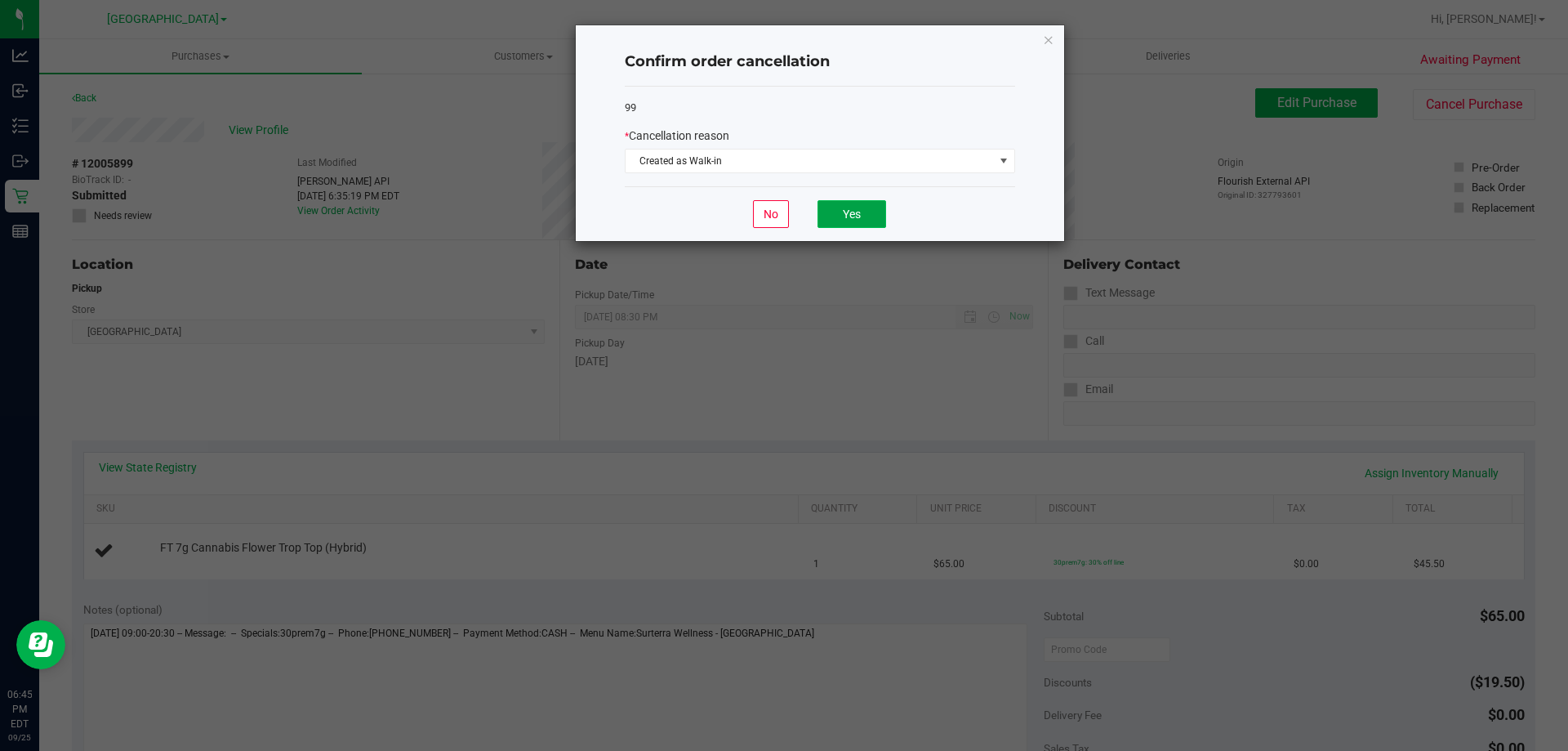
click at [862, 205] on button "Yes" at bounding box center [852, 214] width 69 height 28
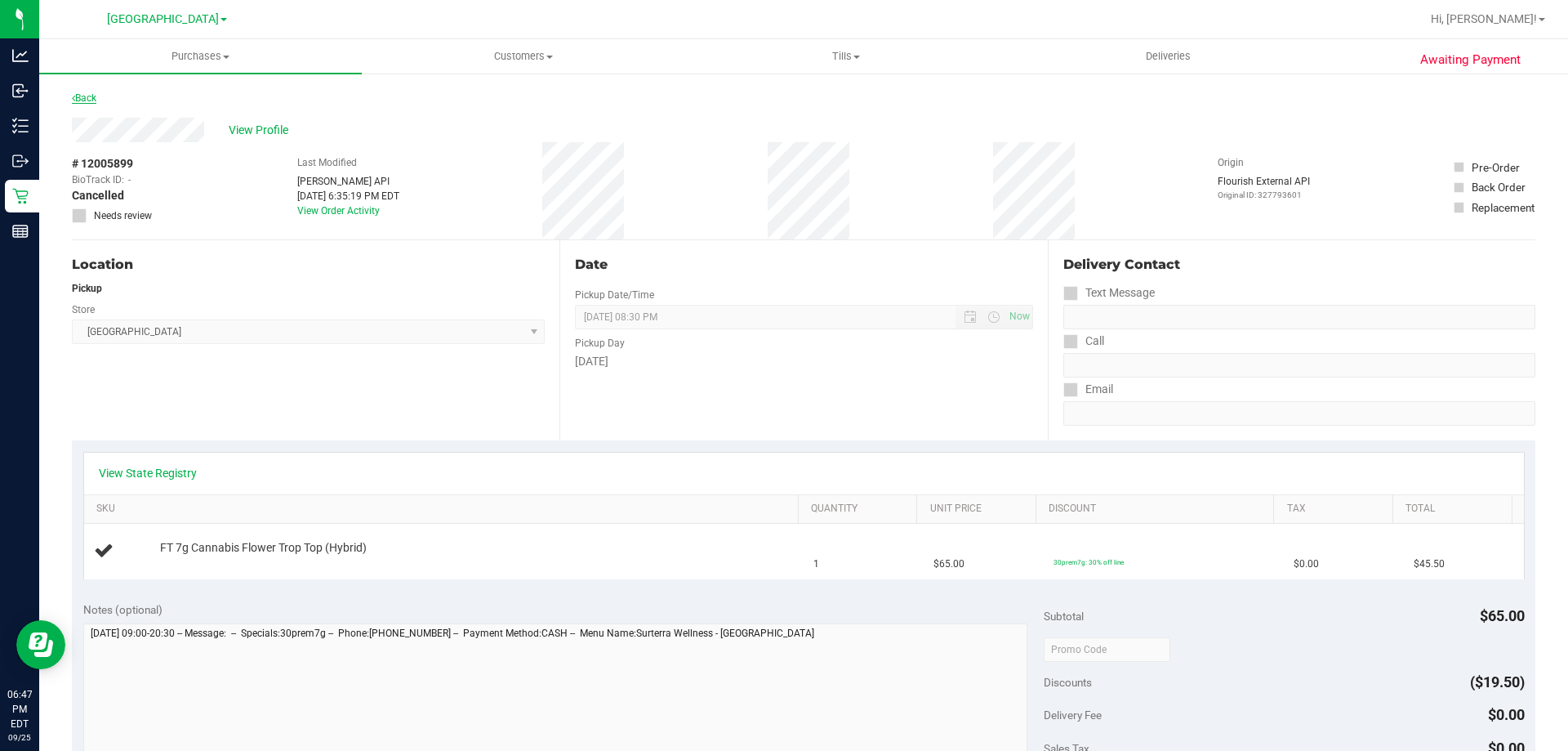
click at [89, 93] on link "Back" at bounding box center [84, 98] width 25 height 11
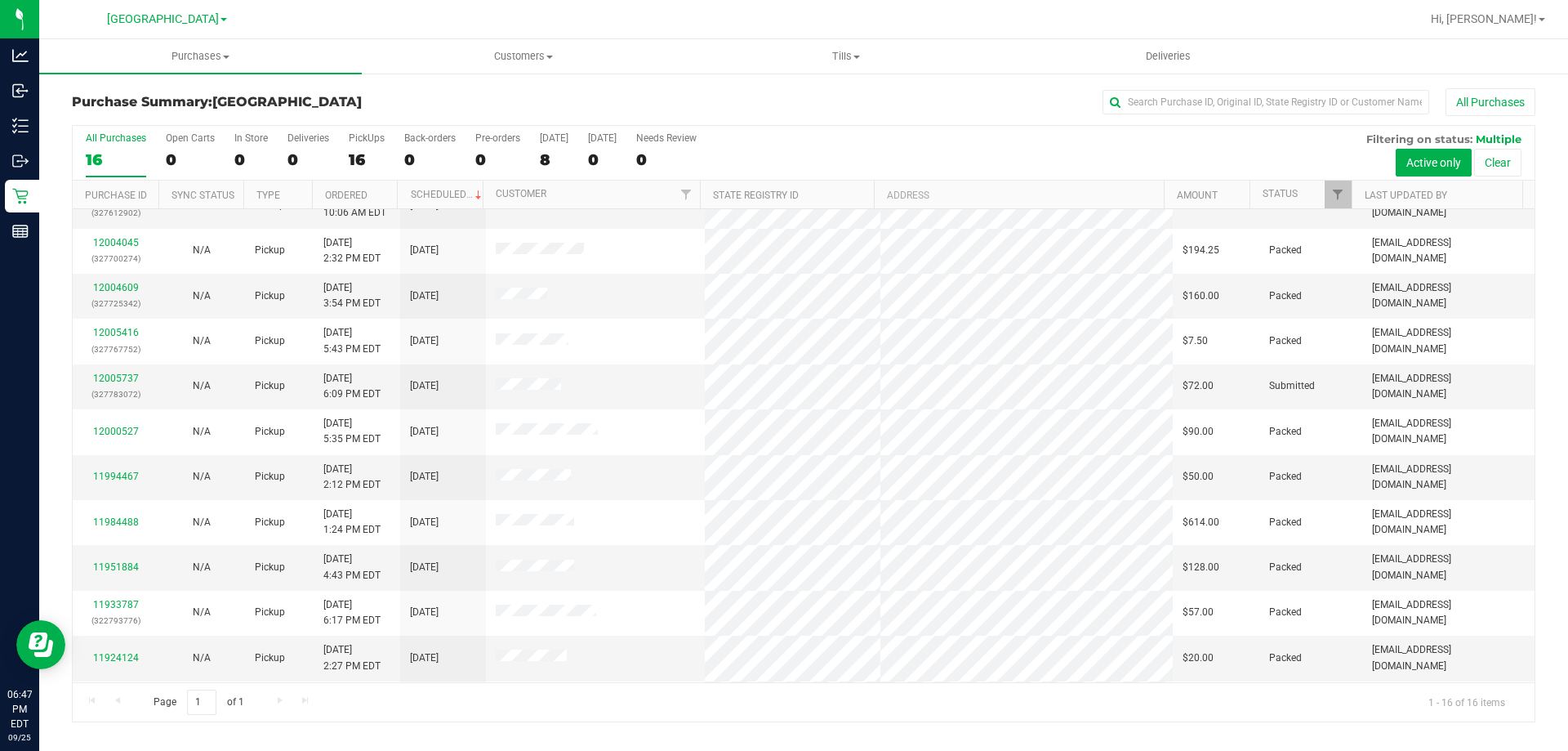
scroll to position [164, 0]
click at [101, 373] on link "12005737" at bounding box center [116, 377] width 46 height 11
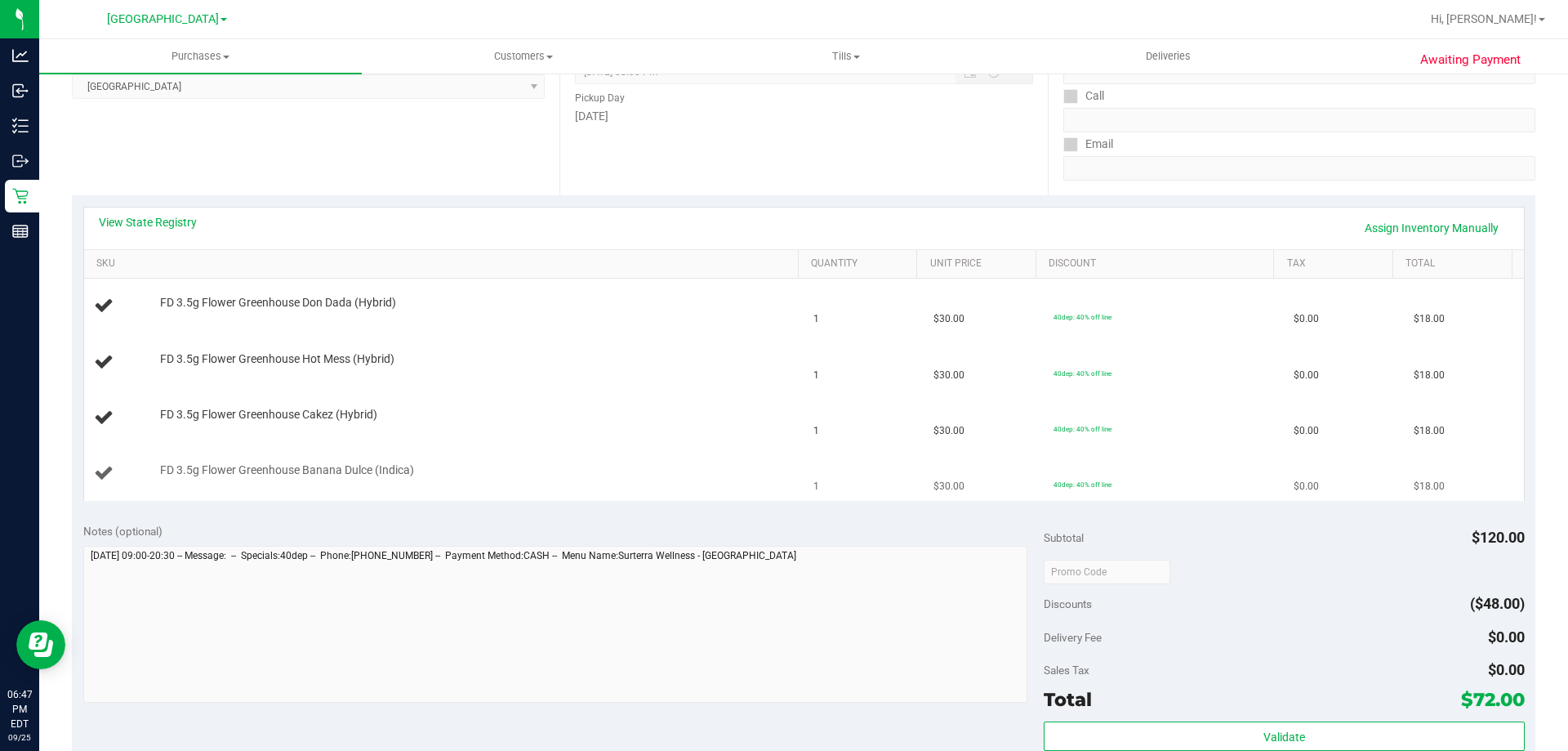
scroll to position [82, 0]
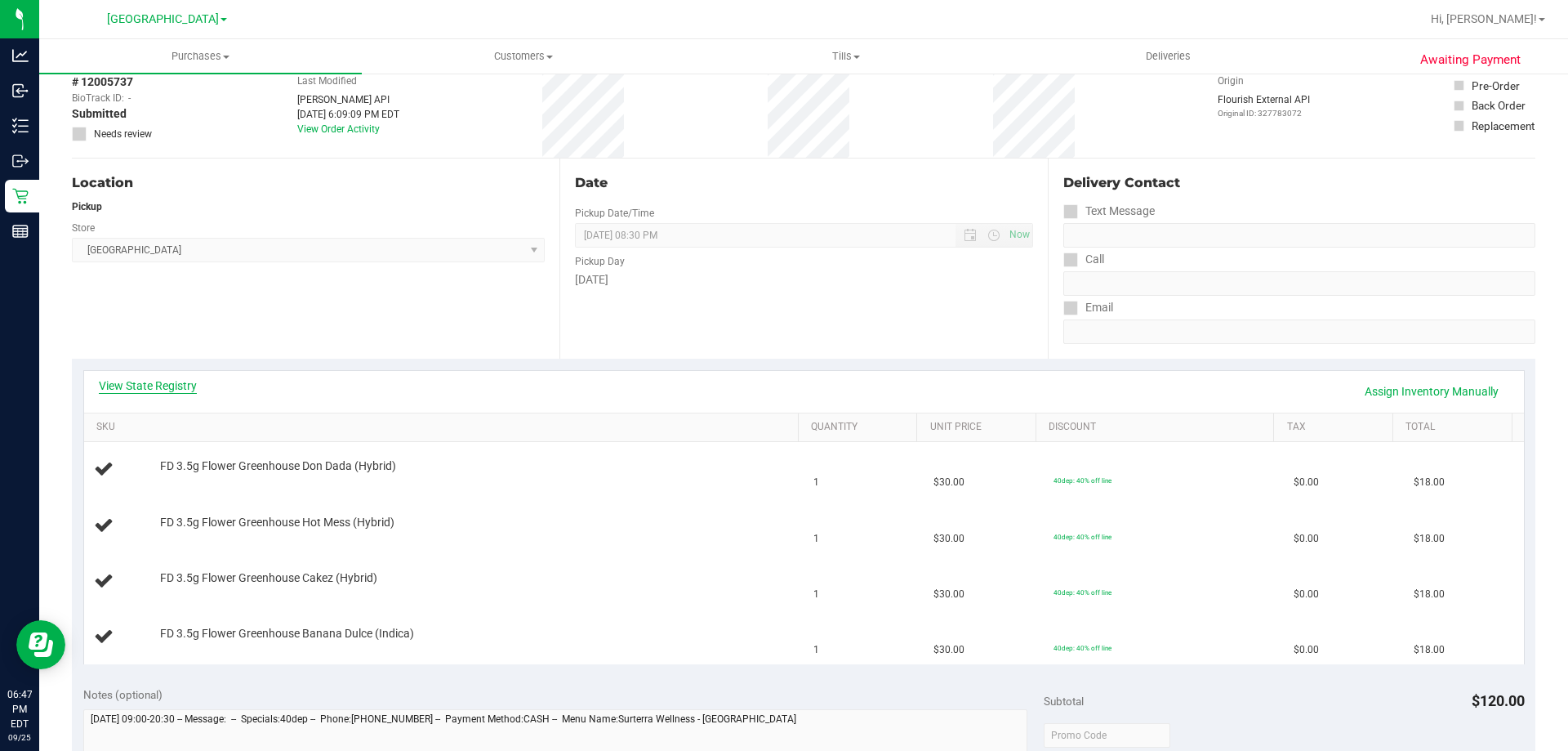
click at [183, 385] on link "View State Registry" at bounding box center [148, 386] width 98 height 16
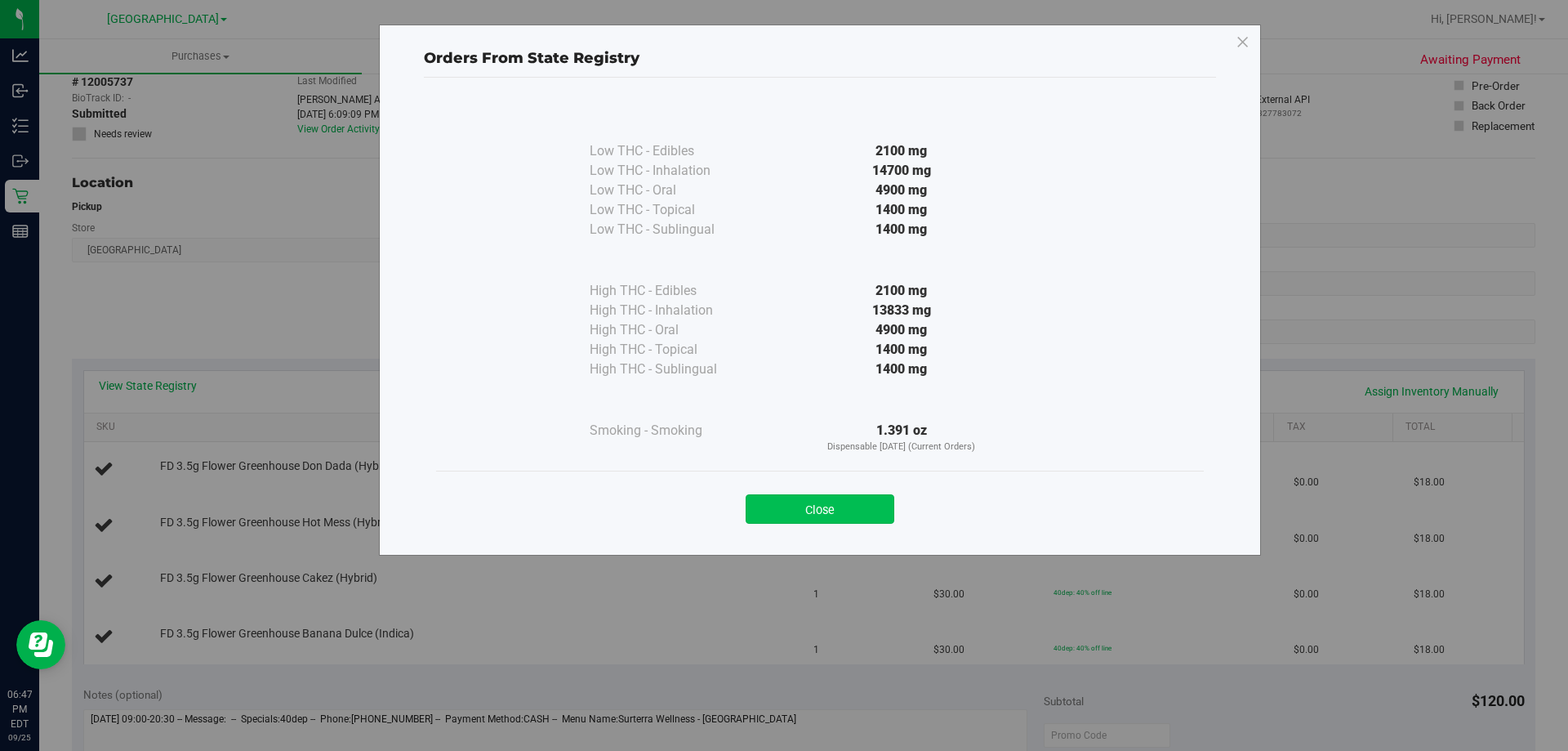
click at [824, 519] on button "Close" at bounding box center [820, 509] width 149 height 29
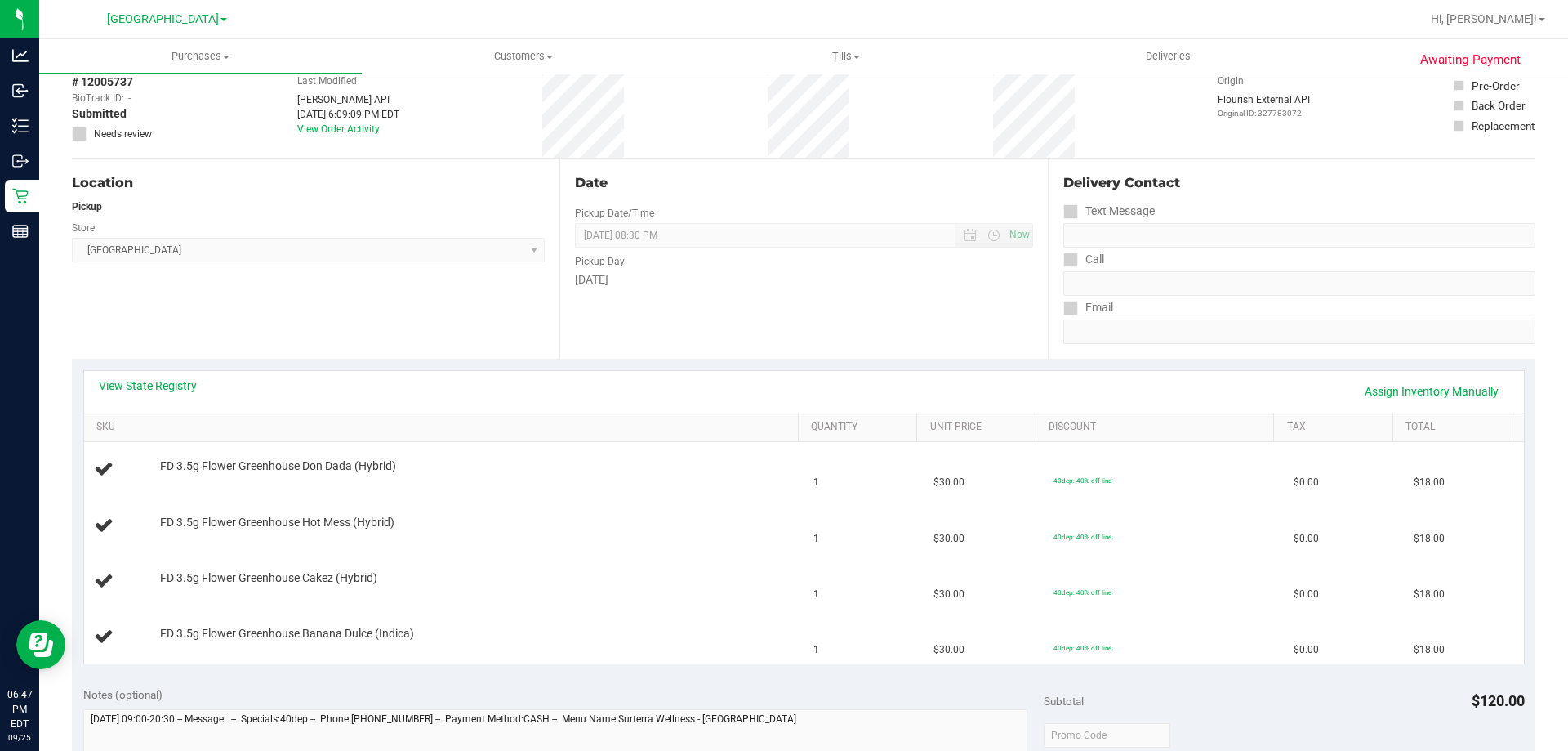
scroll to position [0, 0]
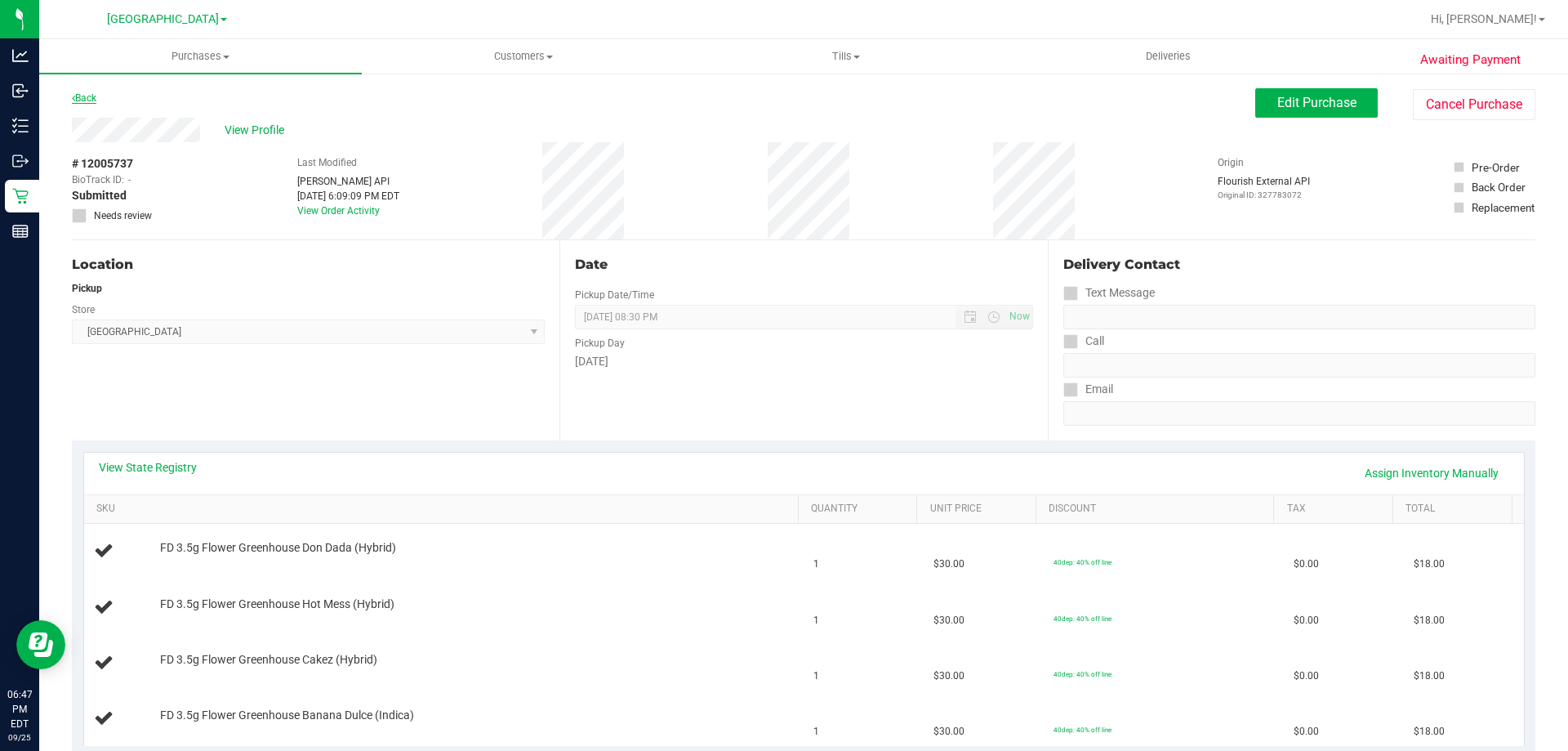
click at [97, 97] on link "Back" at bounding box center [84, 98] width 25 height 11
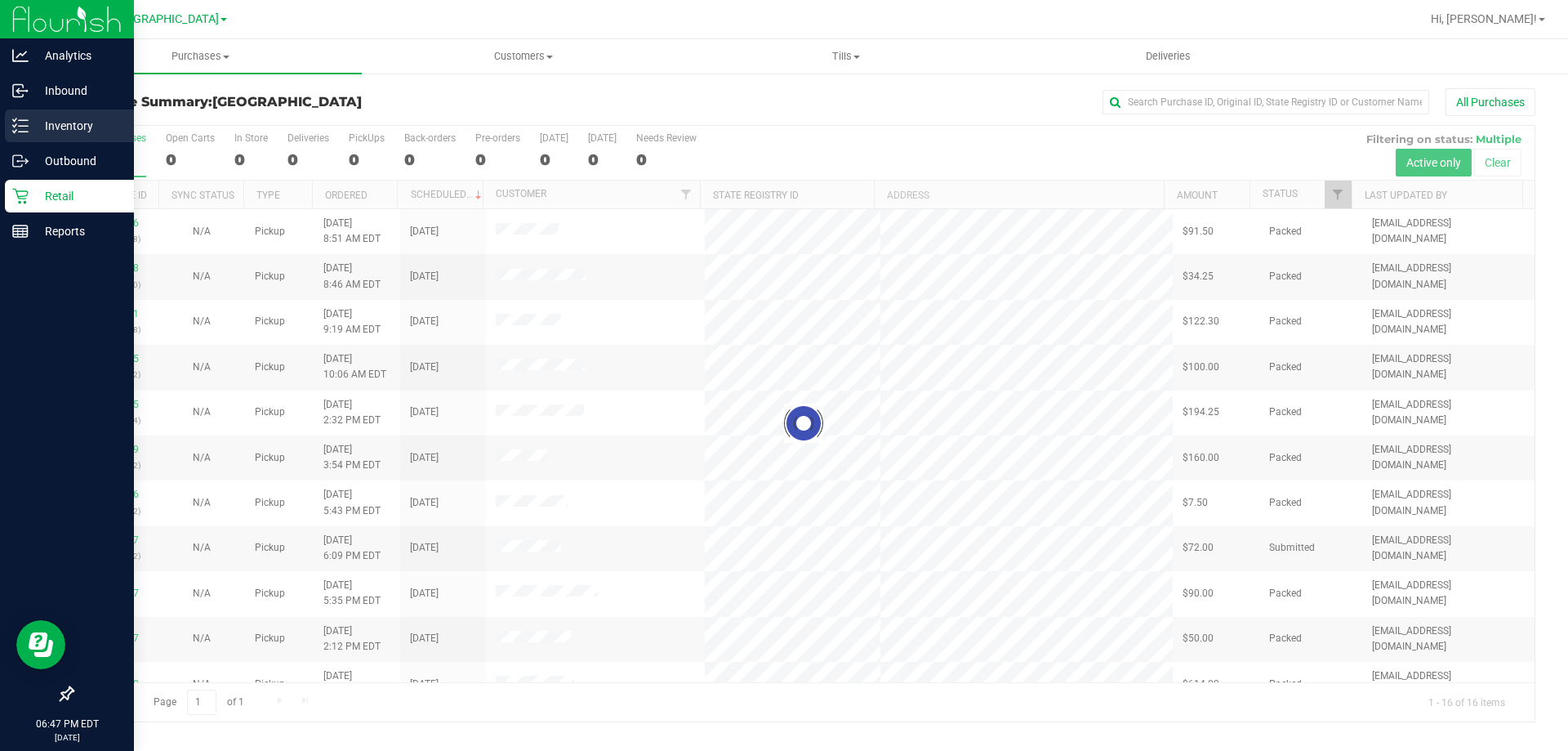
click at [41, 133] on p "Inventory" at bounding box center [78, 126] width 98 height 20
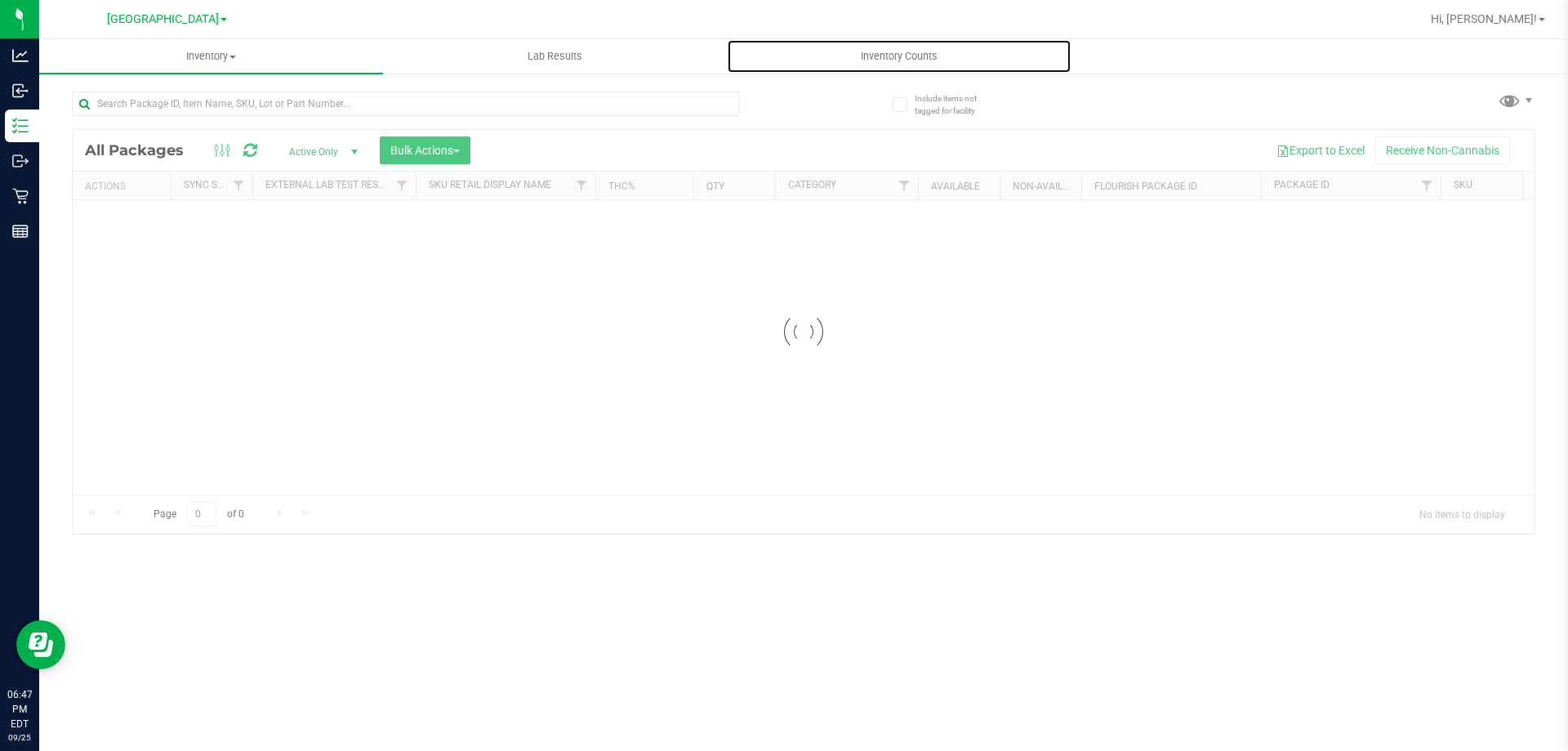
click at [844, 68] on uib-tab-heading "Inventory Counts" at bounding box center [899, 57] width 342 height 33
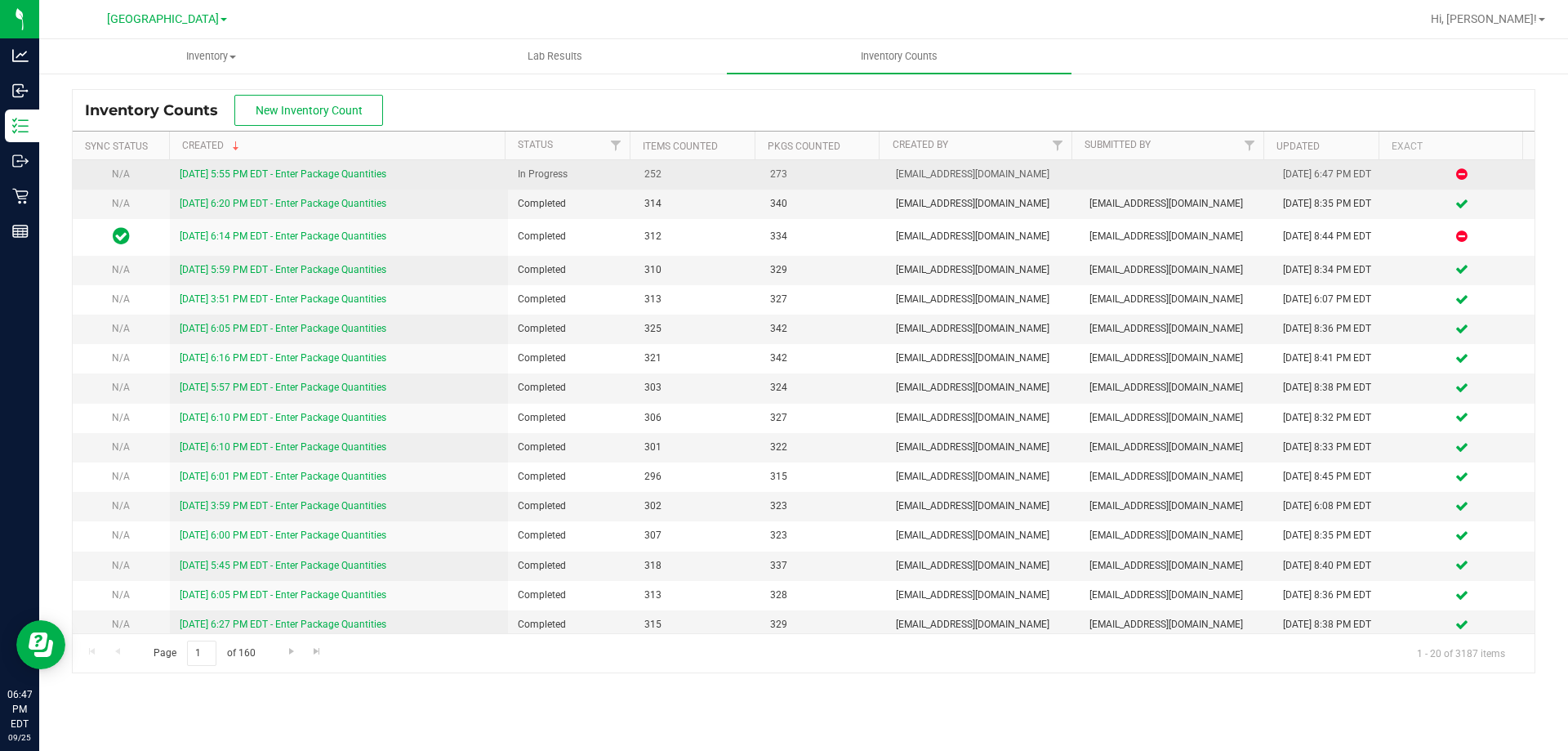
click at [359, 178] on link "[DATE] 5:55 PM EDT - Enter Package Quantities" at bounding box center [282, 174] width 206 height 11
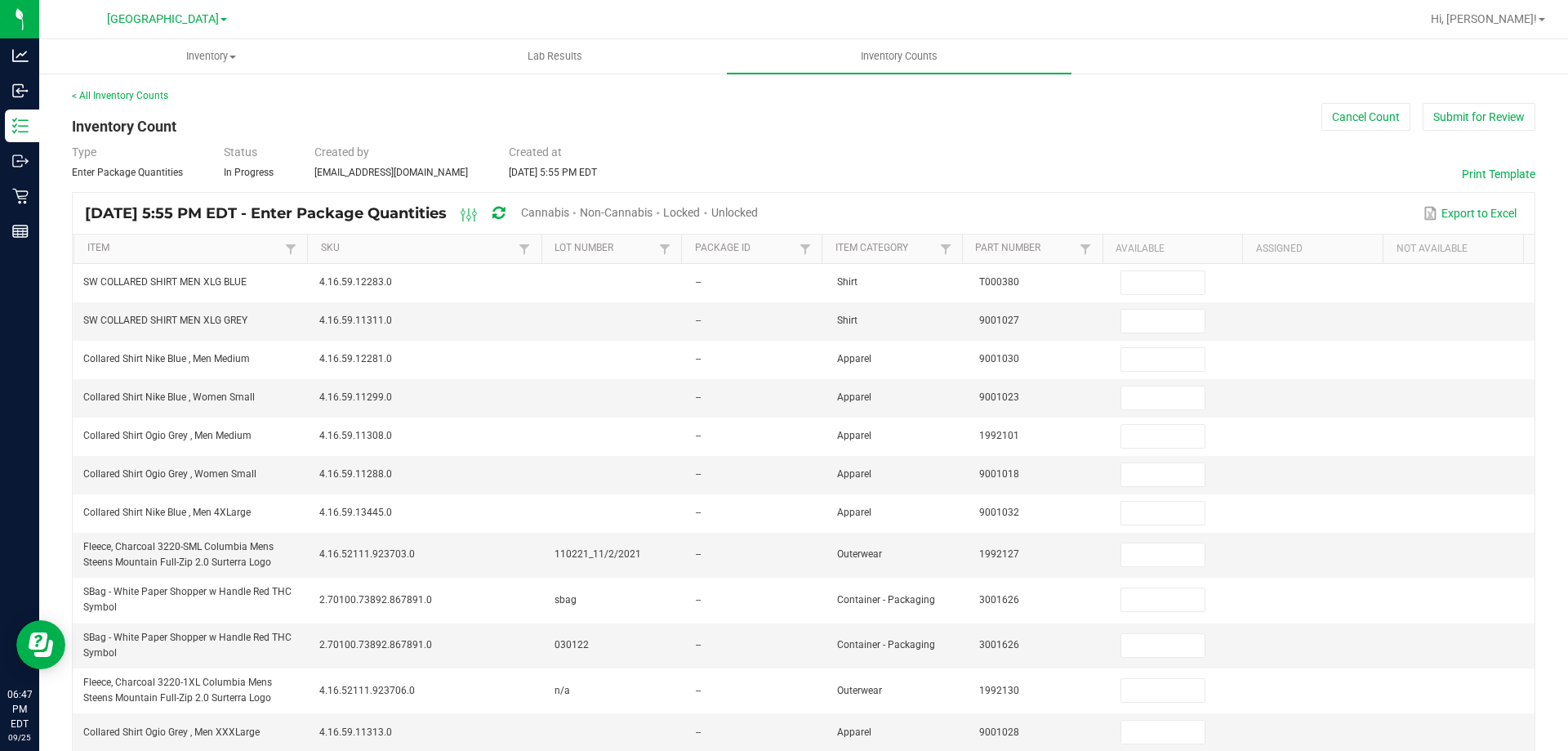
click at [569, 215] on span "Cannabis" at bounding box center [545, 212] width 48 height 13
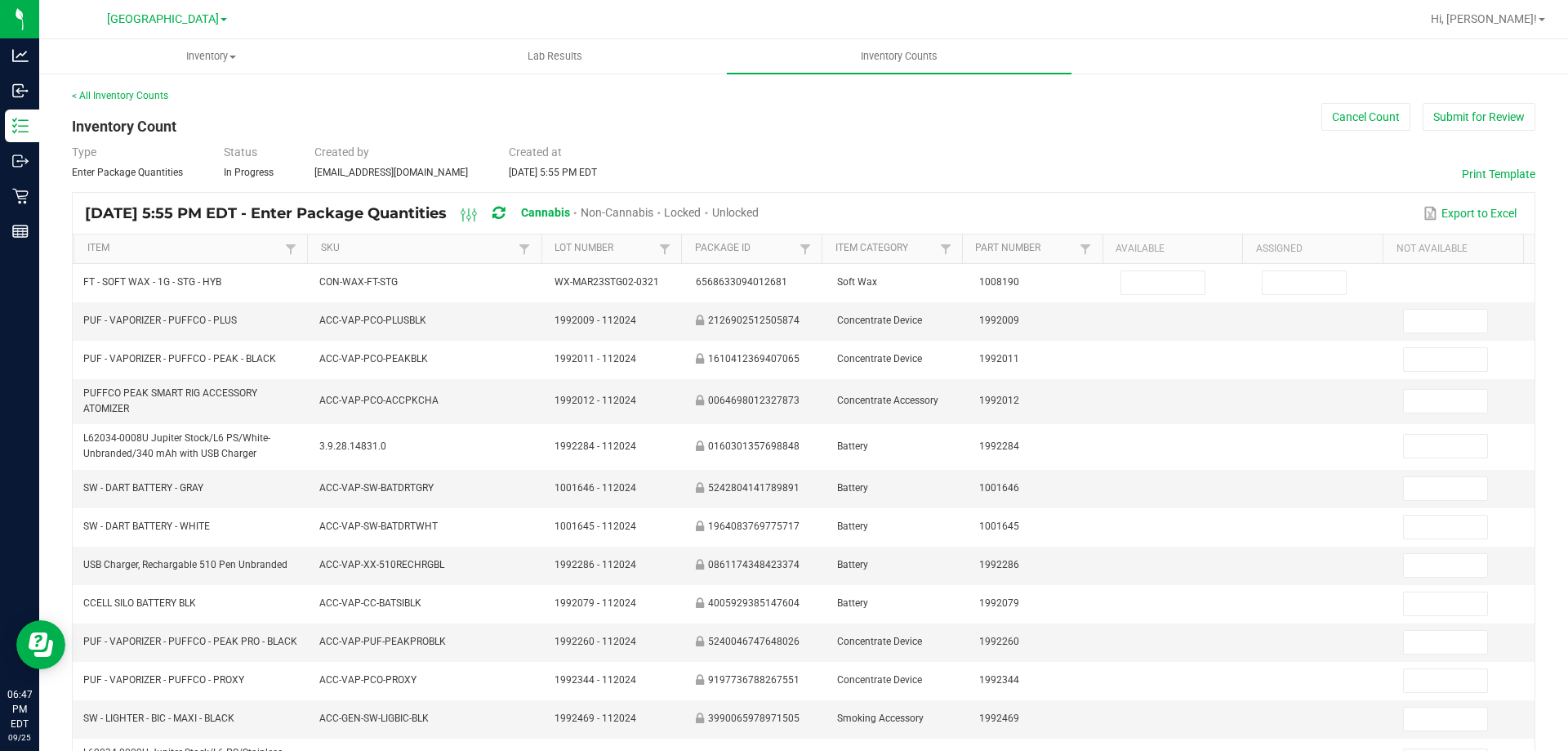
click at [759, 214] on span "Unlocked" at bounding box center [735, 212] width 47 height 13
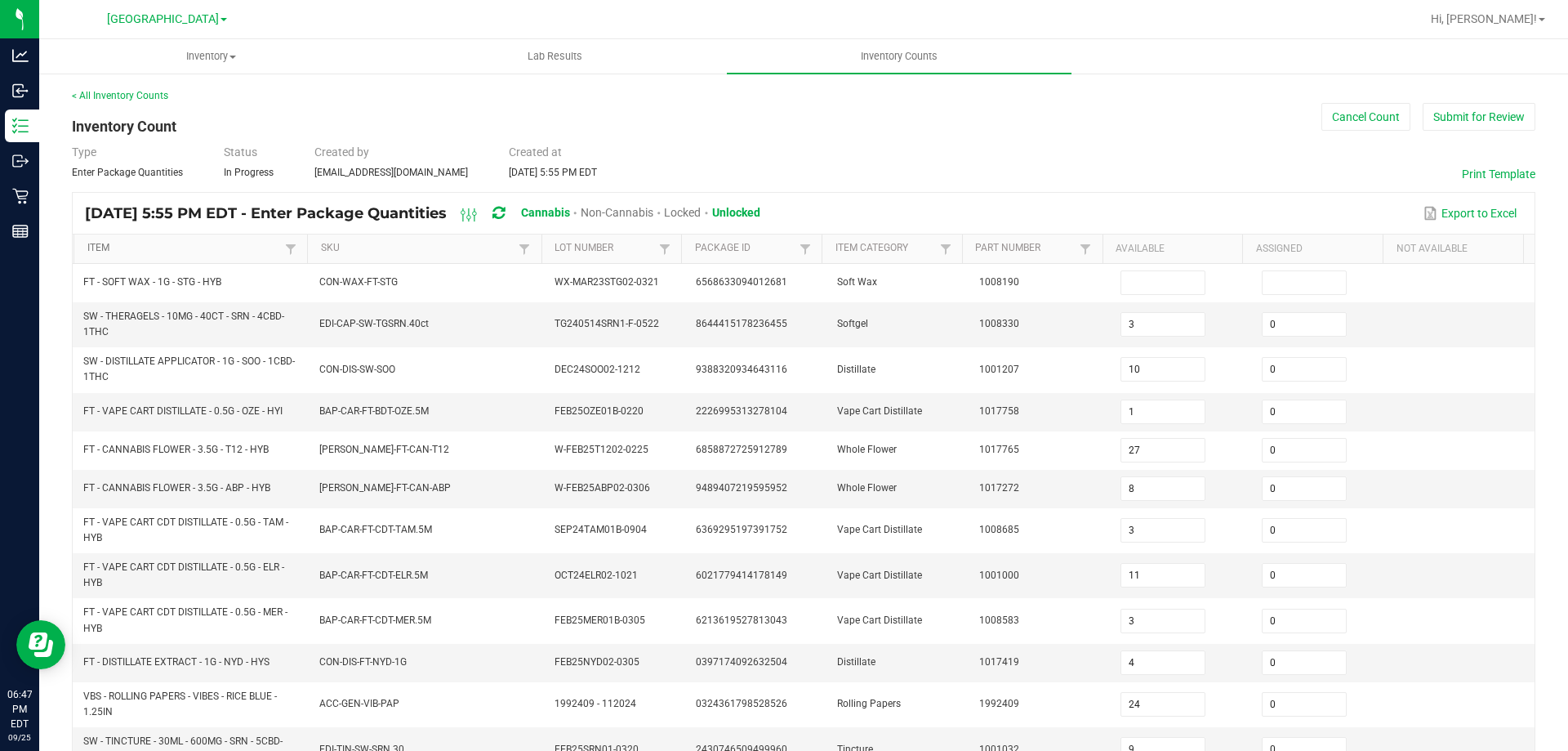
click at [201, 244] on link "Item" at bounding box center [184, 248] width 194 height 13
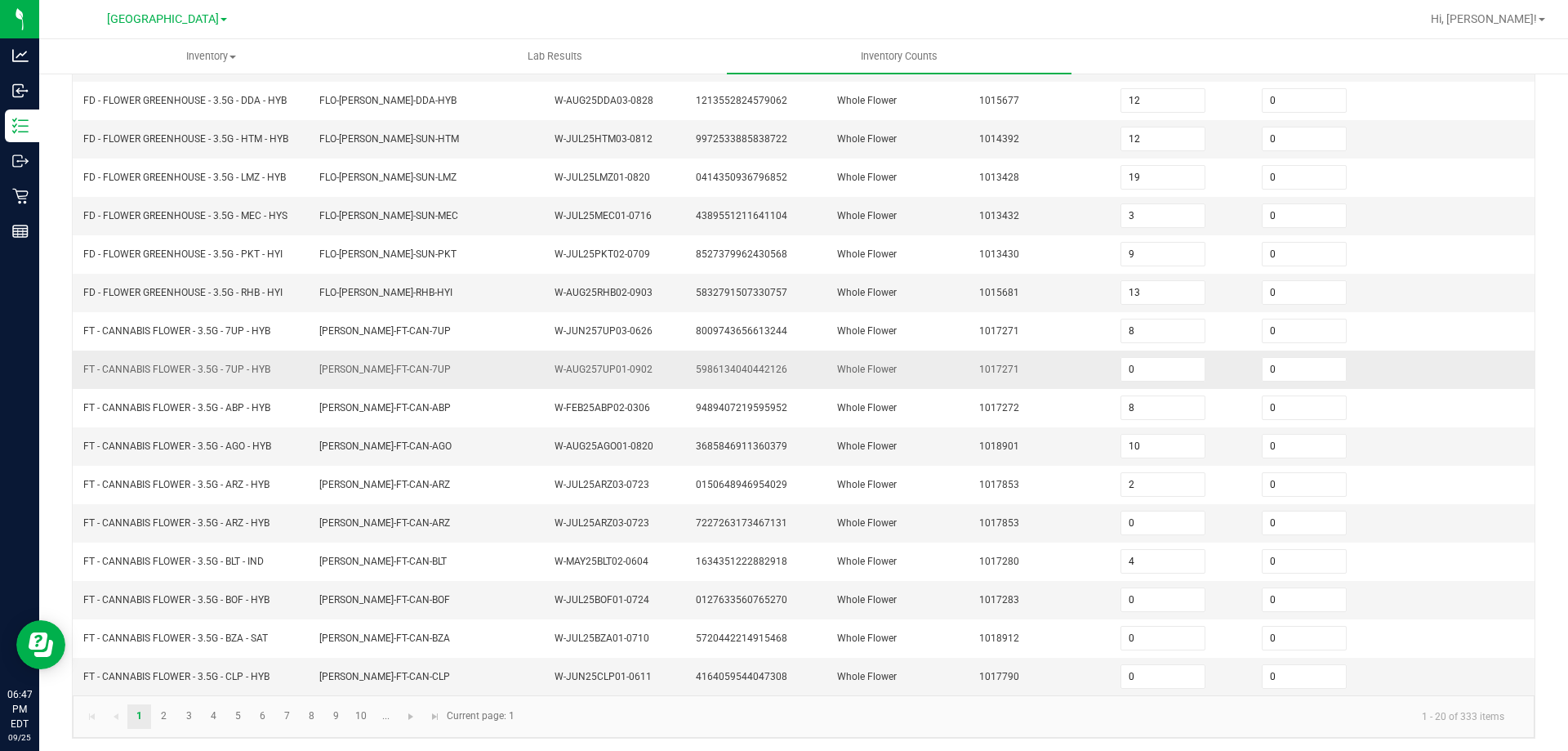
scroll to position [346, 0]
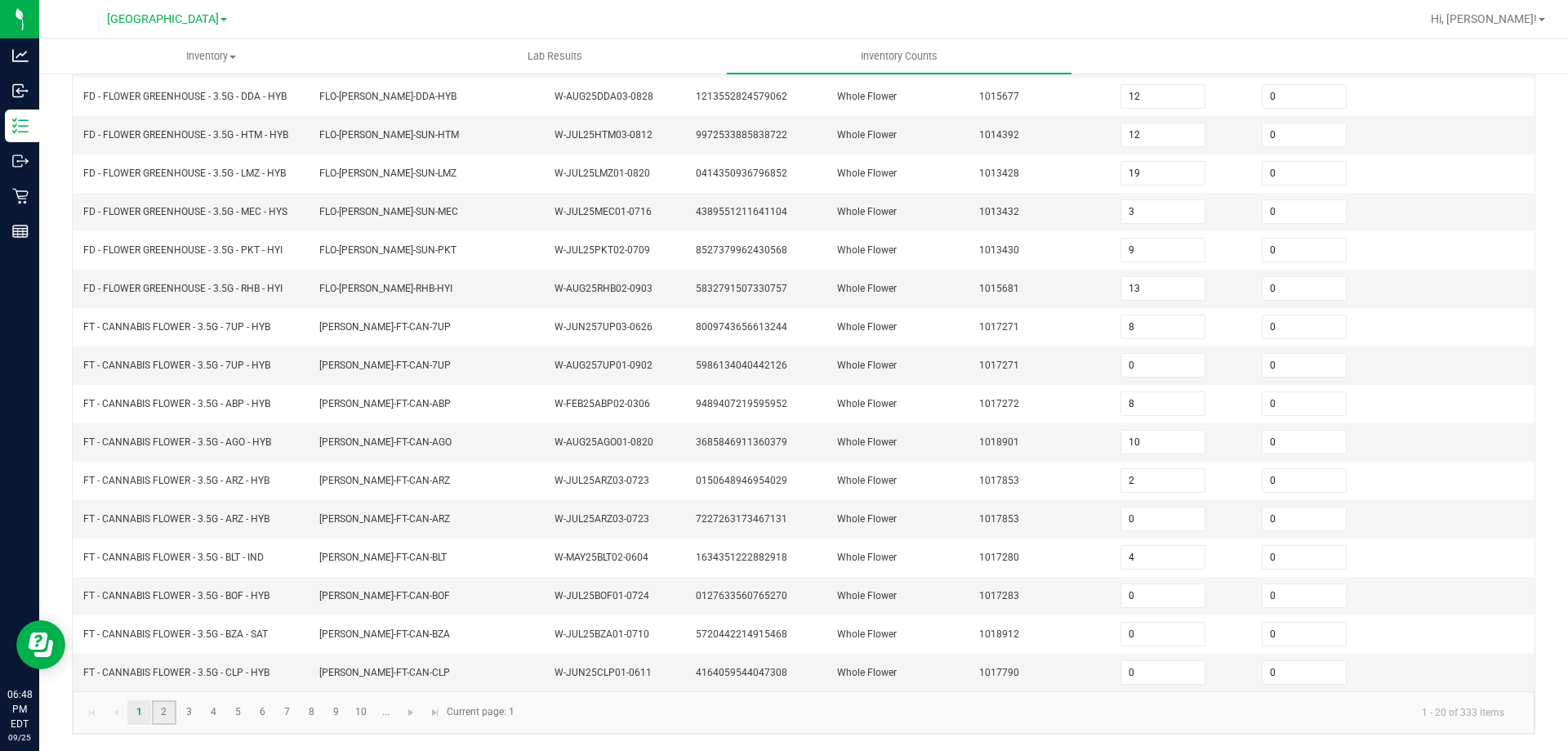
click at [162, 715] on link "2" at bounding box center [164, 713] width 24 height 25
click at [182, 715] on link "3" at bounding box center [188, 713] width 24 height 25
click at [210, 723] on link "4" at bounding box center [213, 713] width 24 height 25
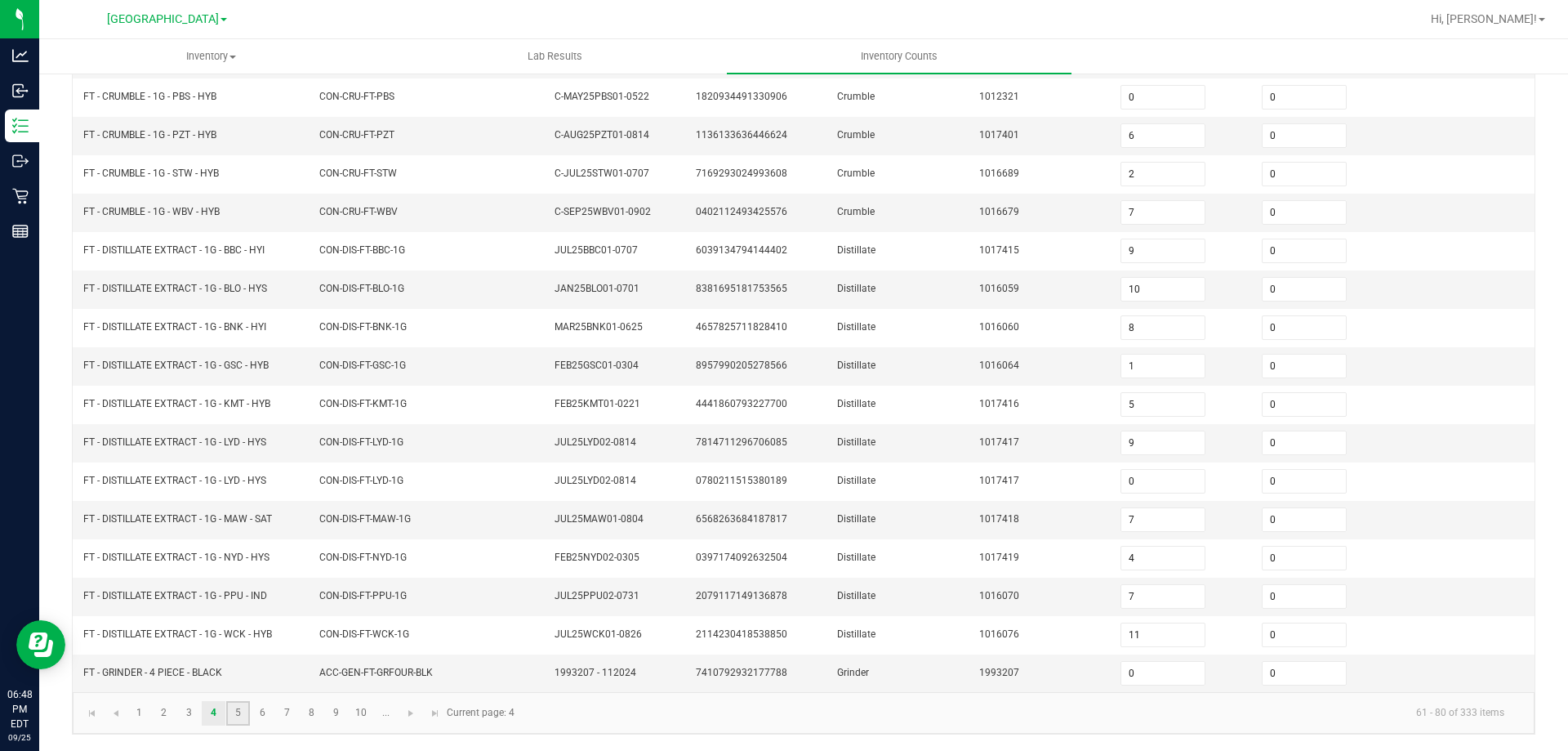
click at [236, 722] on link "5" at bounding box center [237, 713] width 24 height 25
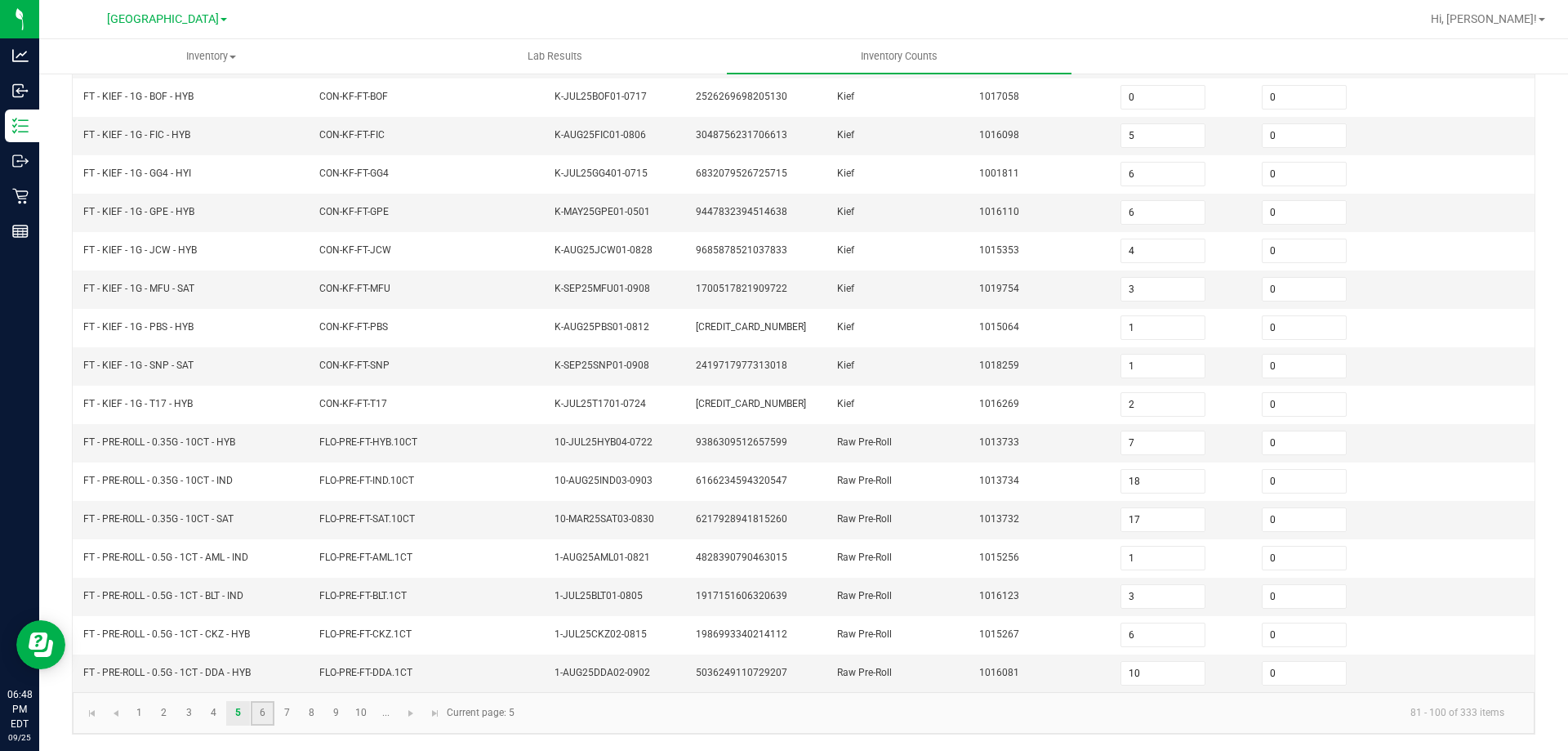
click at [259, 715] on link "6" at bounding box center [262, 713] width 24 height 25
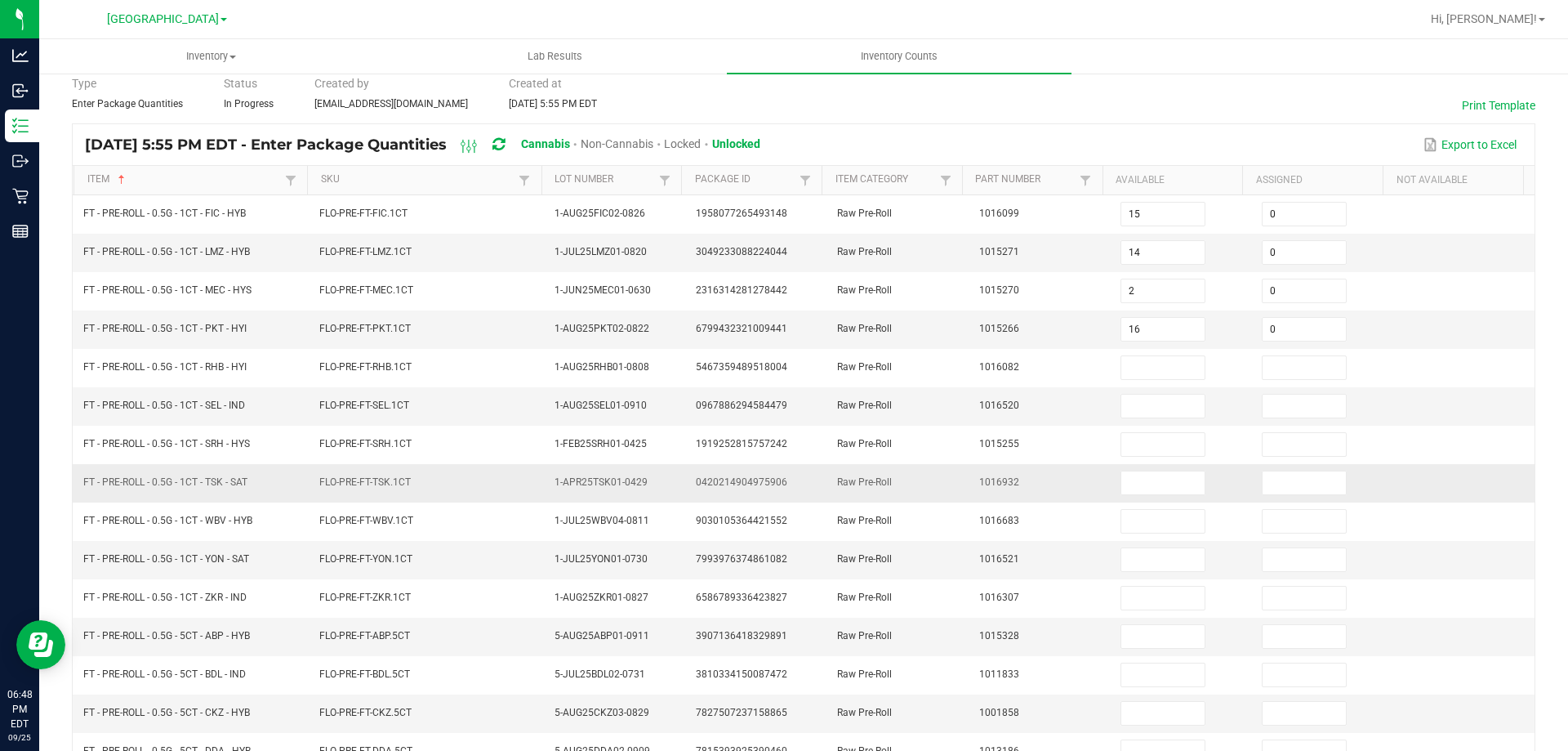
scroll to position [12, 0]
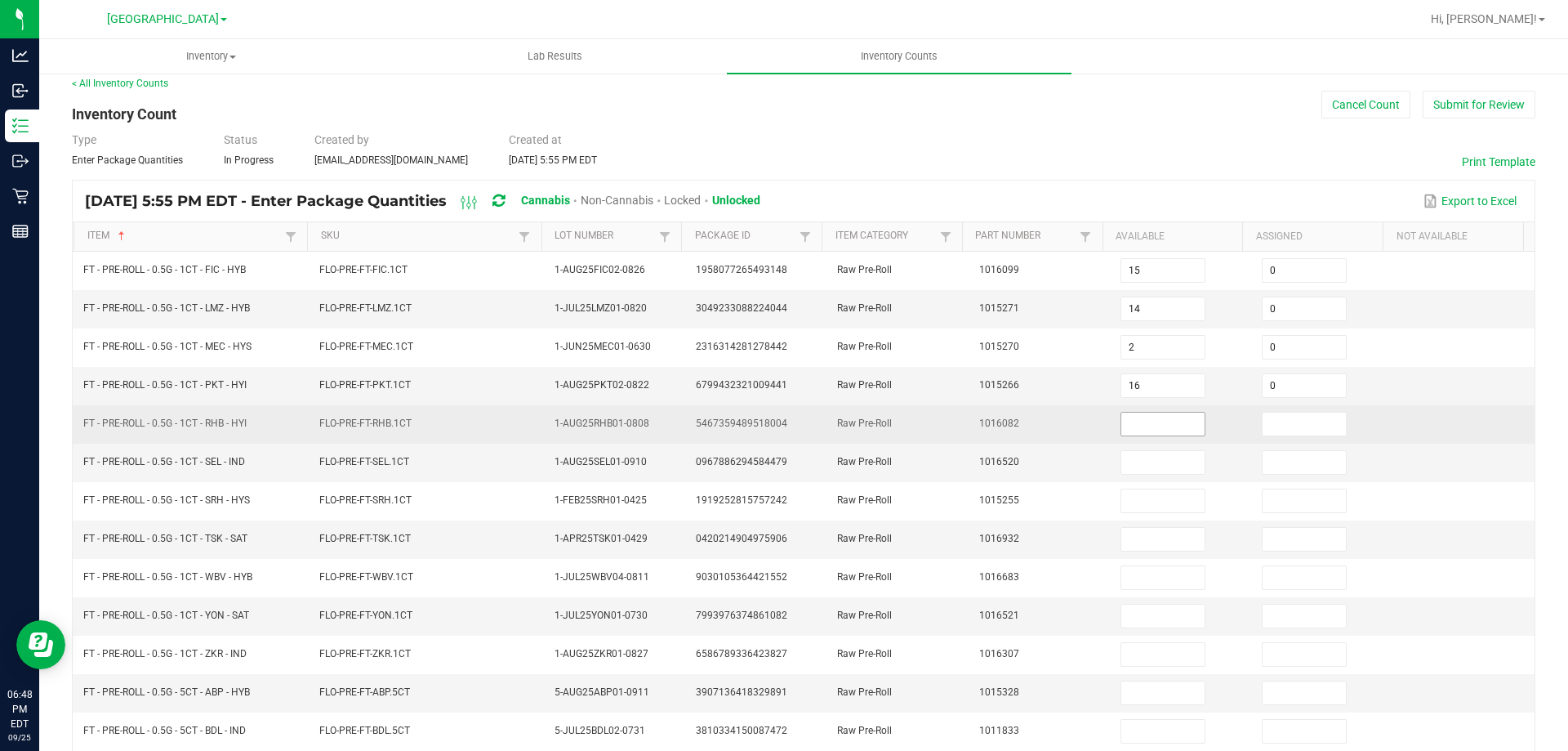
click at [1122, 426] on input at bounding box center [1164, 424] width 84 height 23
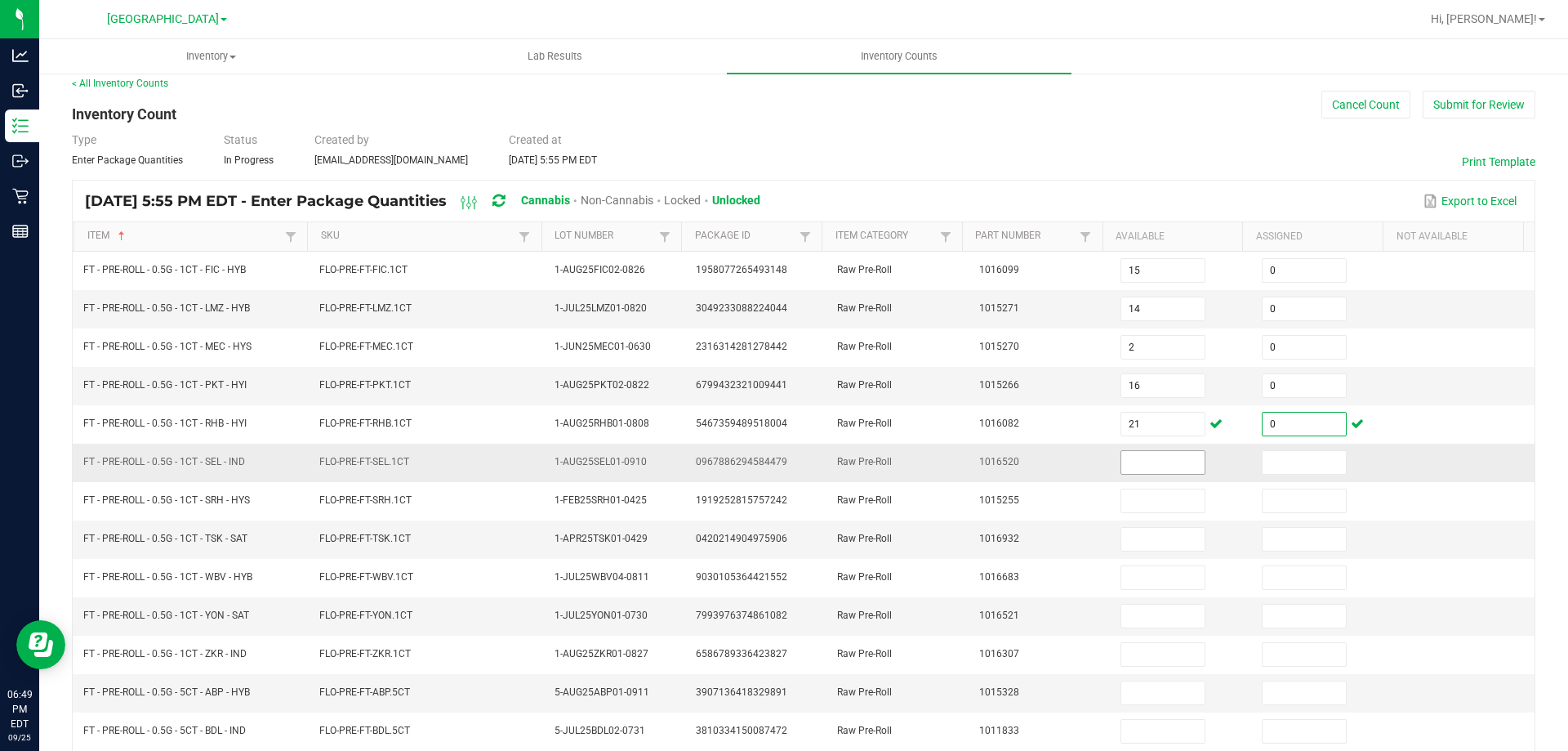
click at [1140, 458] on input at bounding box center [1164, 463] width 84 height 23
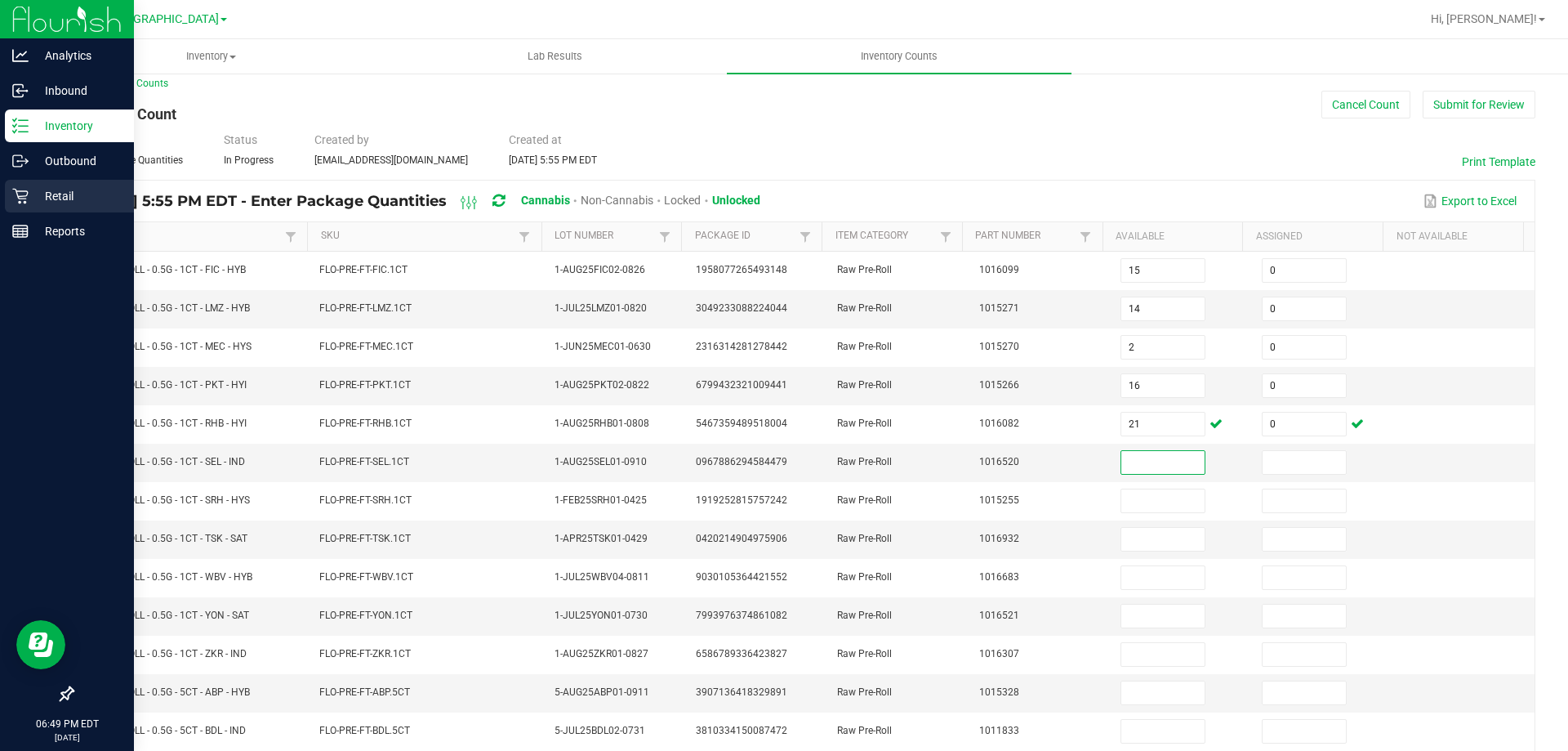
click at [9, 207] on div "Retail" at bounding box center [70, 196] width 129 height 33
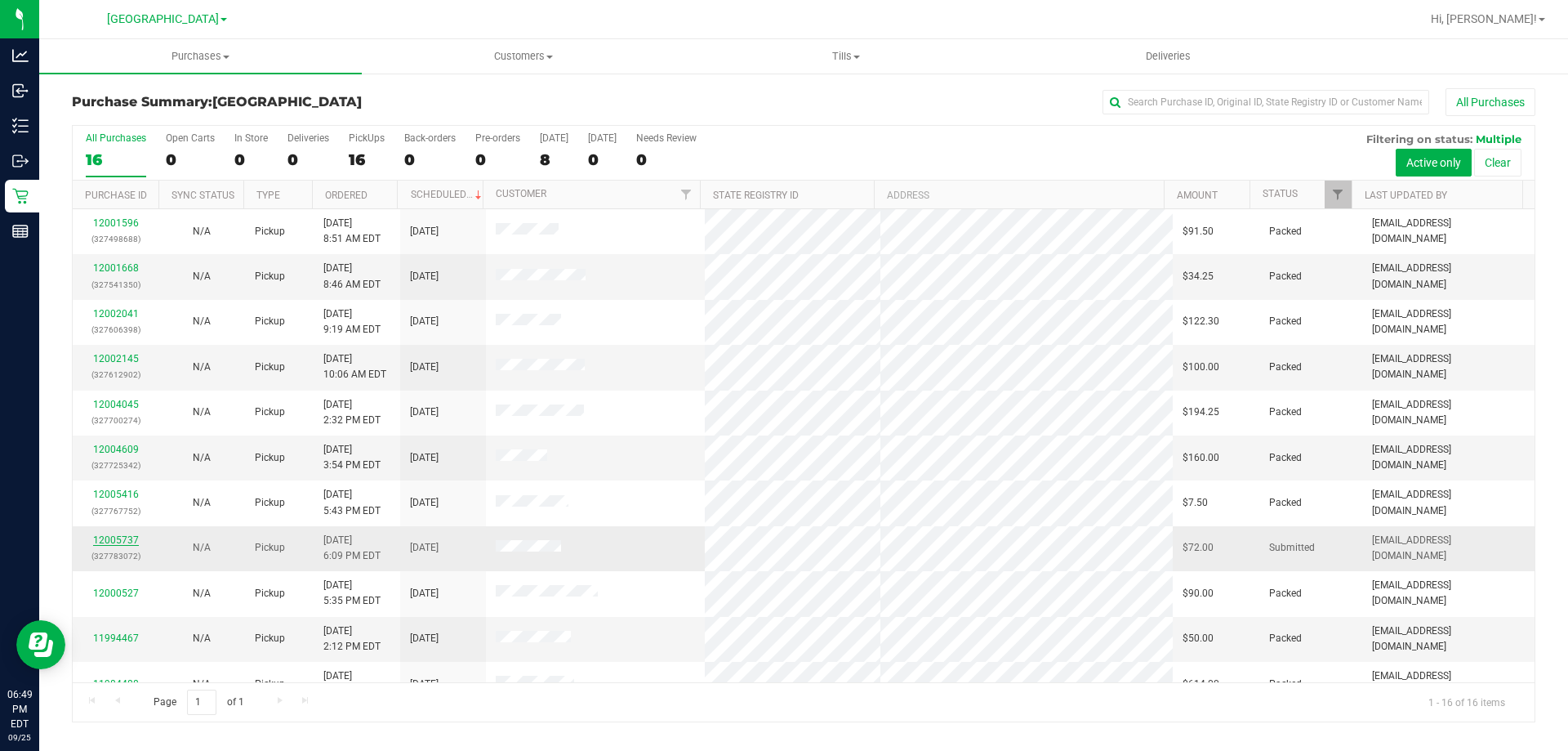
click at [120, 538] on link "12005737" at bounding box center [116, 540] width 46 height 11
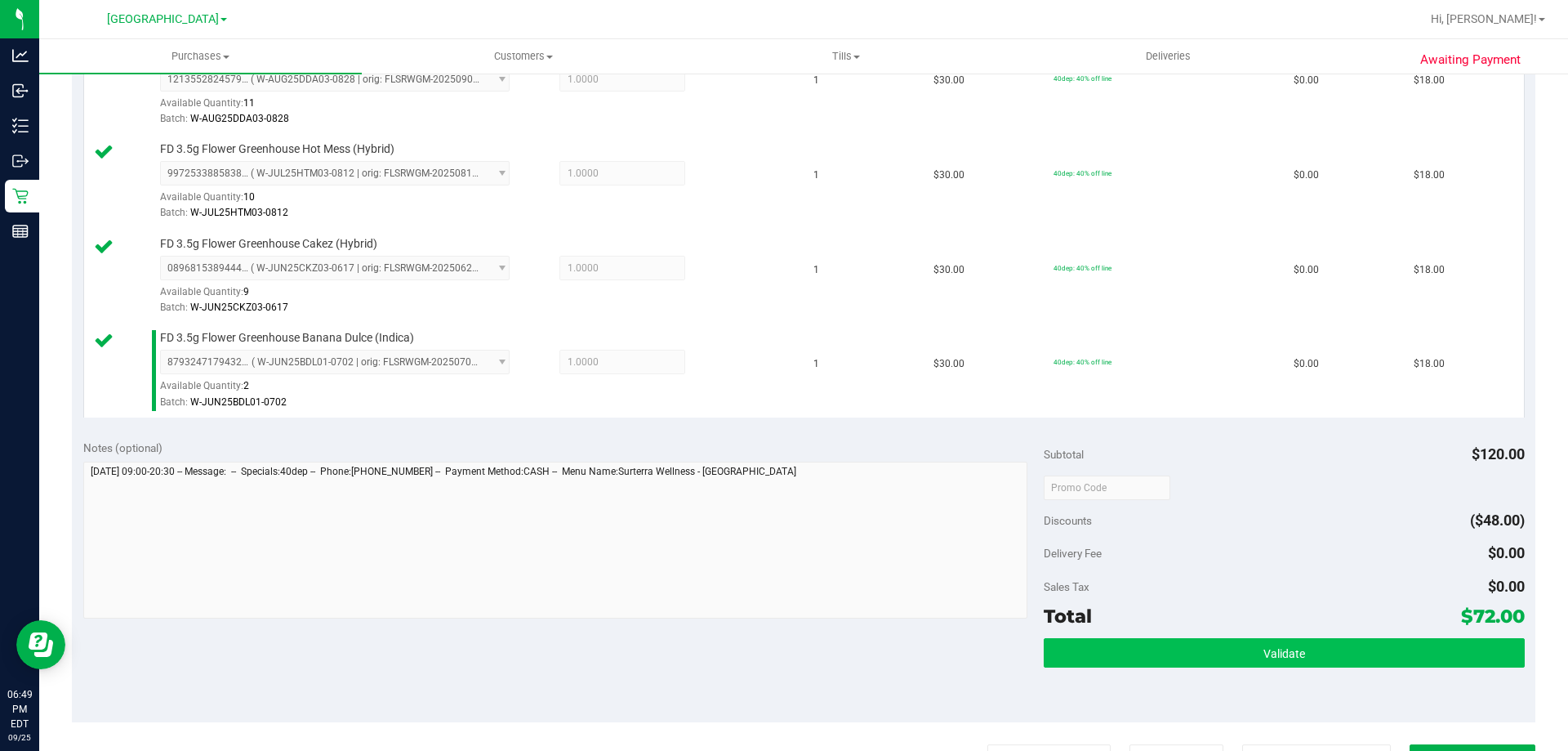
scroll to position [491, 0]
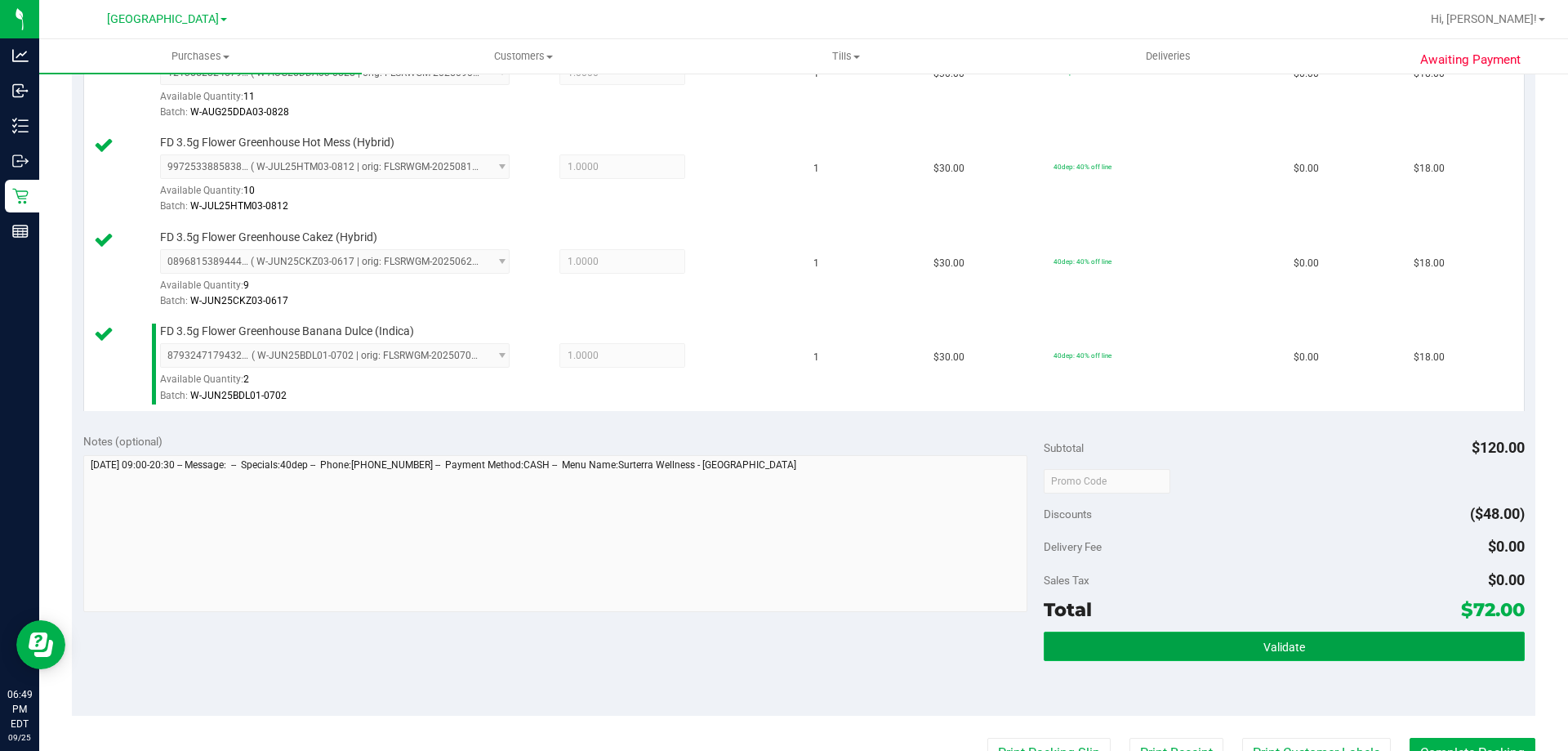
click at [1219, 637] on button "Validate" at bounding box center [1284, 646] width 481 height 29
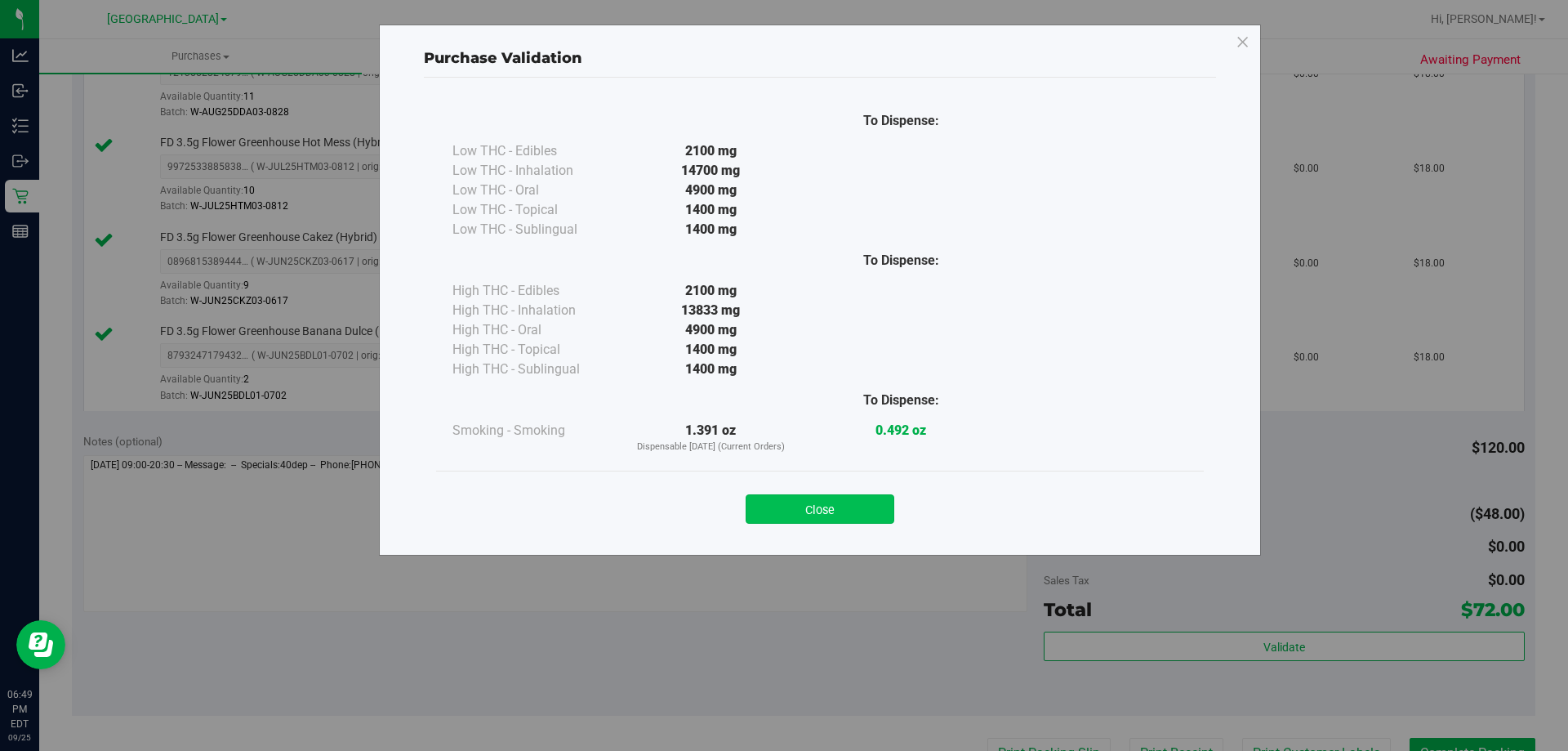
click at [839, 509] on button "Close" at bounding box center [820, 509] width 149 height 29
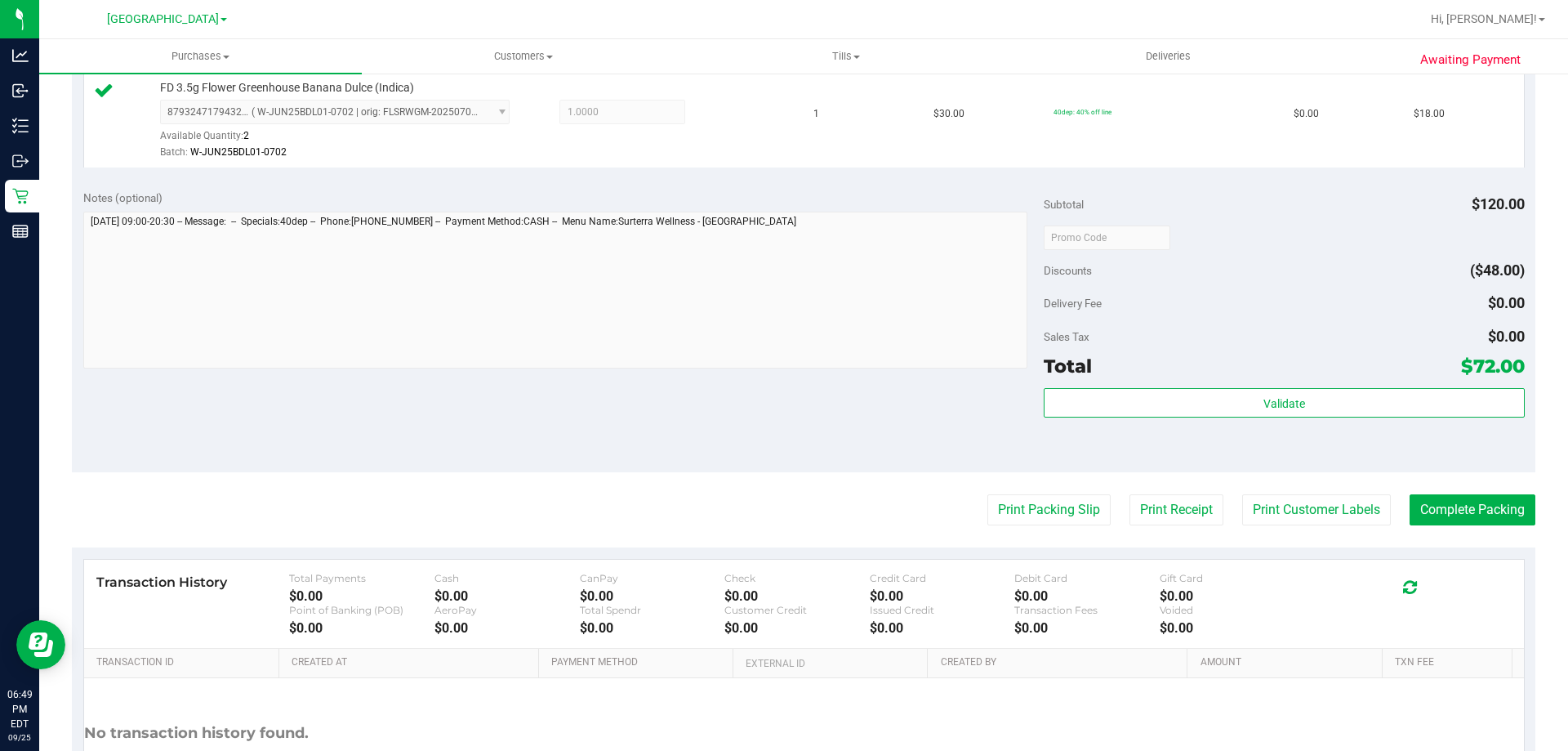
scroll to position [735, 0]
click at [1318, 508] on button "Print Customer Labels" at bounding box center [1317, 509] width 149 height 31
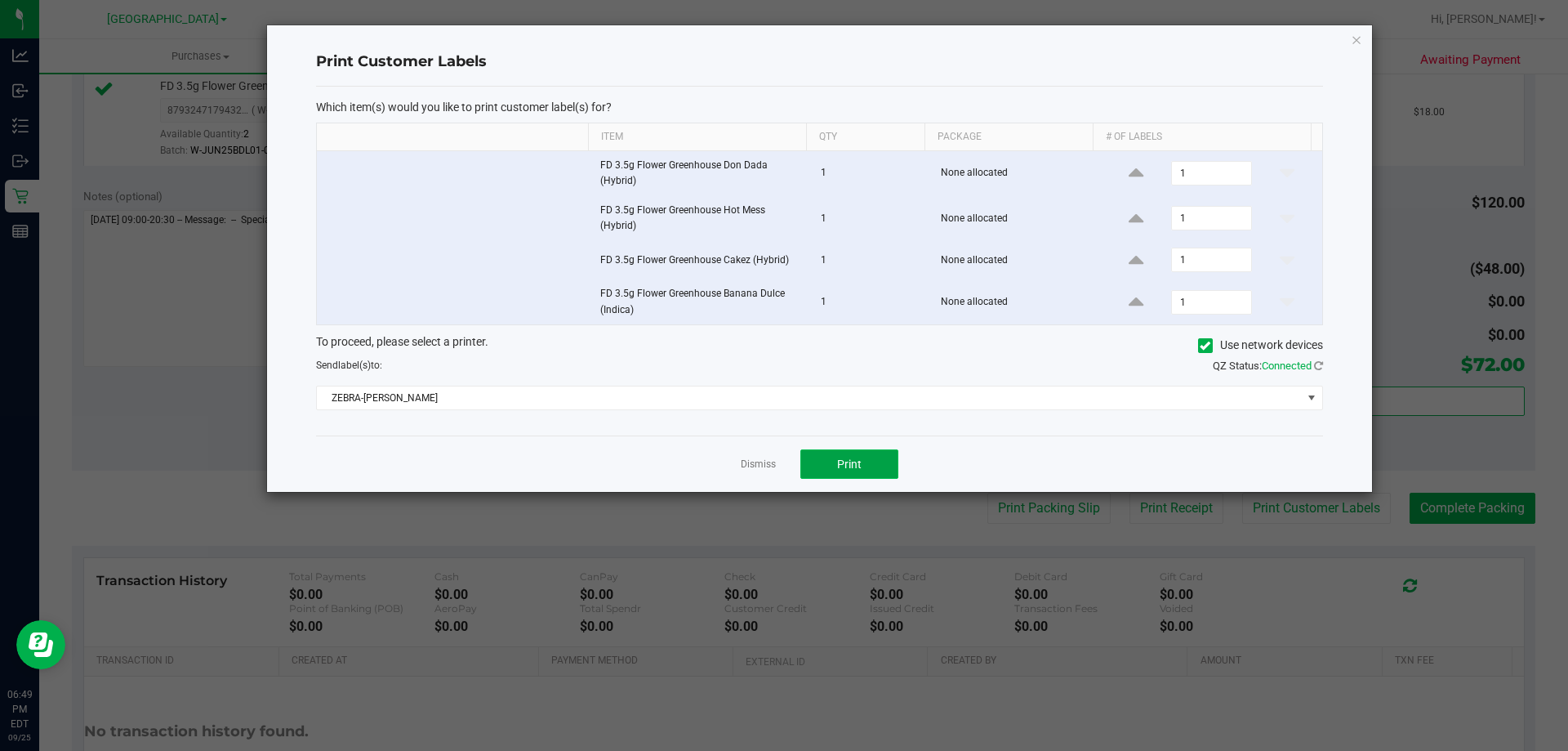
click at [858, 464] on span "Print" at bounding box center [849, 464] width 25 height 13
click at [1349, 38] on div "Print Customer Labels Which item(s) would you like to print customer label(s) f…" at bounding box center [820, 259] width 1105 height 467
click at [1352, 41] on icon "button" at bounding box center [1357, 39] width 11 height 20
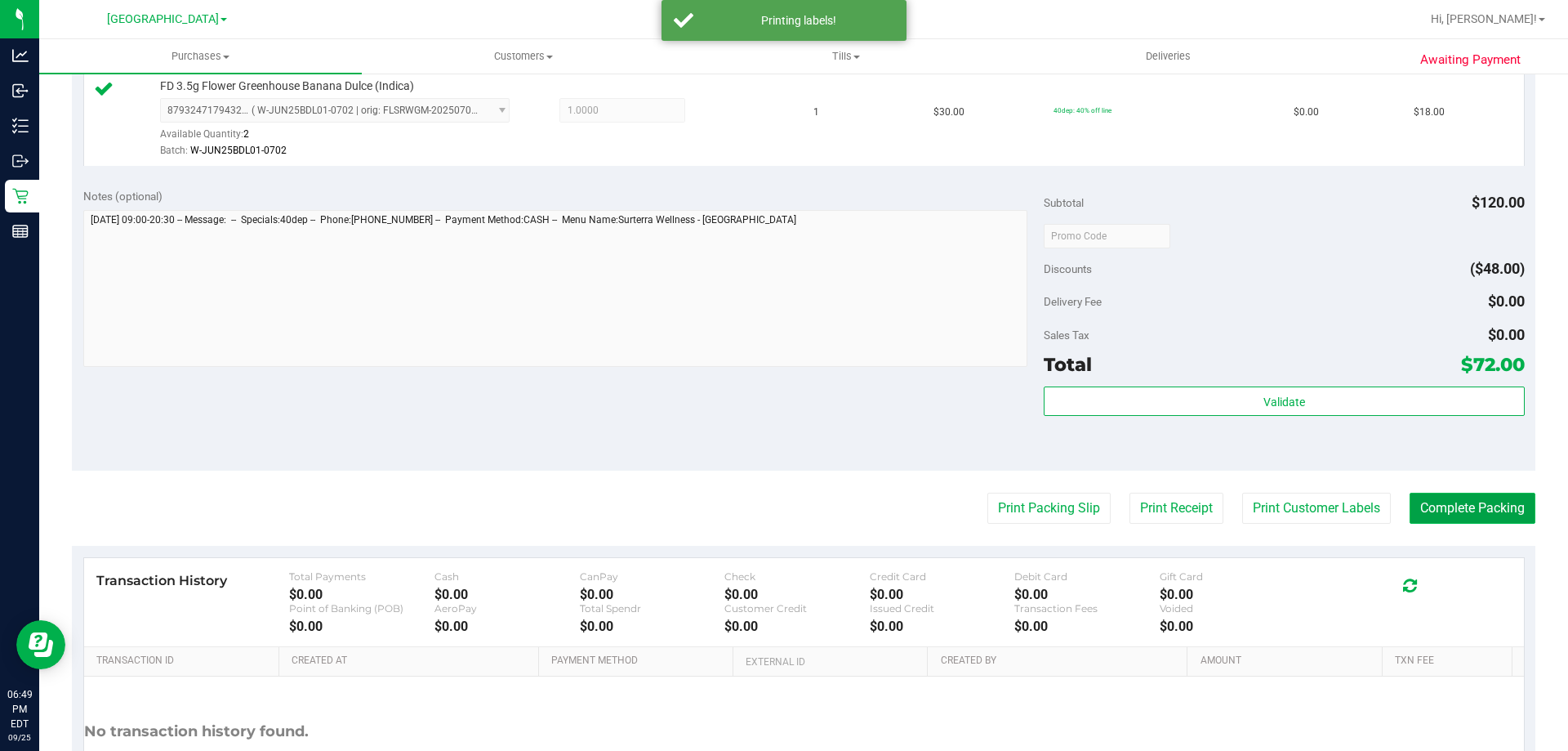
click at [1486, 511] on button "Complete Packing" at bounding box center [1473, 509] width 126 height 31
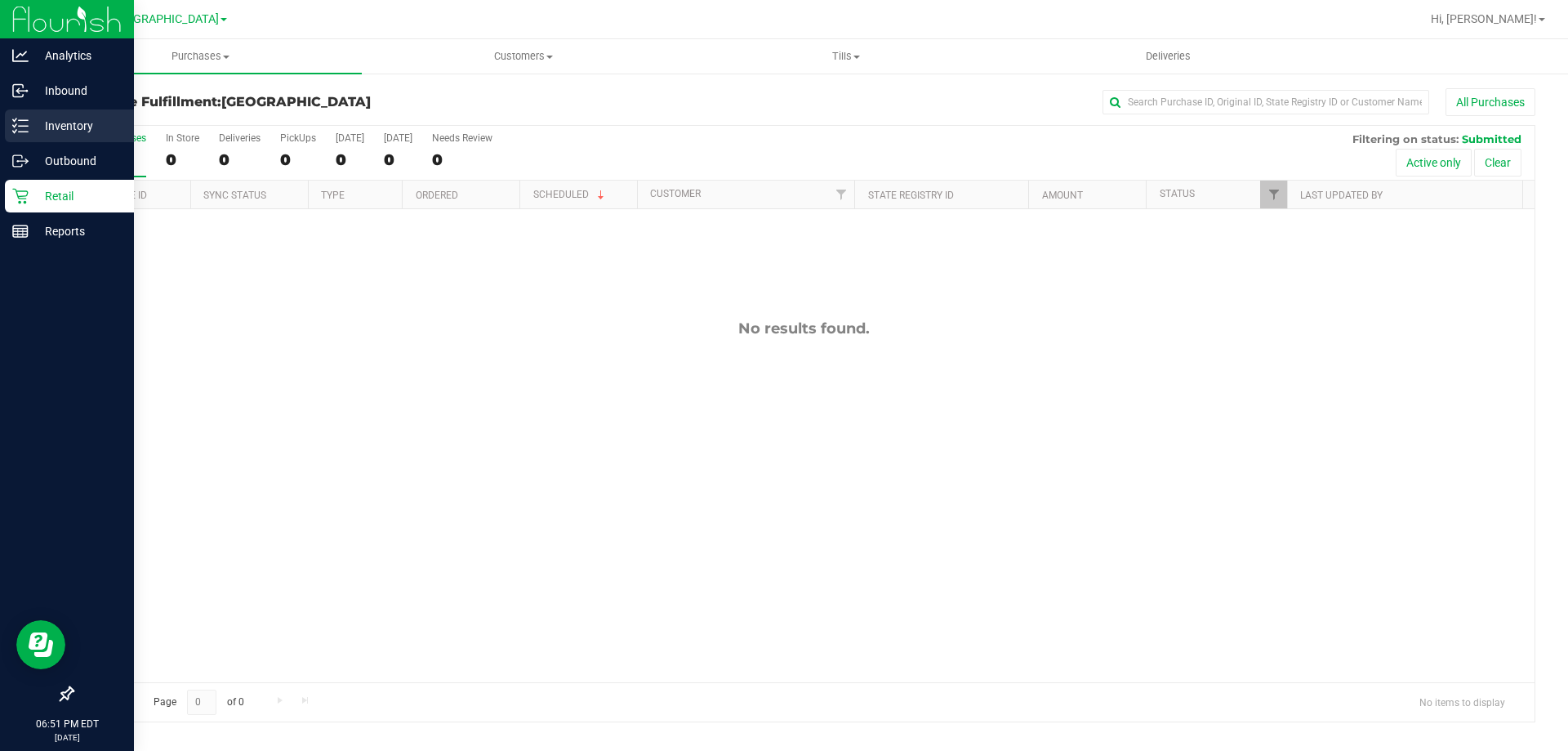
click at [66, 134] on p "Inventory" at bounding box center [78, 126] width 98 height 20
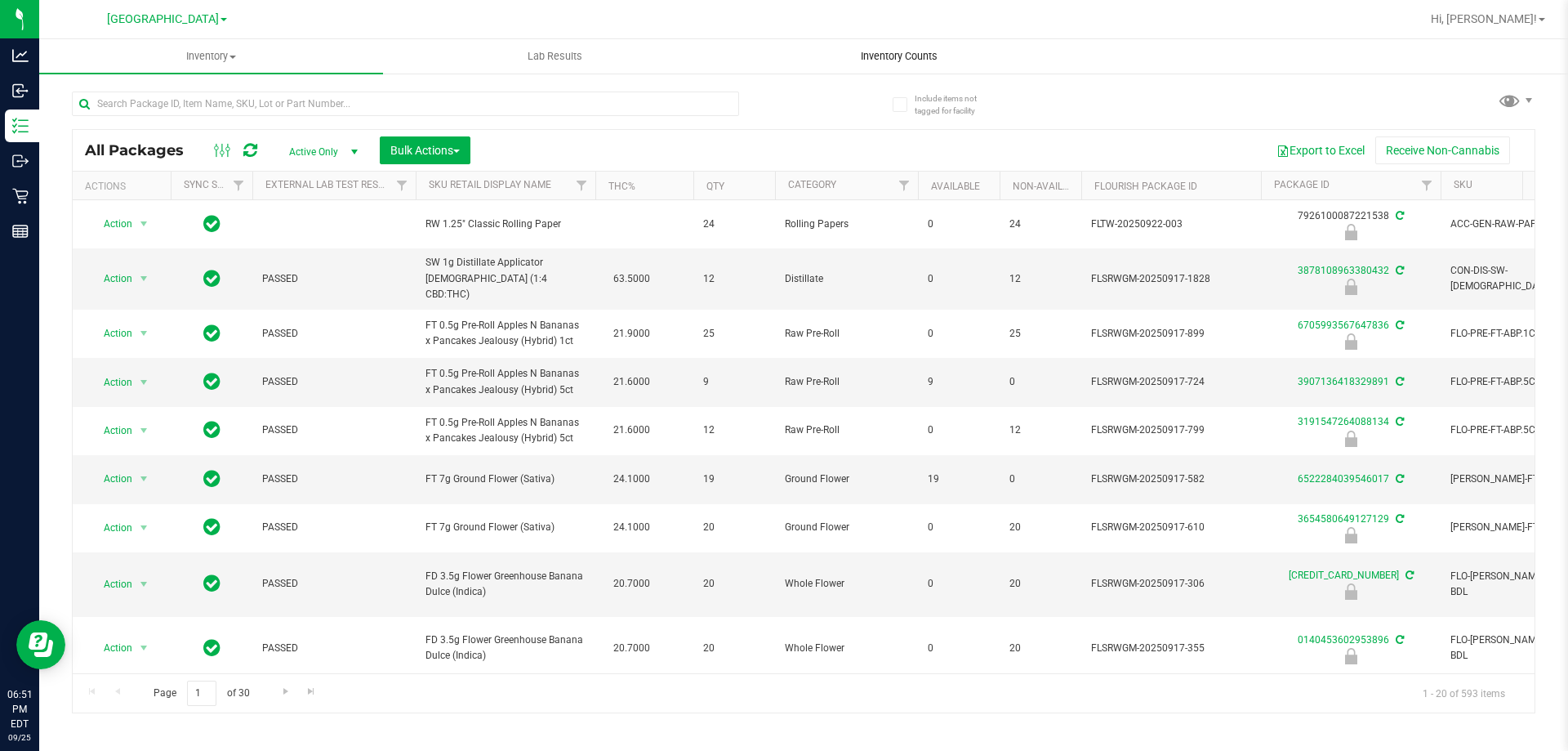
click at [869, 55] on span "Inventory Counts" at bounding box center [899, 57] width 121 height 15
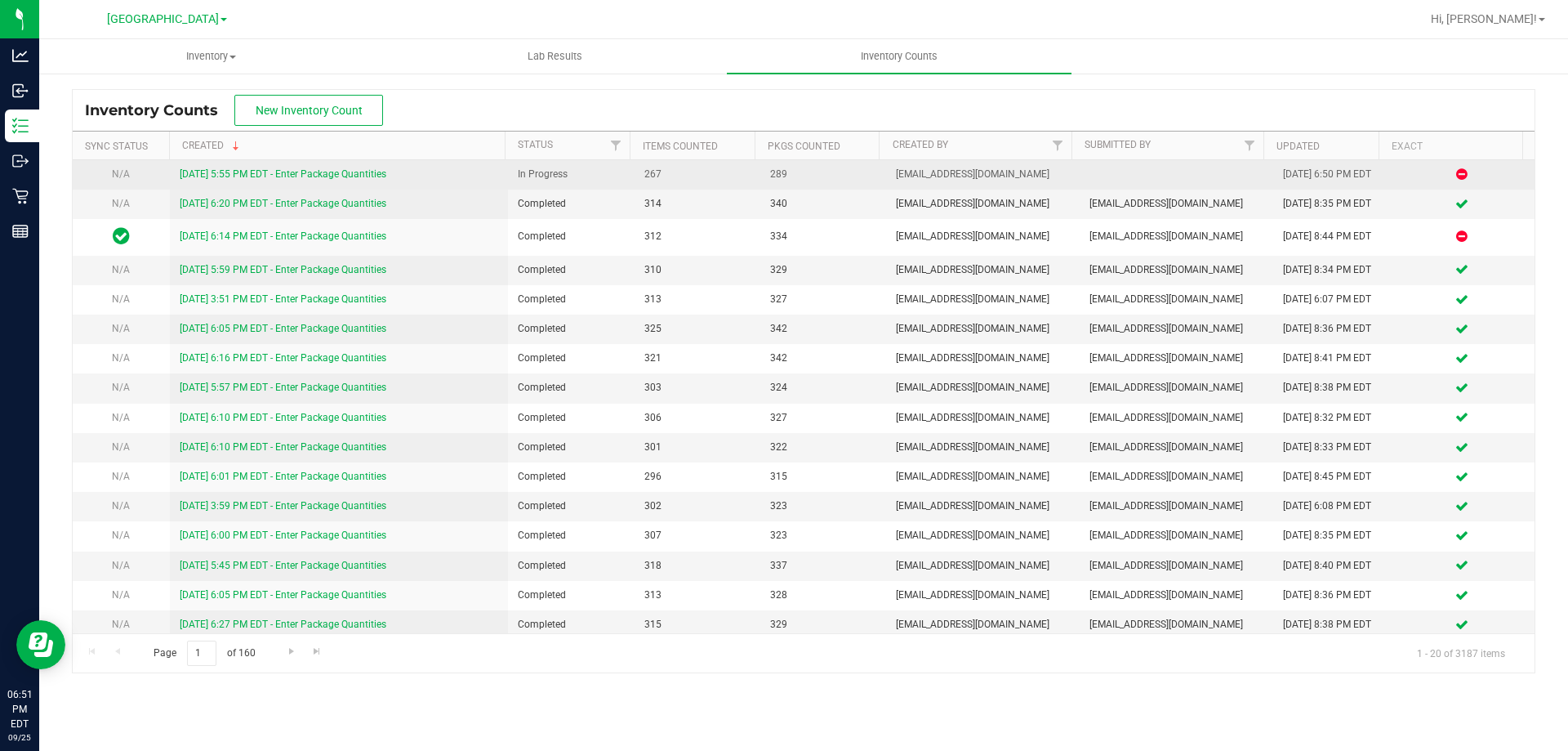
click at [344, 172] on link "[DATE] 5:55 PM EDT - Enter Package Quantities" at bounding box center [282, 174] width 206 height 11
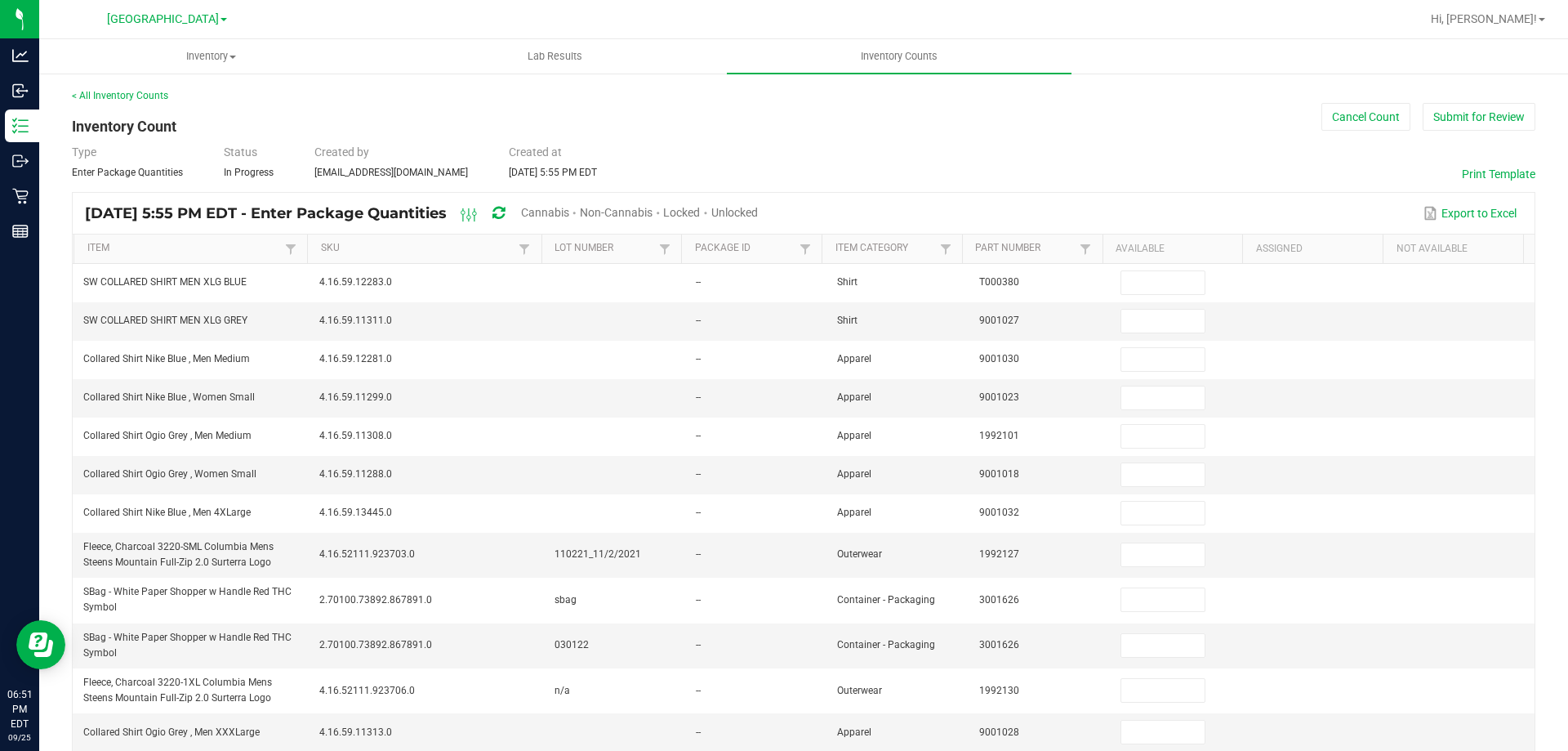
click at [569, 210] on span "Cannabis" at bounding box center [545, 212] width 48 height 13
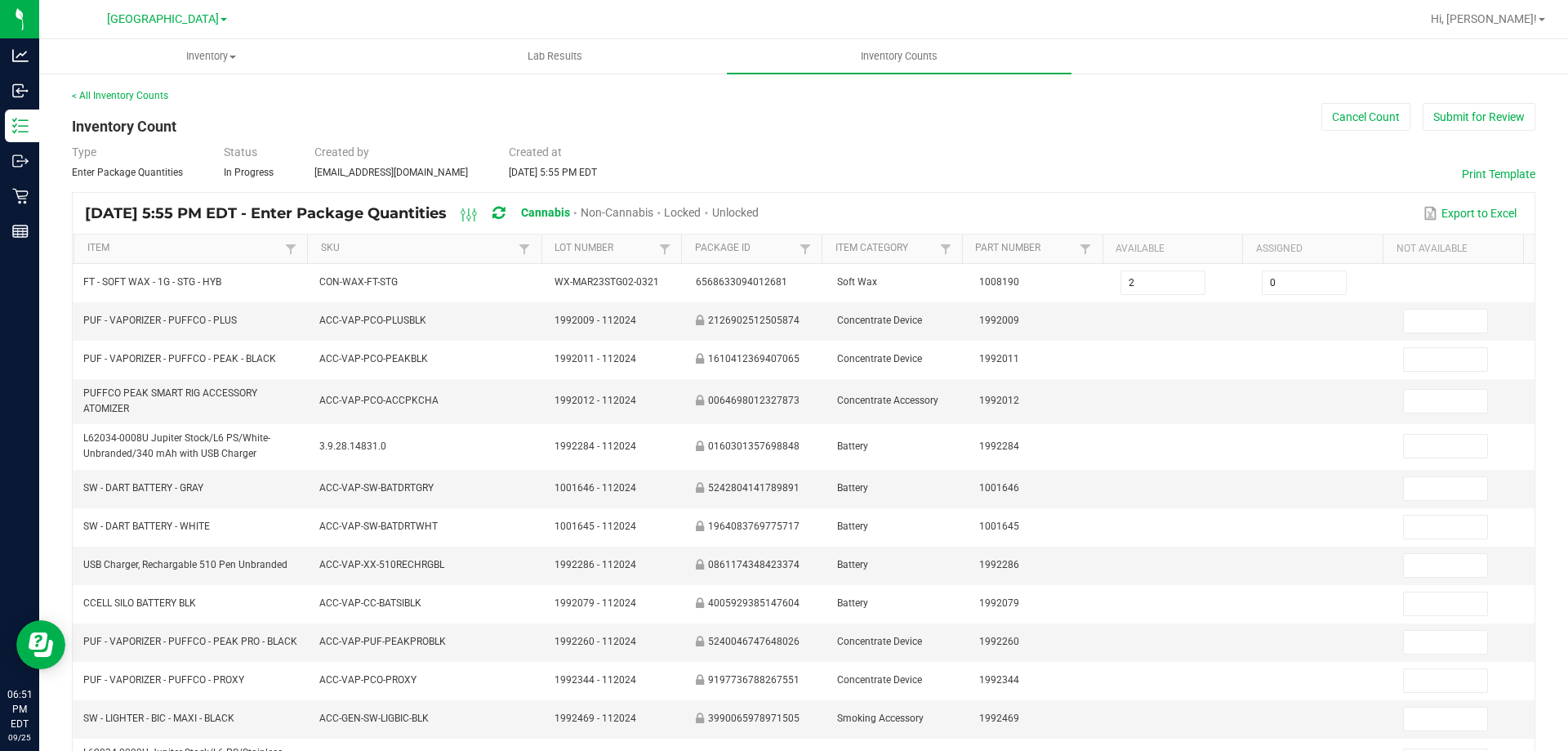
click at [759, 210] on span "Unlocked" at bounding box center [735, 212] width 47 height 13
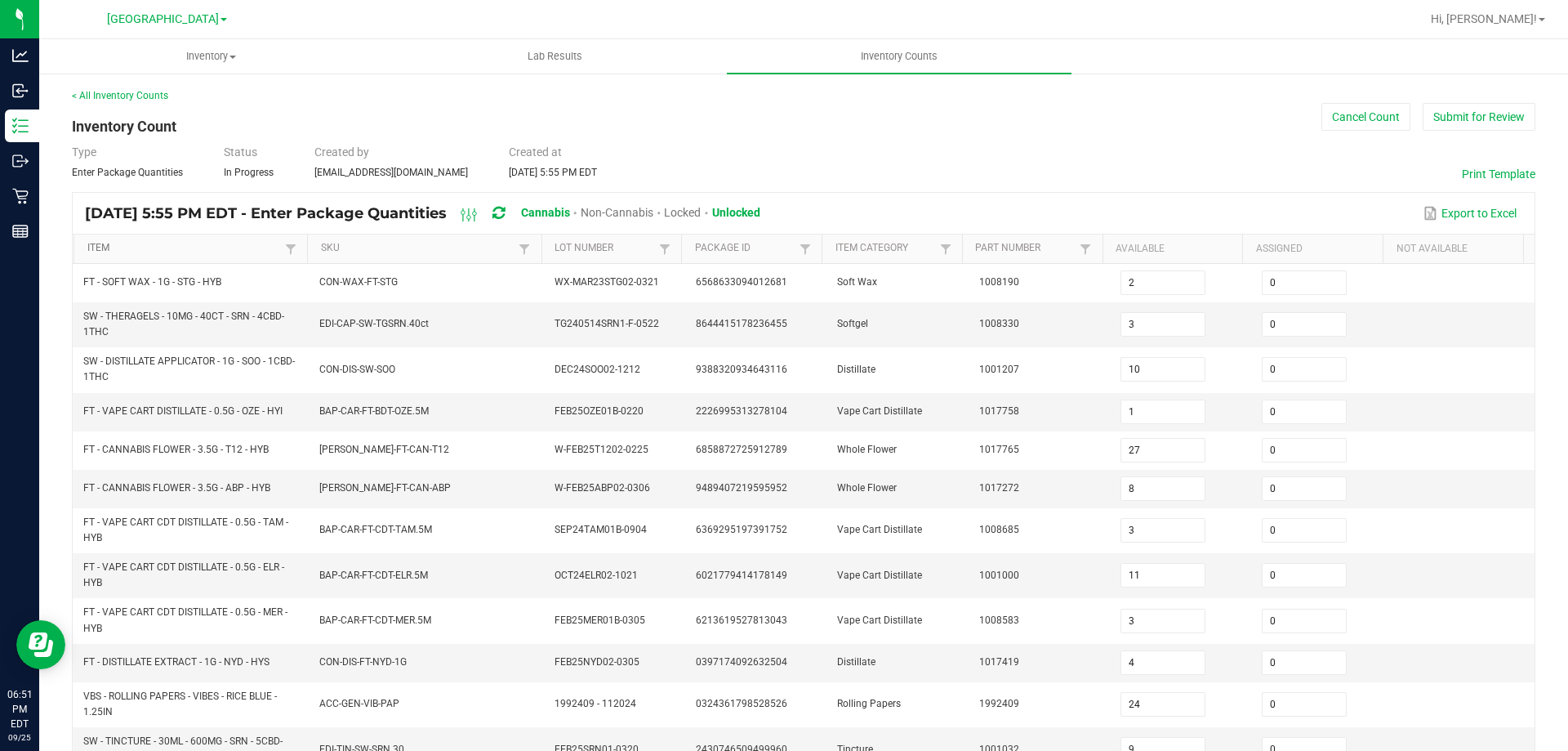
click at [246, 251] on link "Item" at bounding box center [184, 248] width 194 height 13
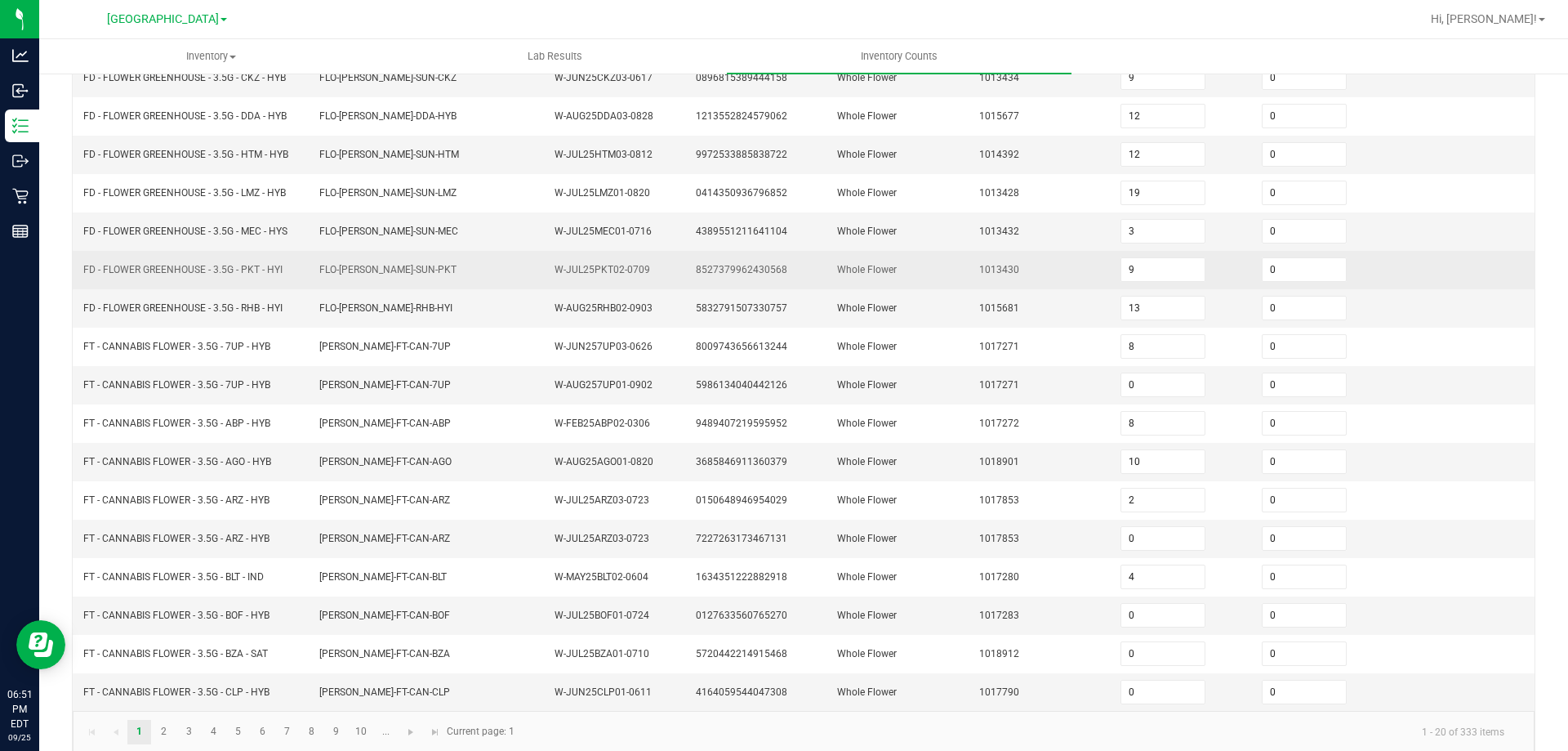
scroll to position [346, 0]
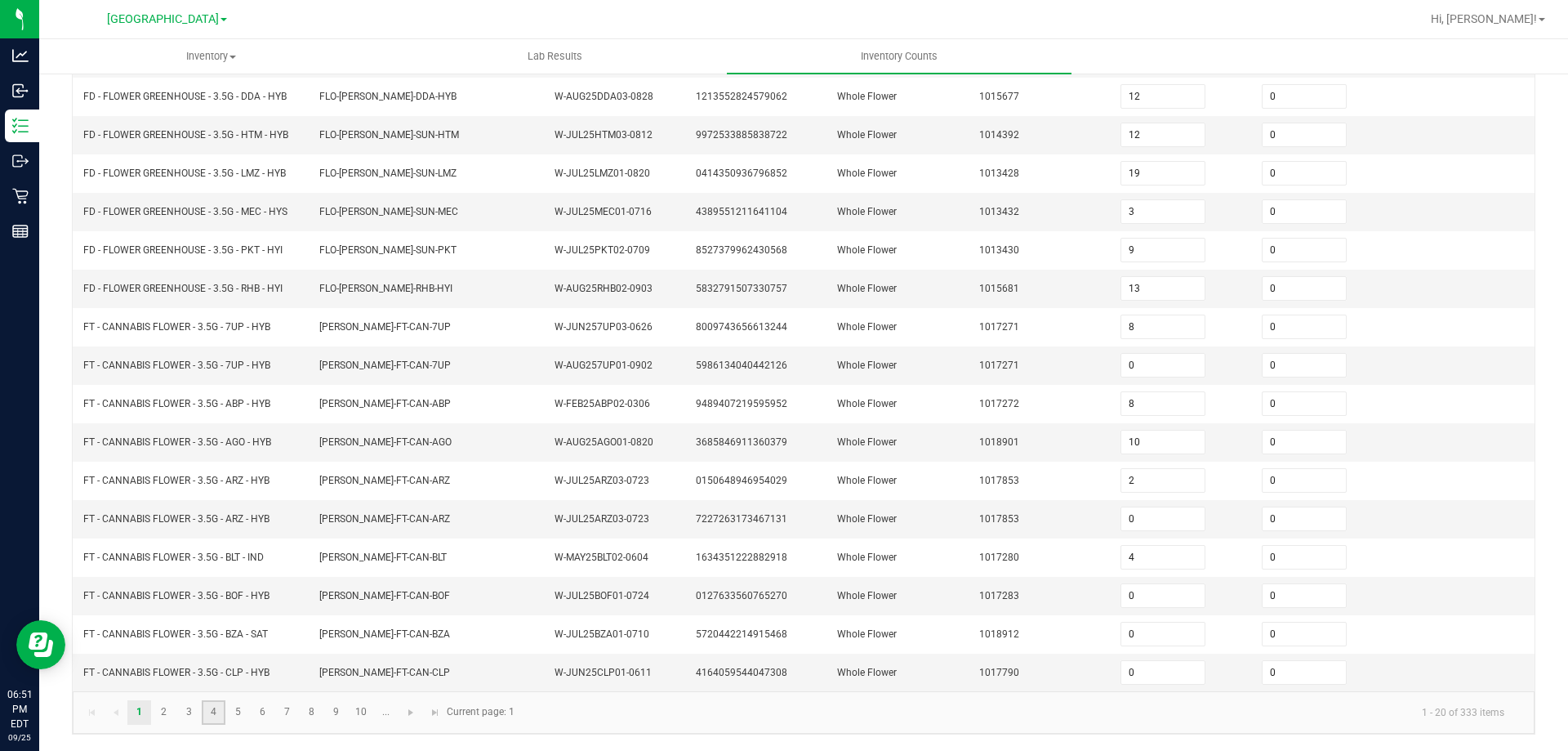
click at [216, 716] on link "4" at bounding box center [213, 713] width 24 height 25
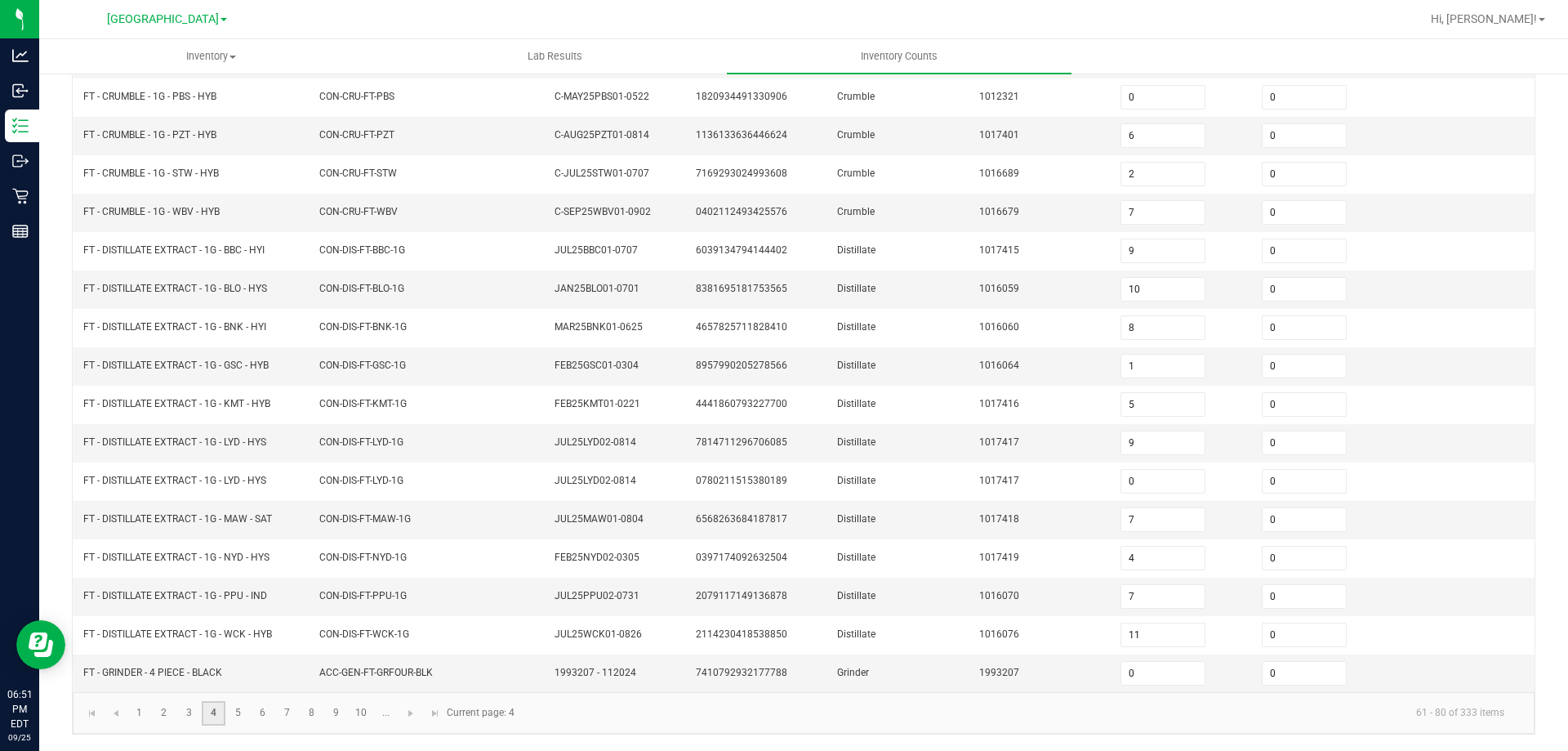
scroll to position [339, 0]
click at [232, 716] on link "5" at bounding box center [237, 713] width 24 height 25
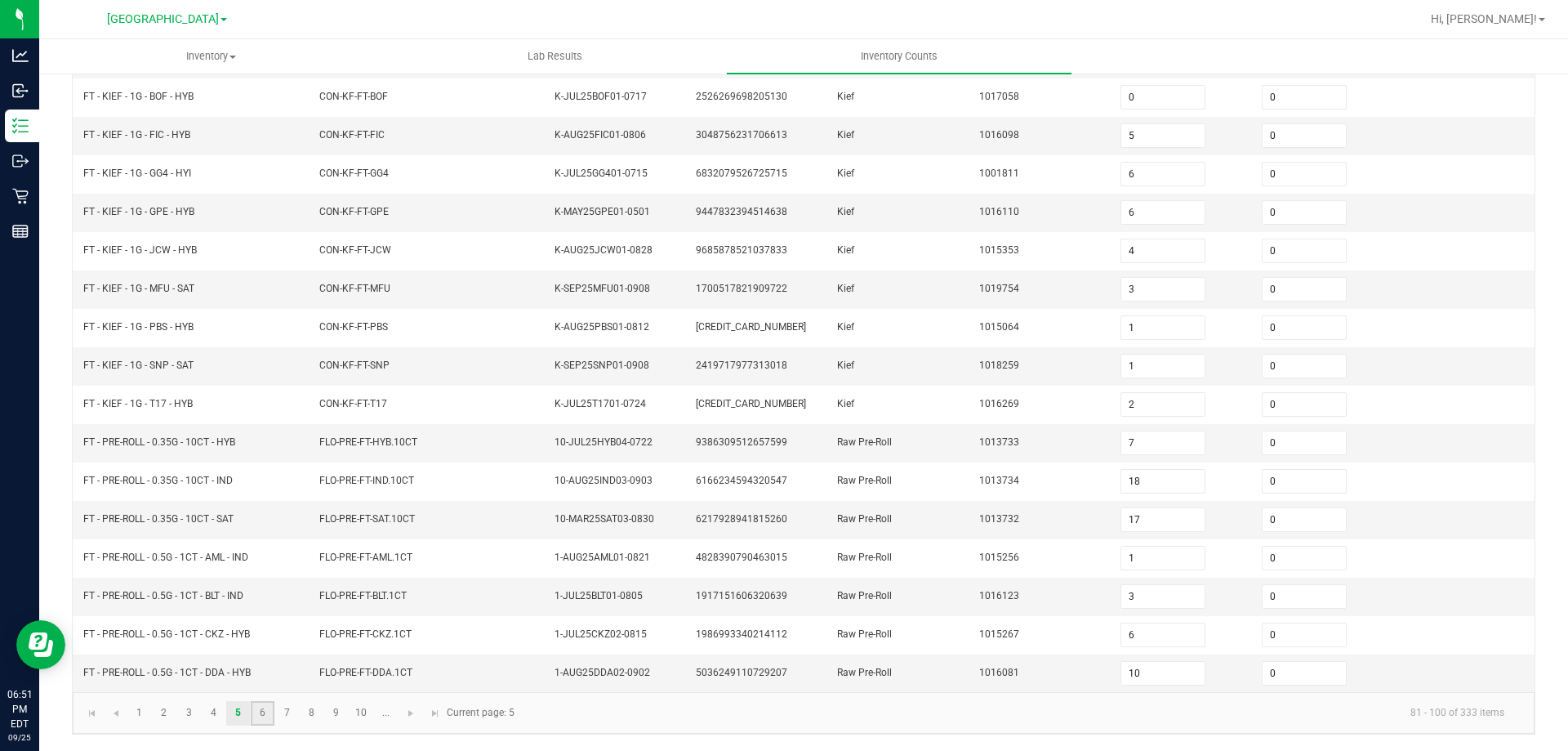
click at [260, 717] on link "6" at bounding box center [262, 713] width 24 height 25
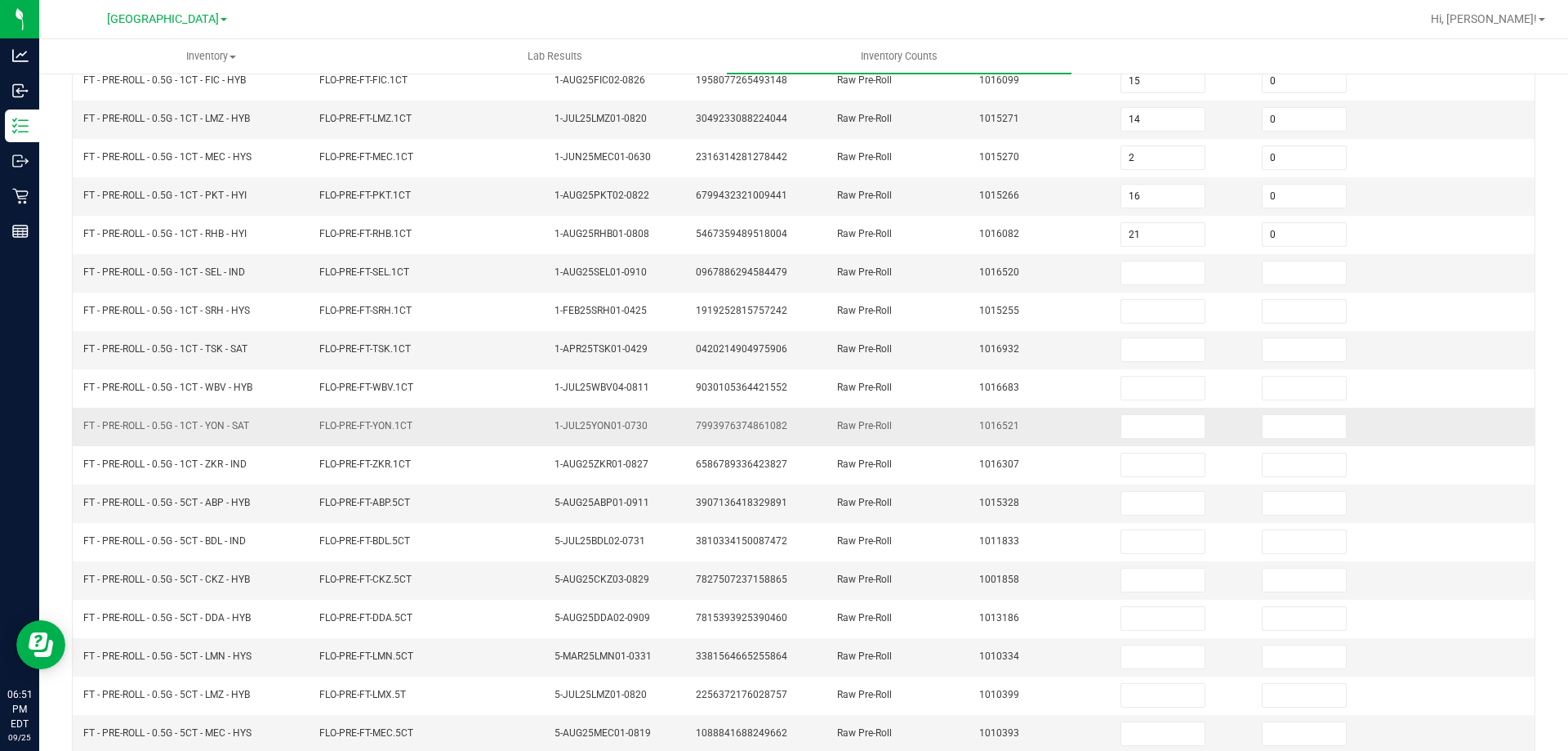
scroll to position [175, 0]
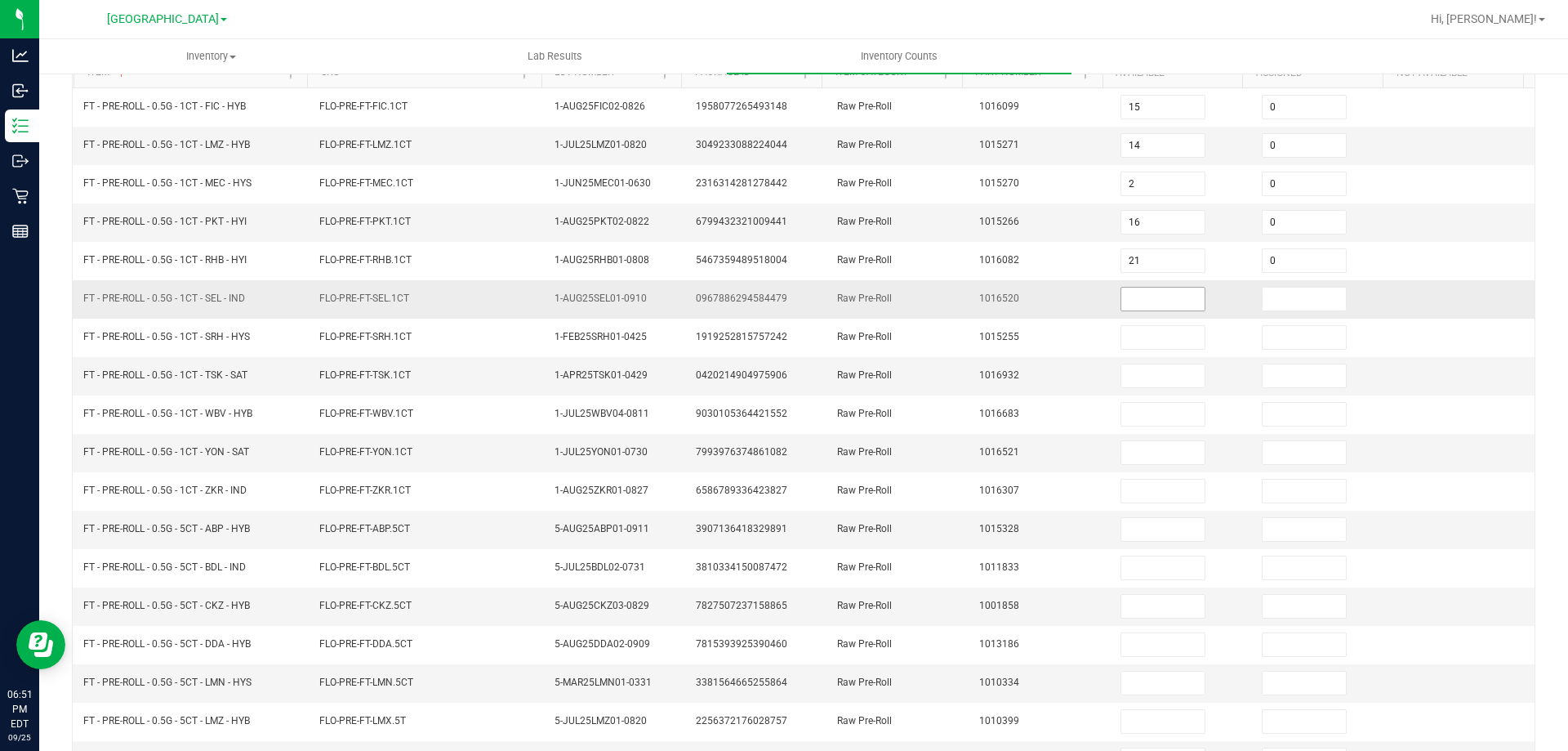
click at [1137, 299] on input at bounding box center [1164, 299] width 84 height 23
click at [1126, 618] on td "0" at bounding box center [1182, 606] width 142 height 38
click at [1126, 609] on input "0" at bounding box center [1164, 606] width 84 height 23
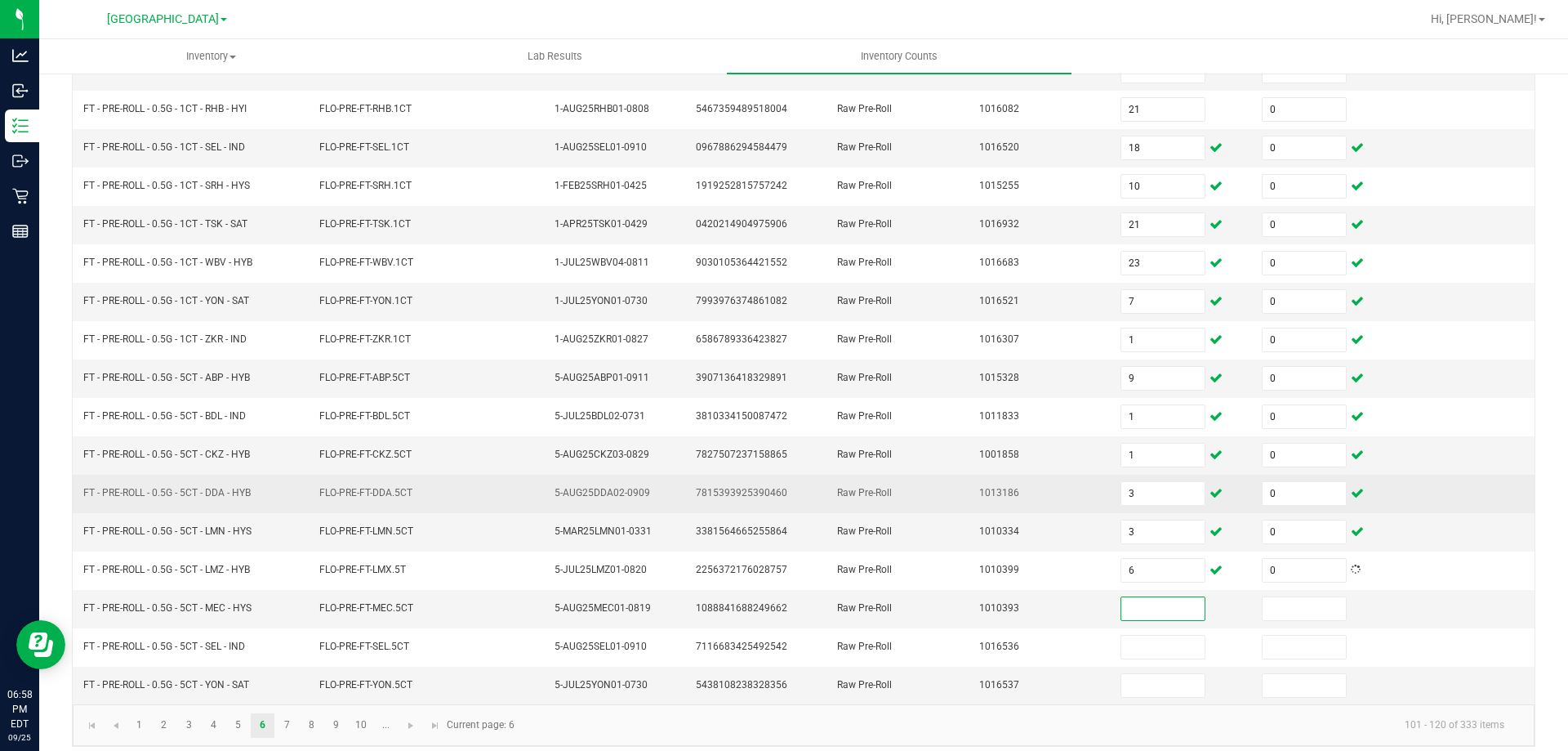
scroll to position [339, 0]
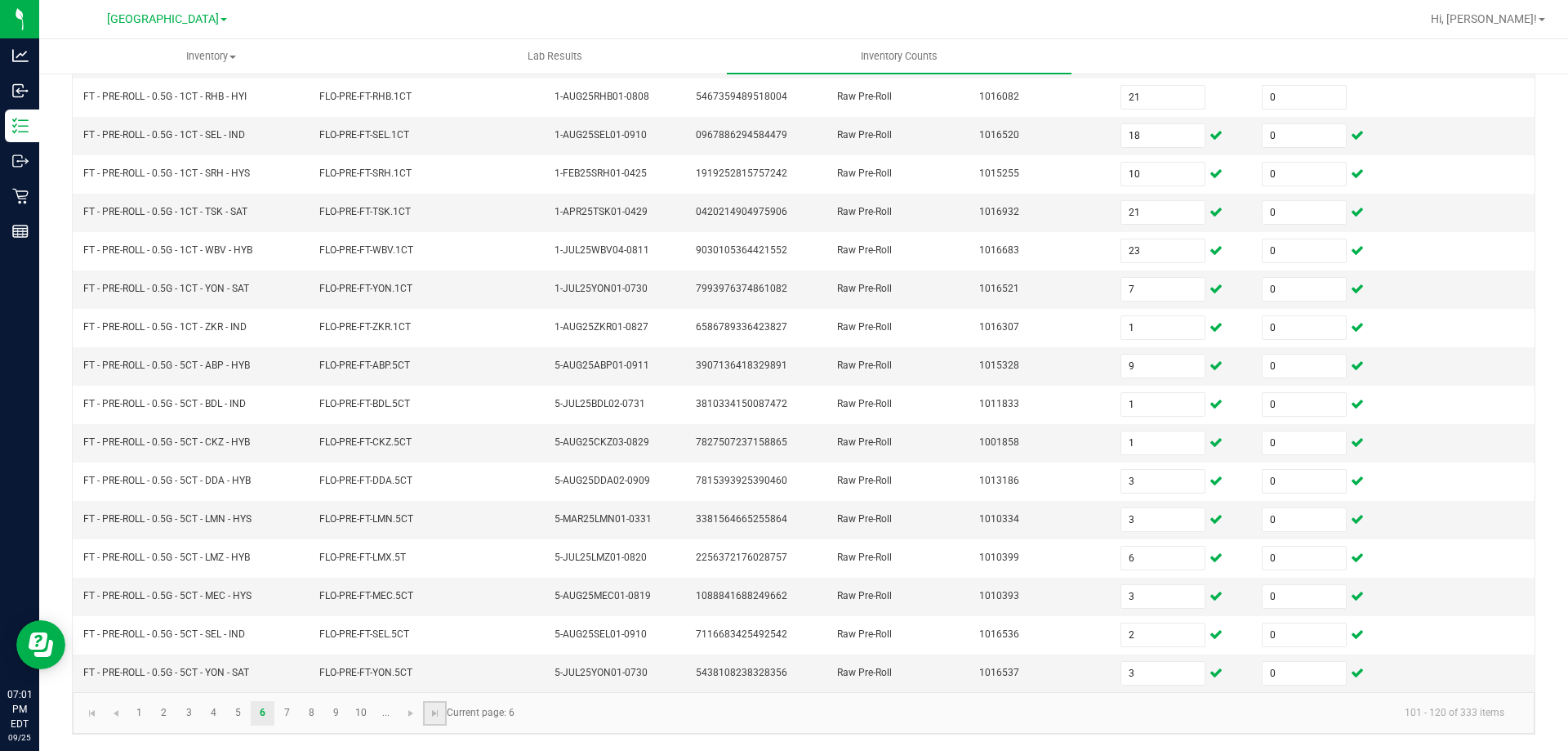
click at [446, 717] on link at bounding box center [435, 713] width 24 height 25
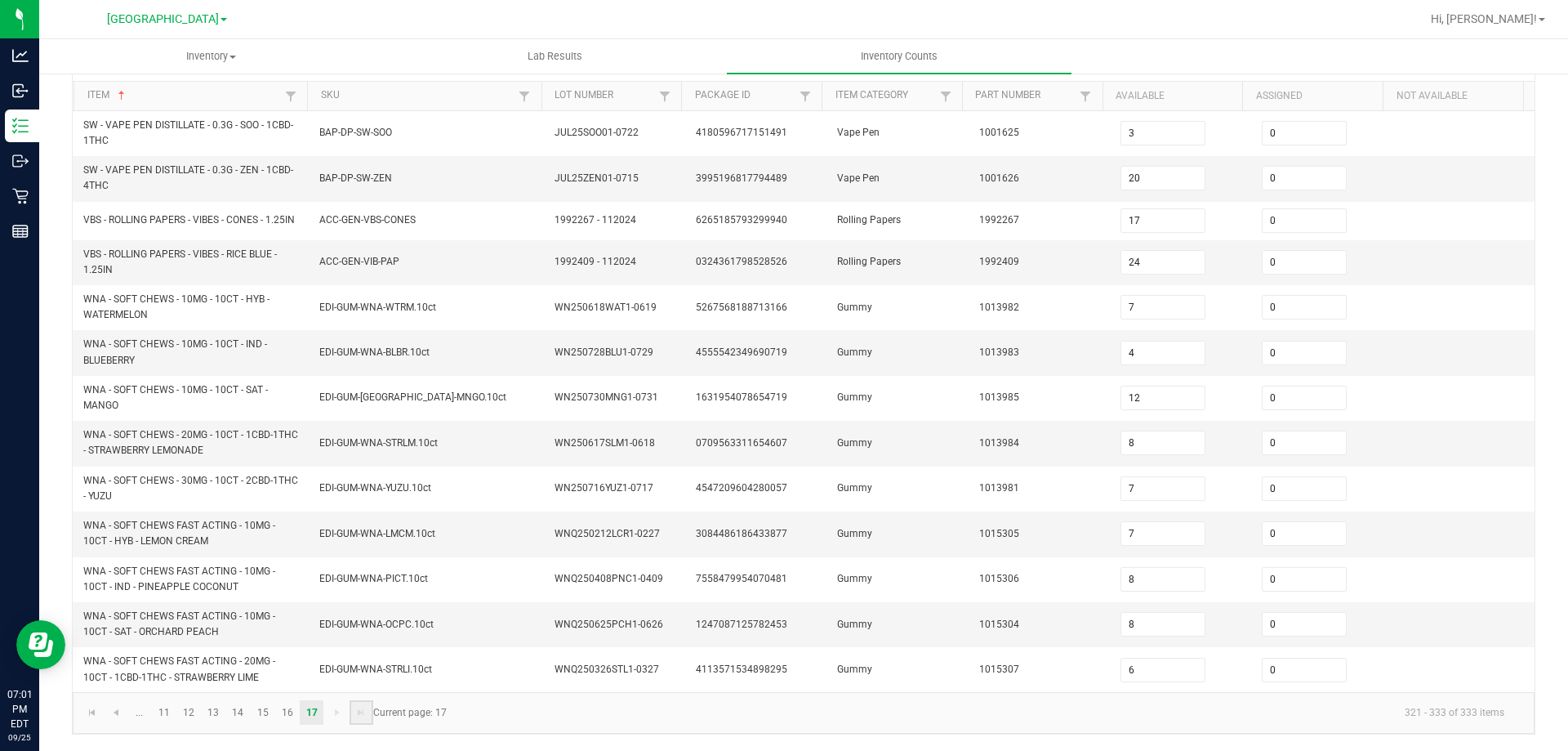
scroll to position [161, 0]
click at [102, 717] on link at bounding box center [92, 713] width 24 height 25
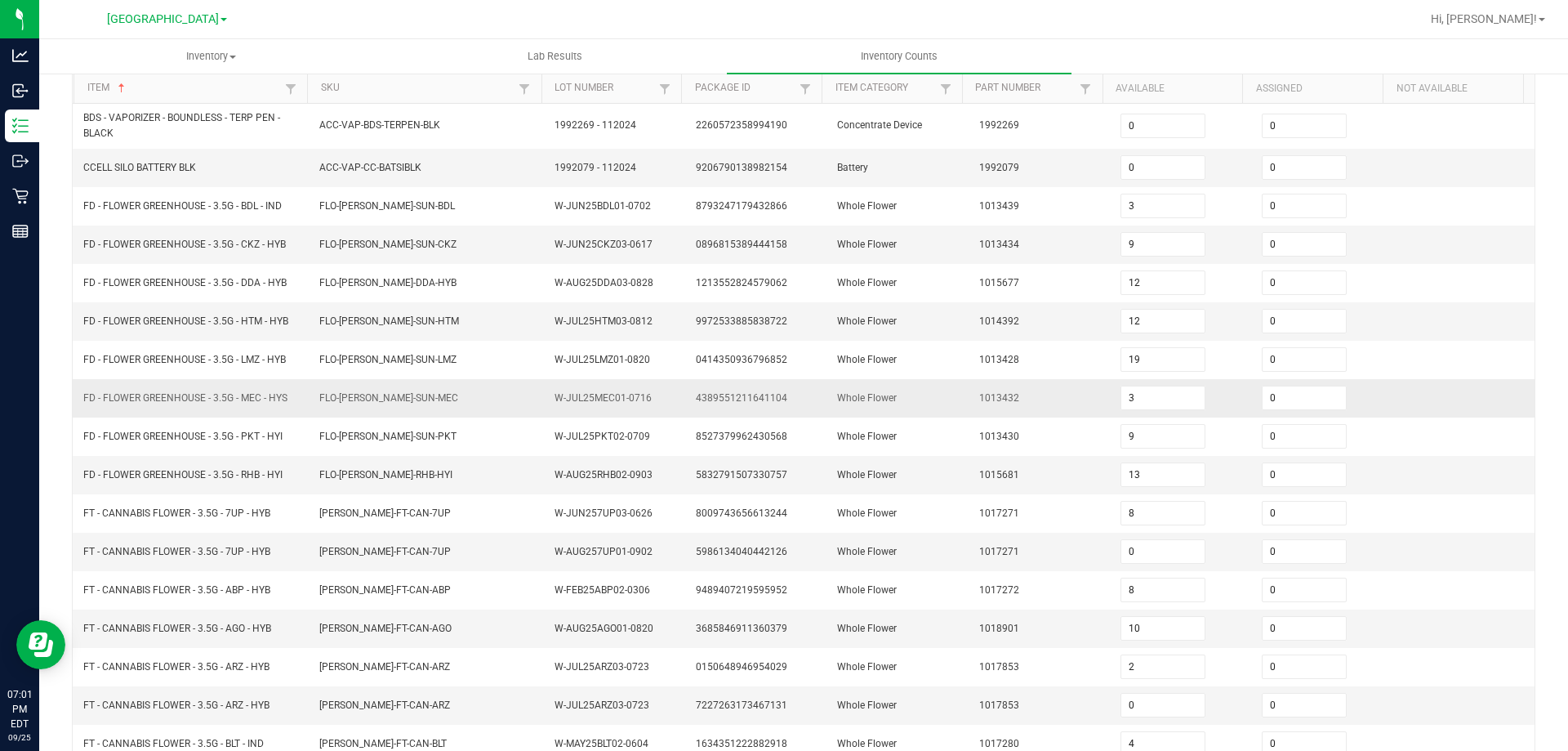
scroll to position [0, 0]
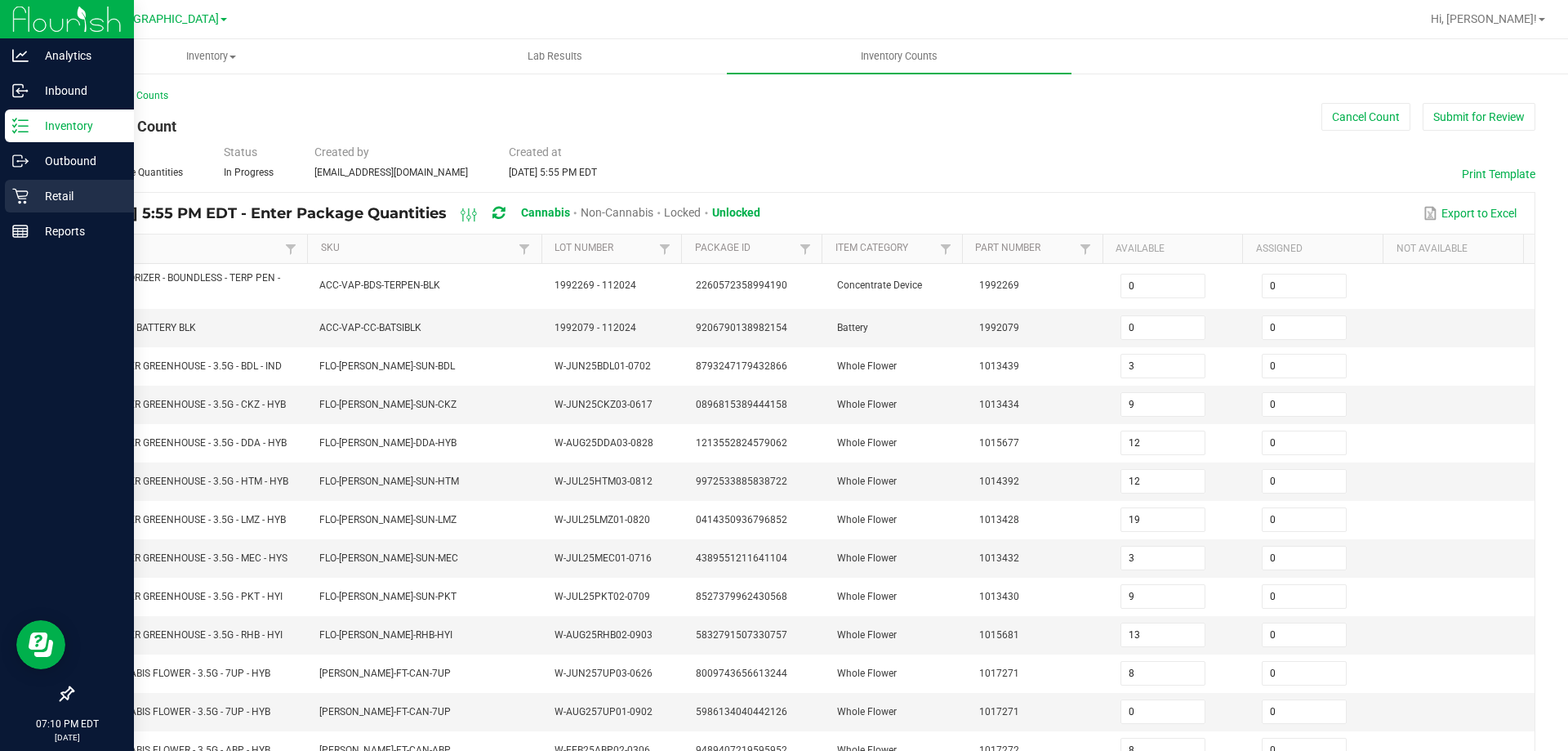
click at [33, 198] on p "Retail" at bounding box center [78, 196] width 98 height 20
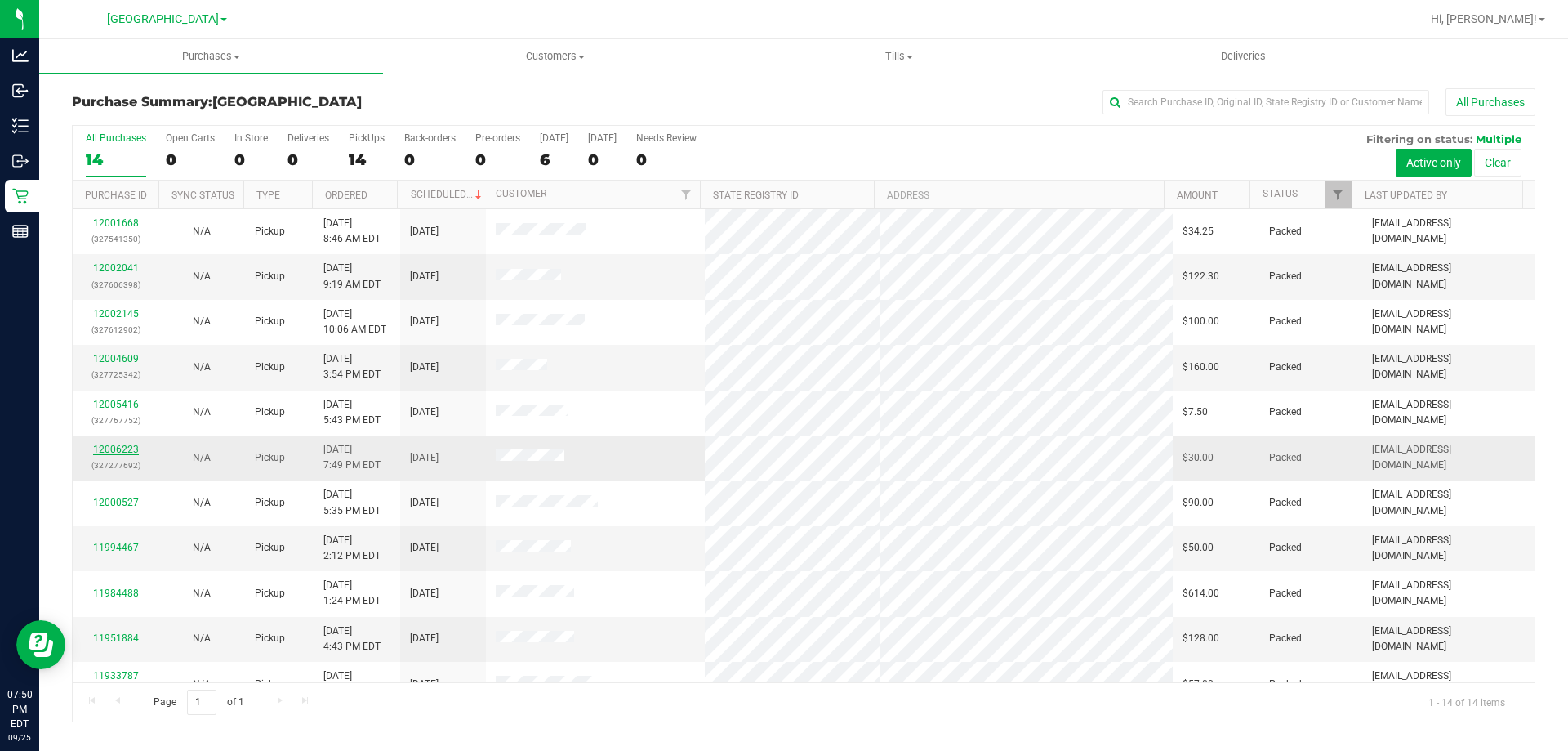
click at [110, 450] on link "12006223" at bounding box center [116, 450] width 46 height 11
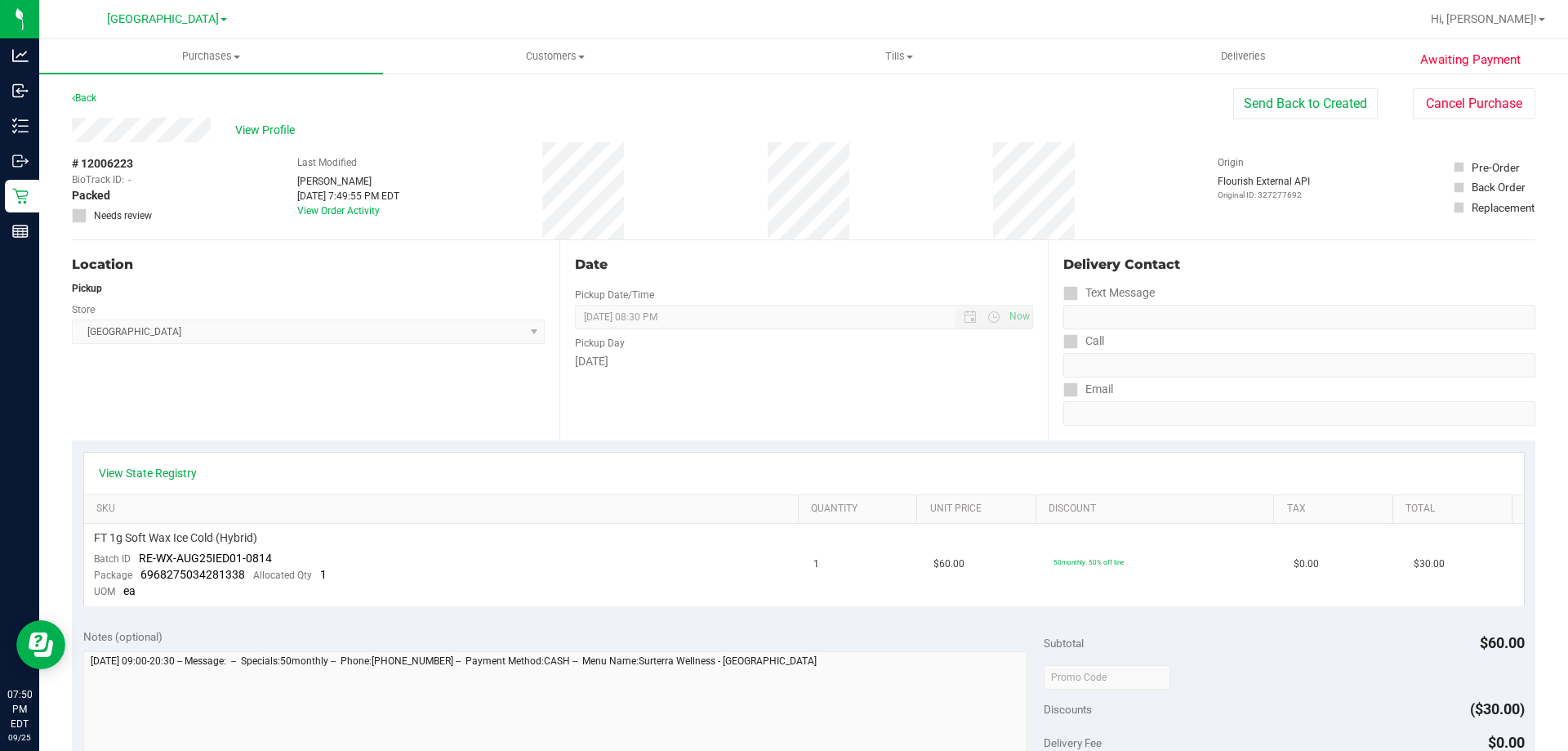
click at [92, 91] on div "Back" at bounding box center [84, 98] width 25 height 20
click at [89, 99] on link "Back" at bounding box center [84, 98] width 25 height 11
